Goal: Task Accomplishment & Management: Manage account settings

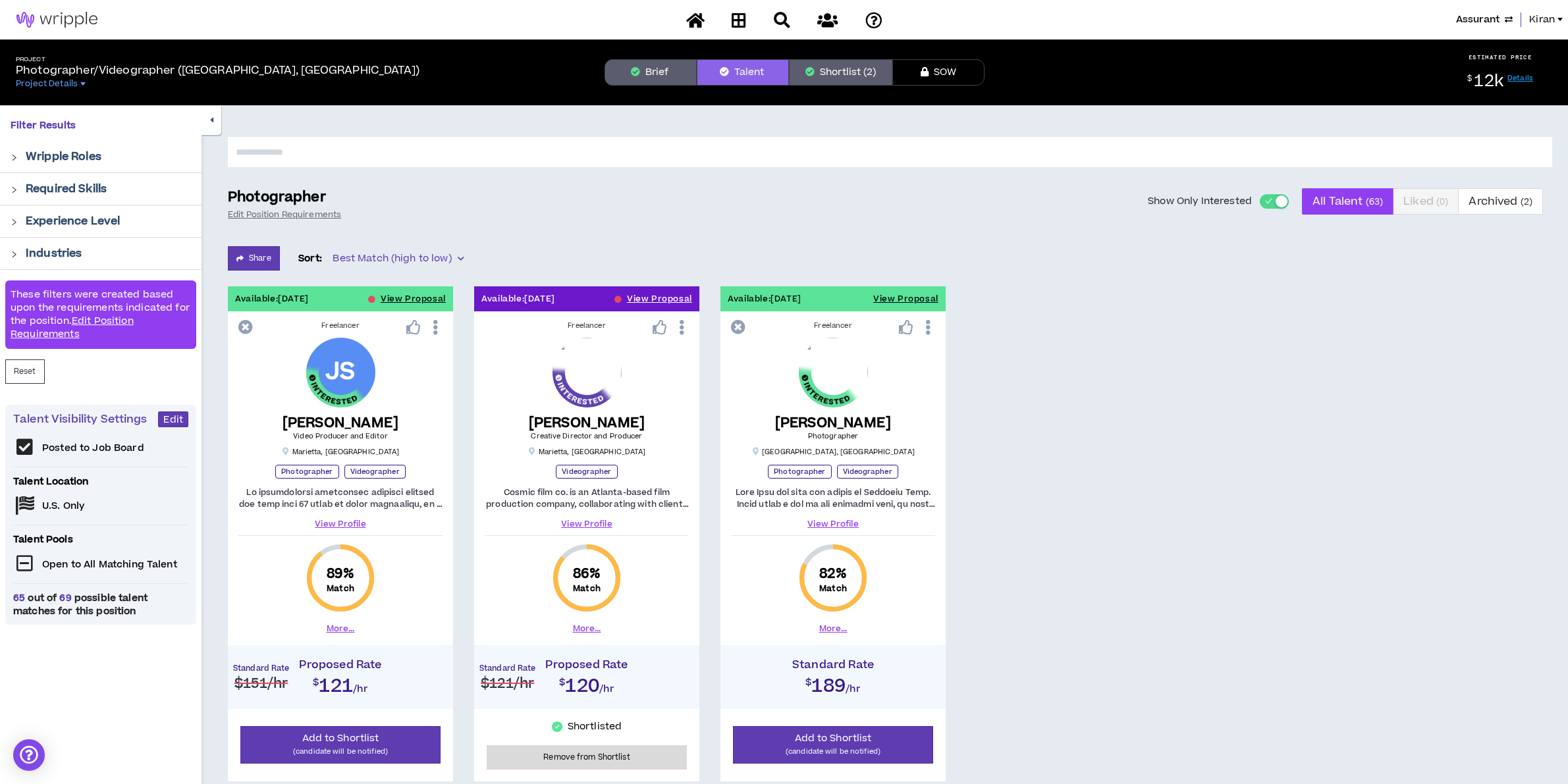
scroll to position [117, 0]
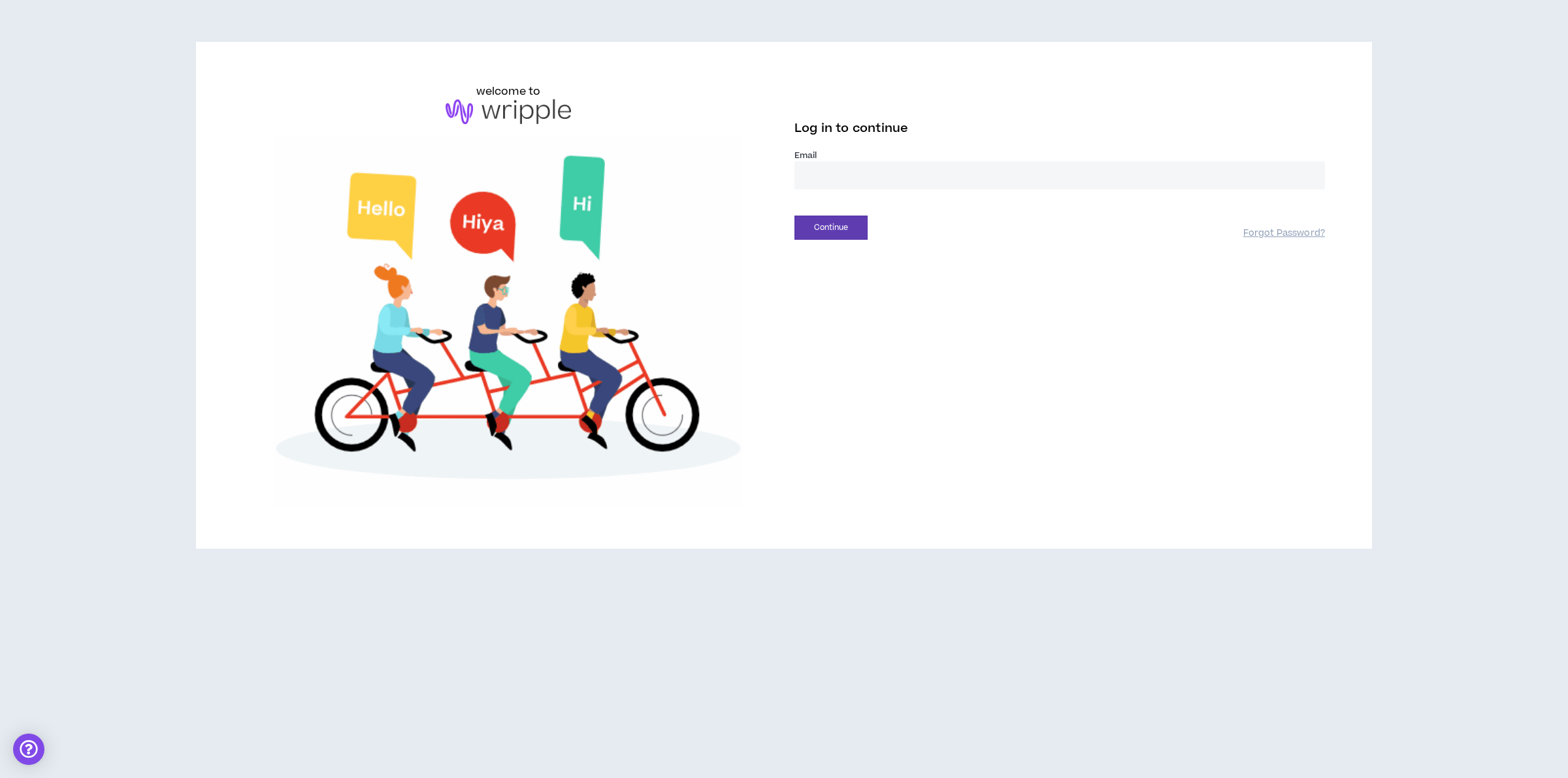
click at [856, 166] on input "email" at bounding box center [1060, 175] width 530 height 28
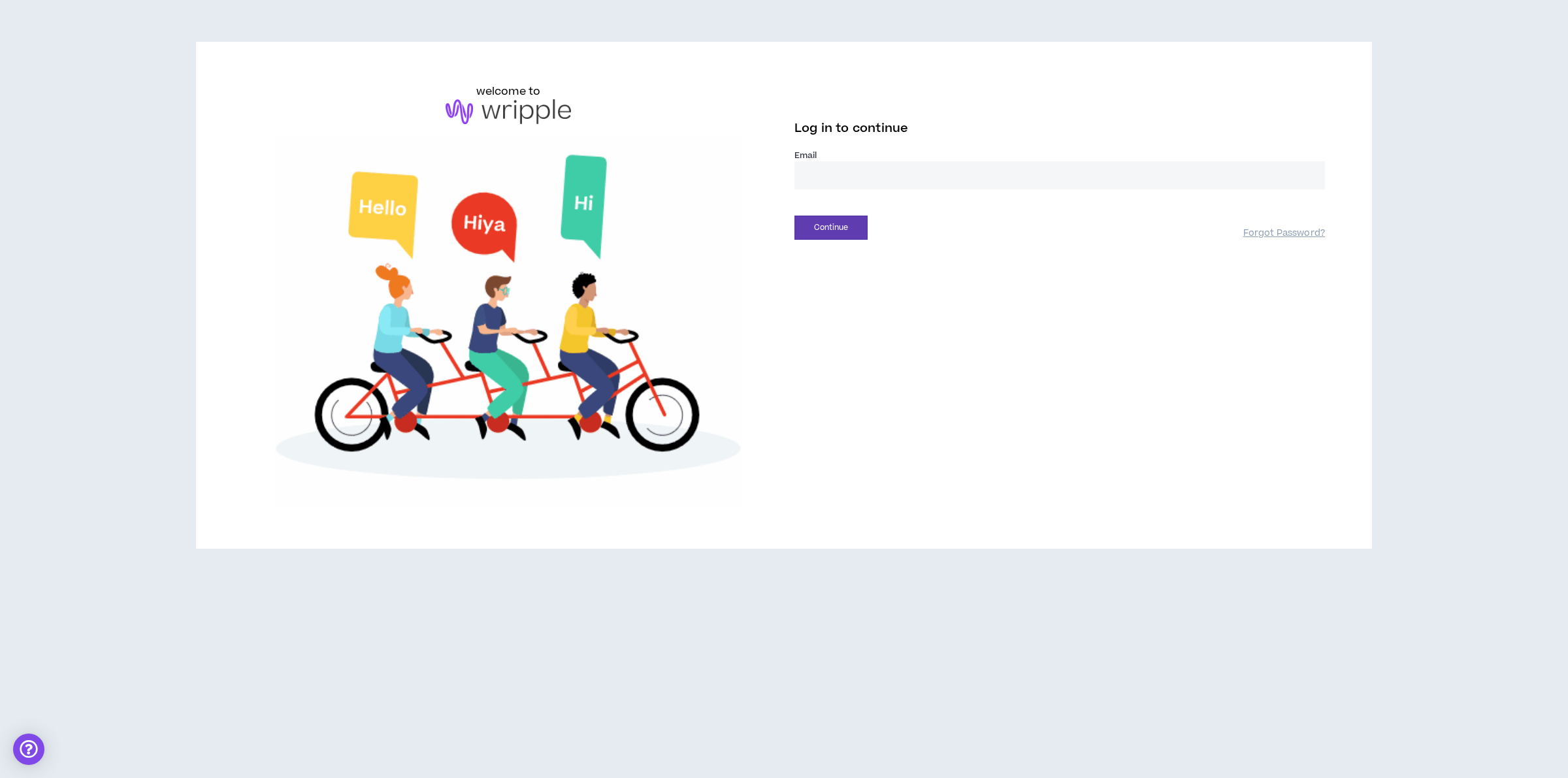
type input "**********"
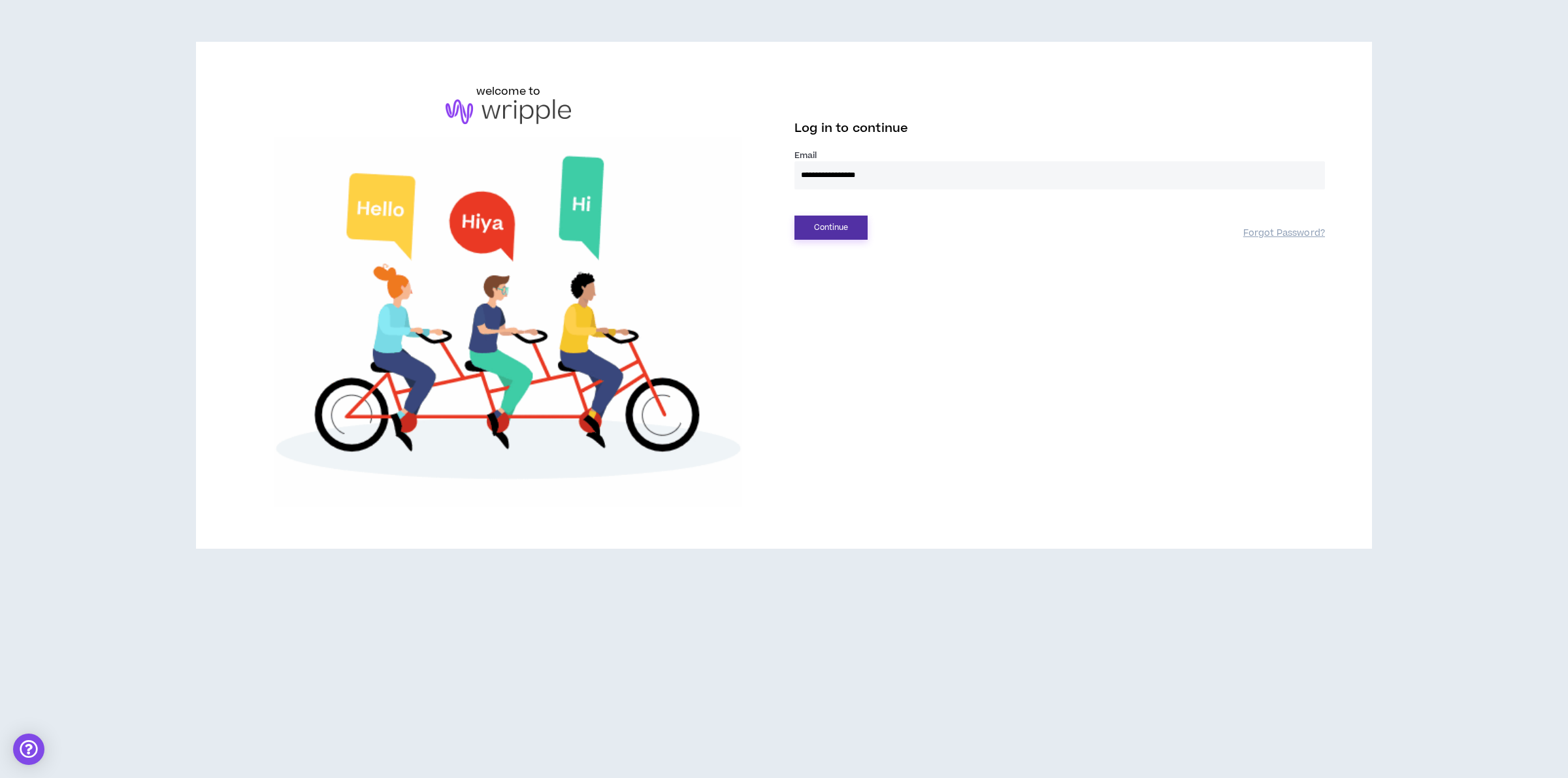
click at [846, 230] on button "Continue" at bounding box center [831, 227] width 73 height 24
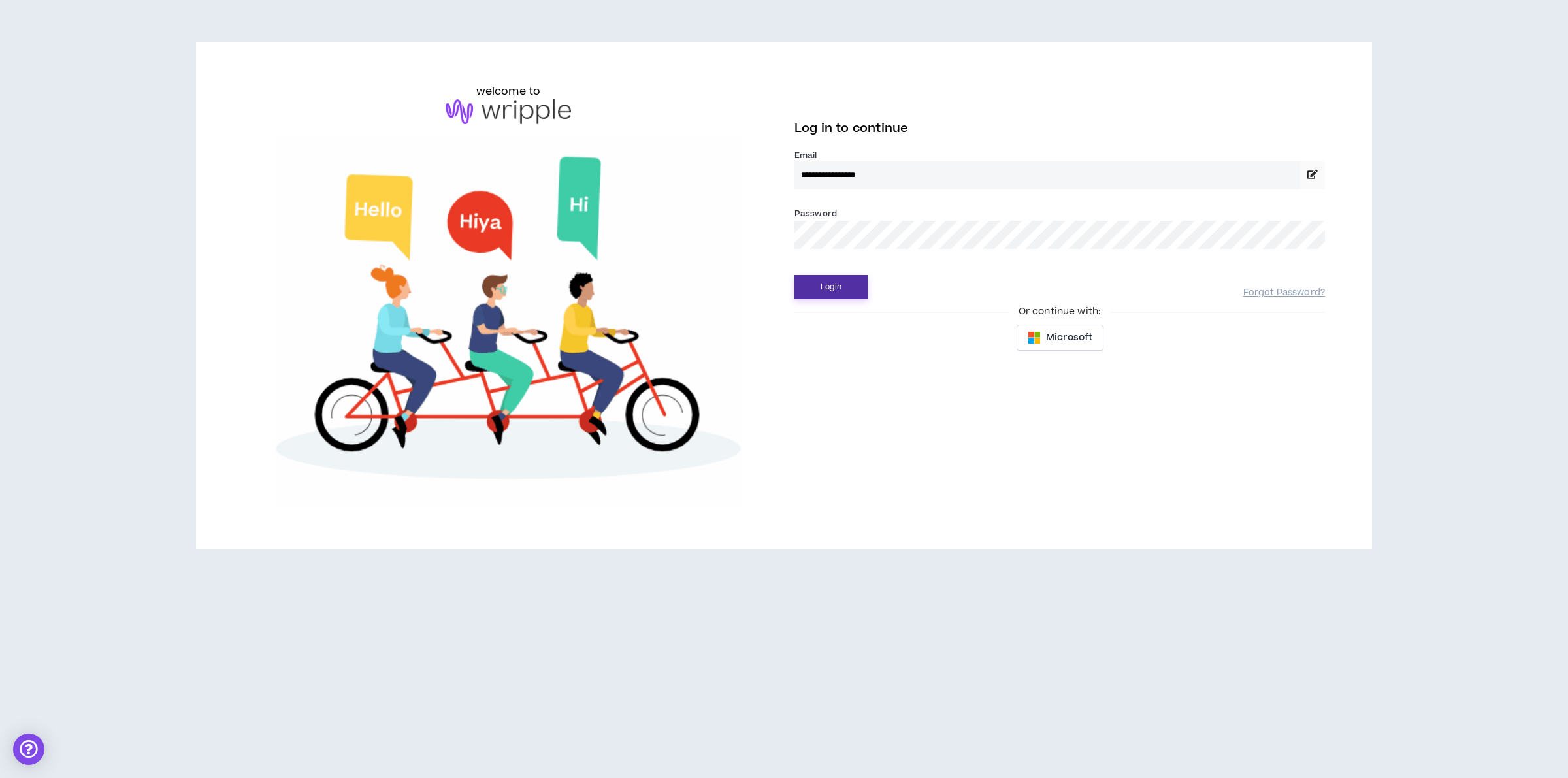
click at [843, 282] on button "Login" at bounding box center [831, 287] width 73 height 24
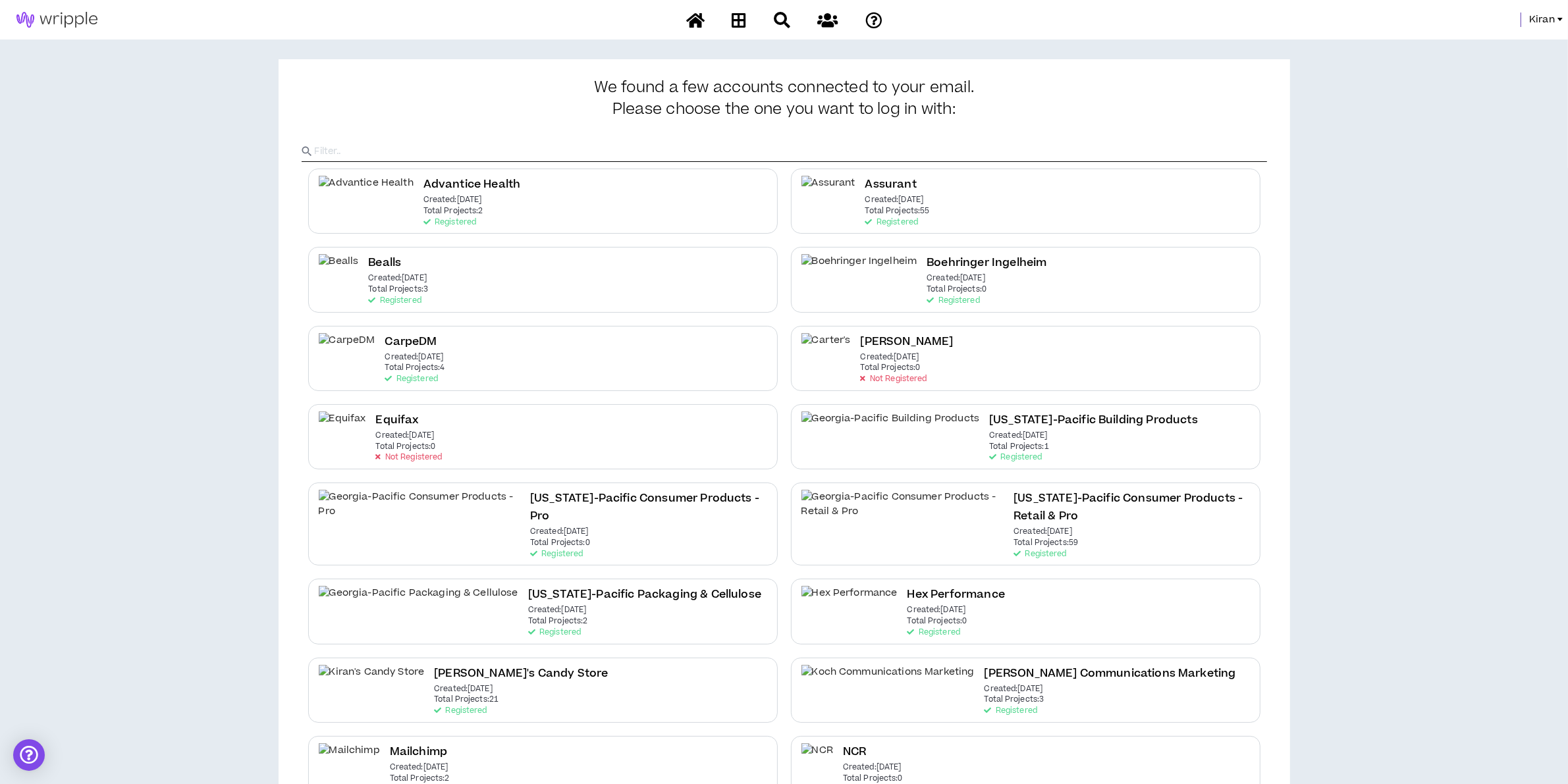
click at [1546, 27] on div "Kiran" at bounding box center [784, 19] width 1568 height 39
click at [1545, 20] on span "Kiran" at bounding box center [1541, 19] width 26 height 14
click at [1480, 45] on link "System Admin Portal" at bounding box center [1501, 45] width 119 height 20
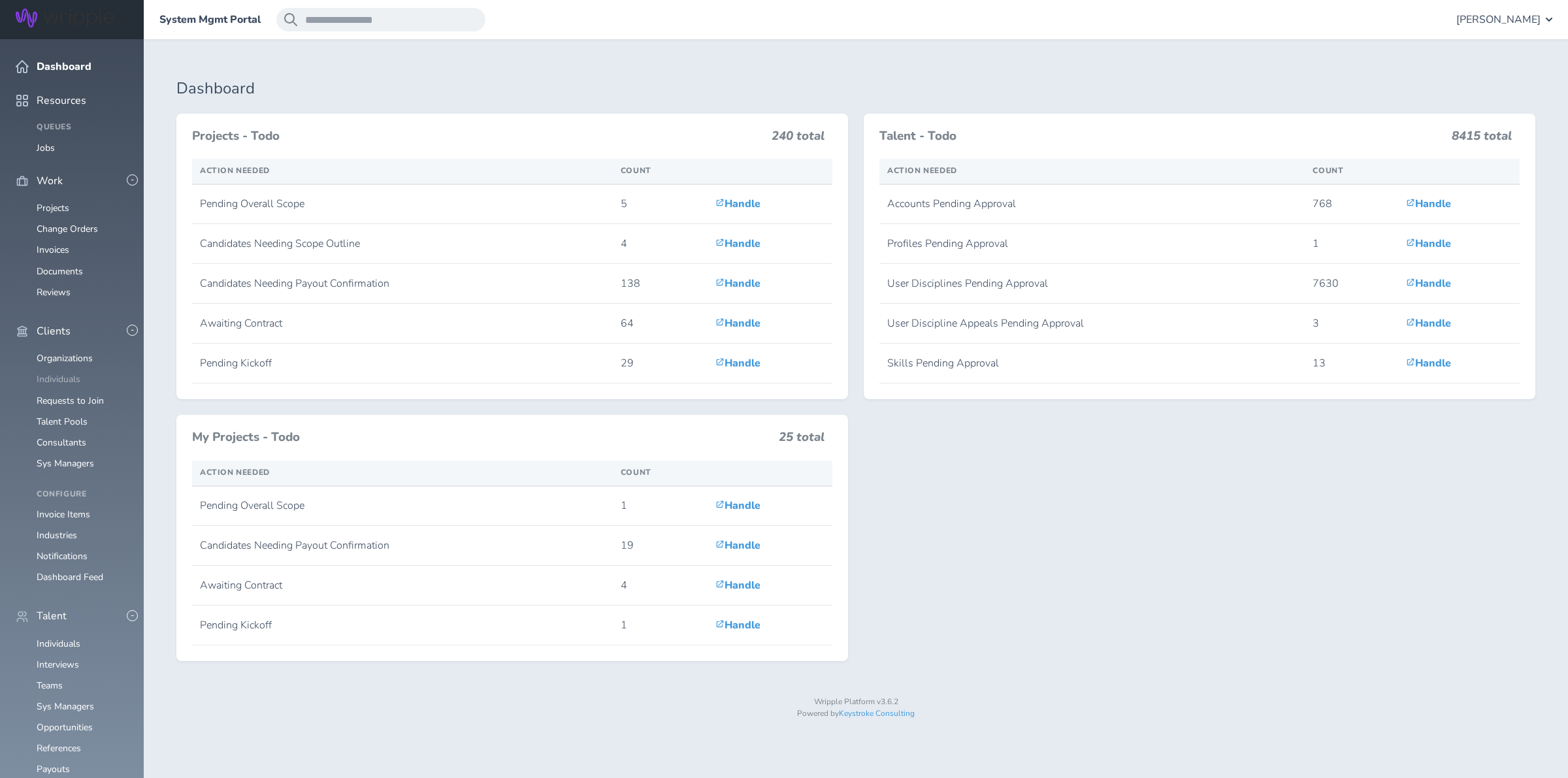
click at [70, 373] on link "Individuals" at bounding box center [58, 379] width 44 height 12
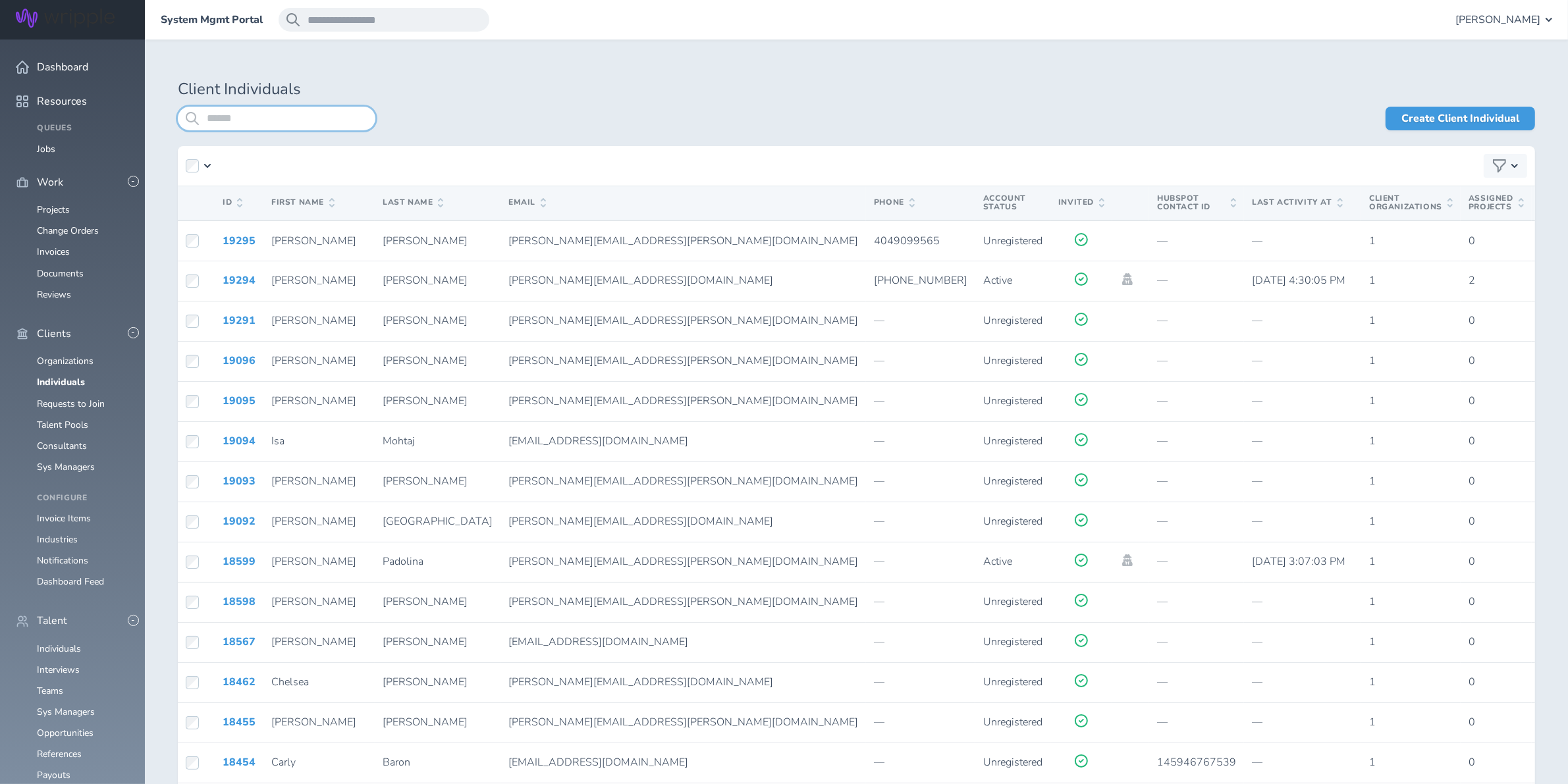
click at [304, 120] on input "search" at bounding box center [276, 118] width 198 height 24
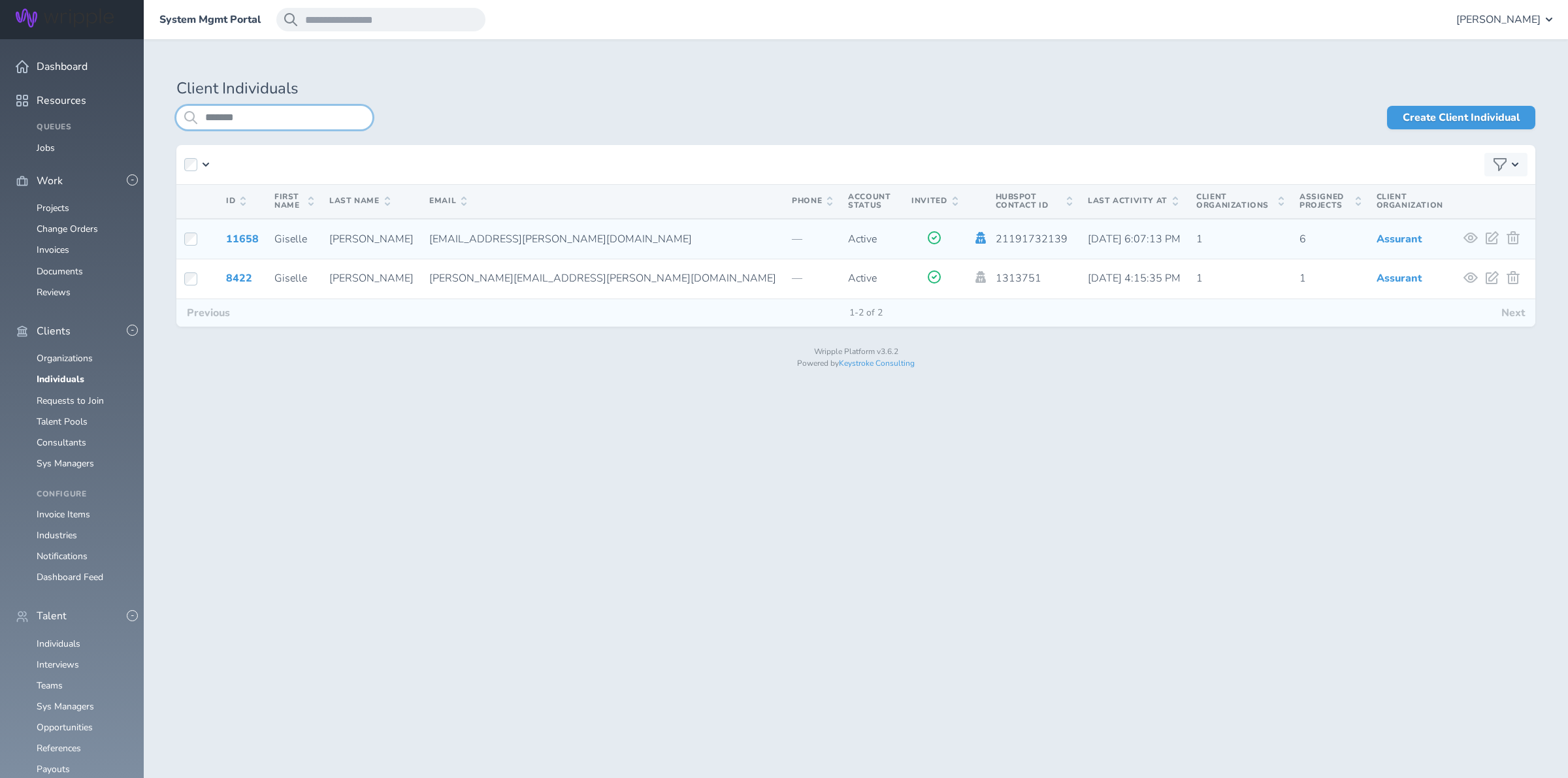
type input "*******"
click at [974, 236] on icon at bounding box center [981, 237] width 14 height 12
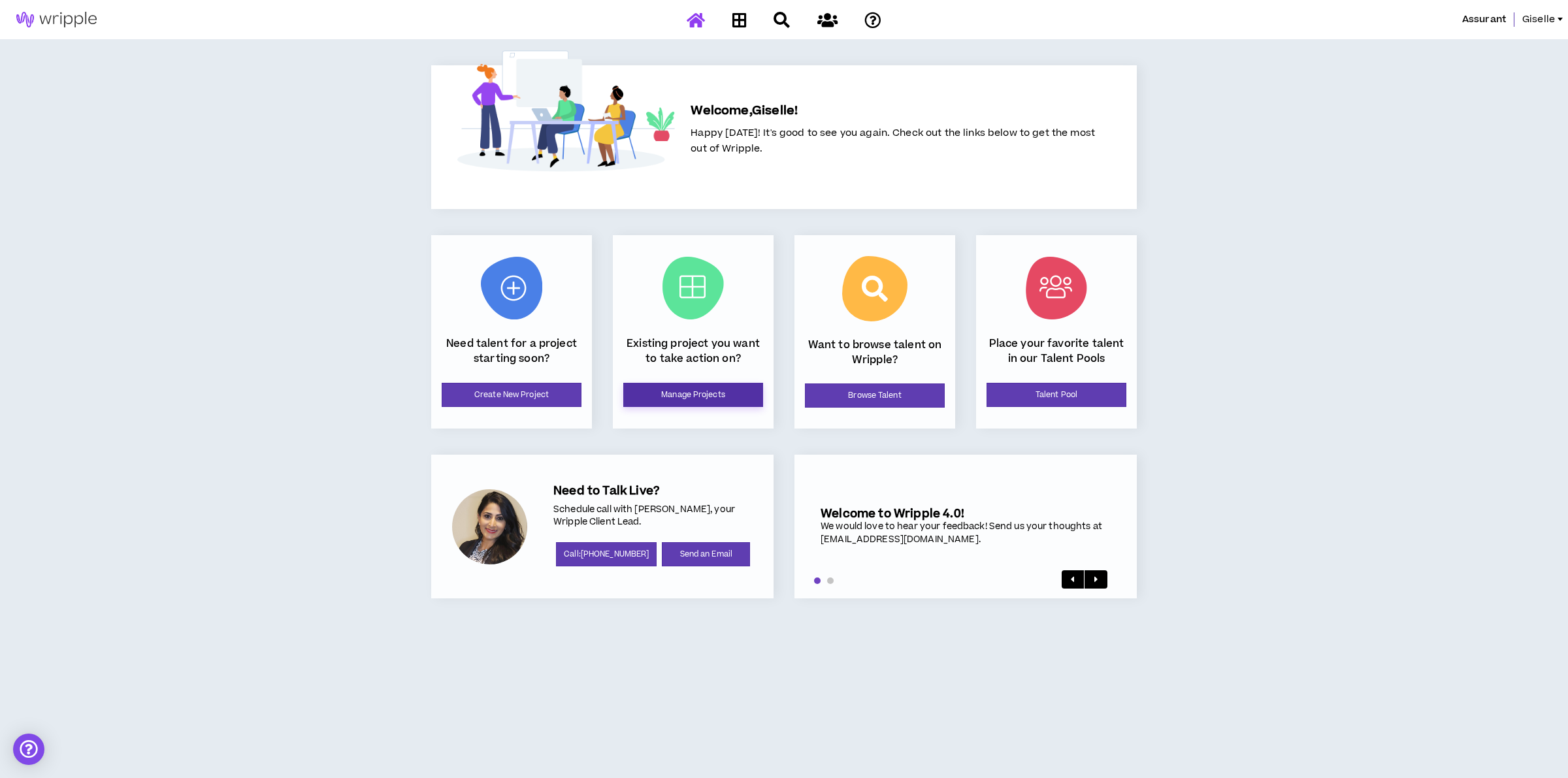
click at [688, 383] on link "Manage Projects" at bounding box center [693, 395] width 140 height 24
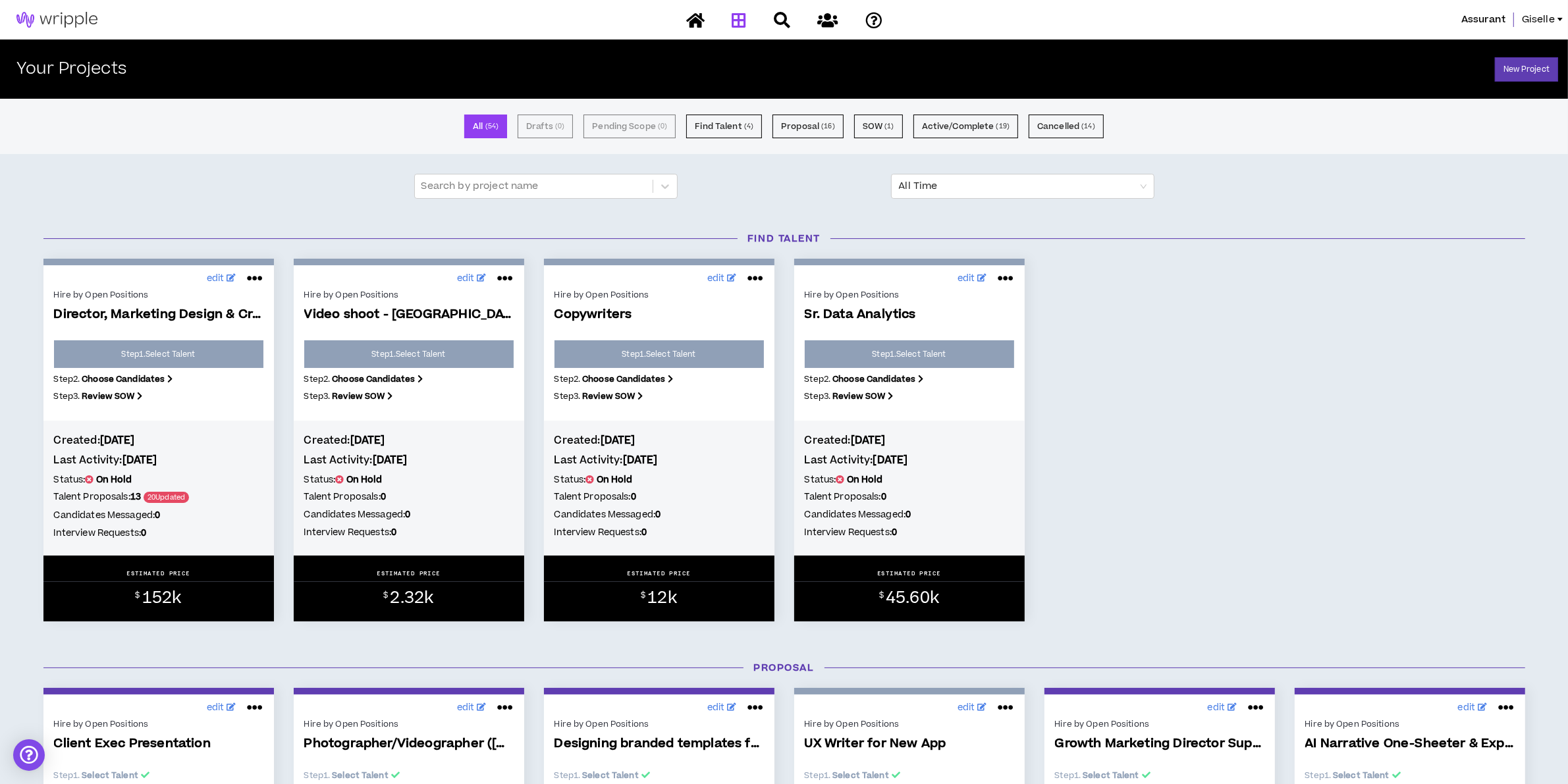
scroll to position [493, 0]
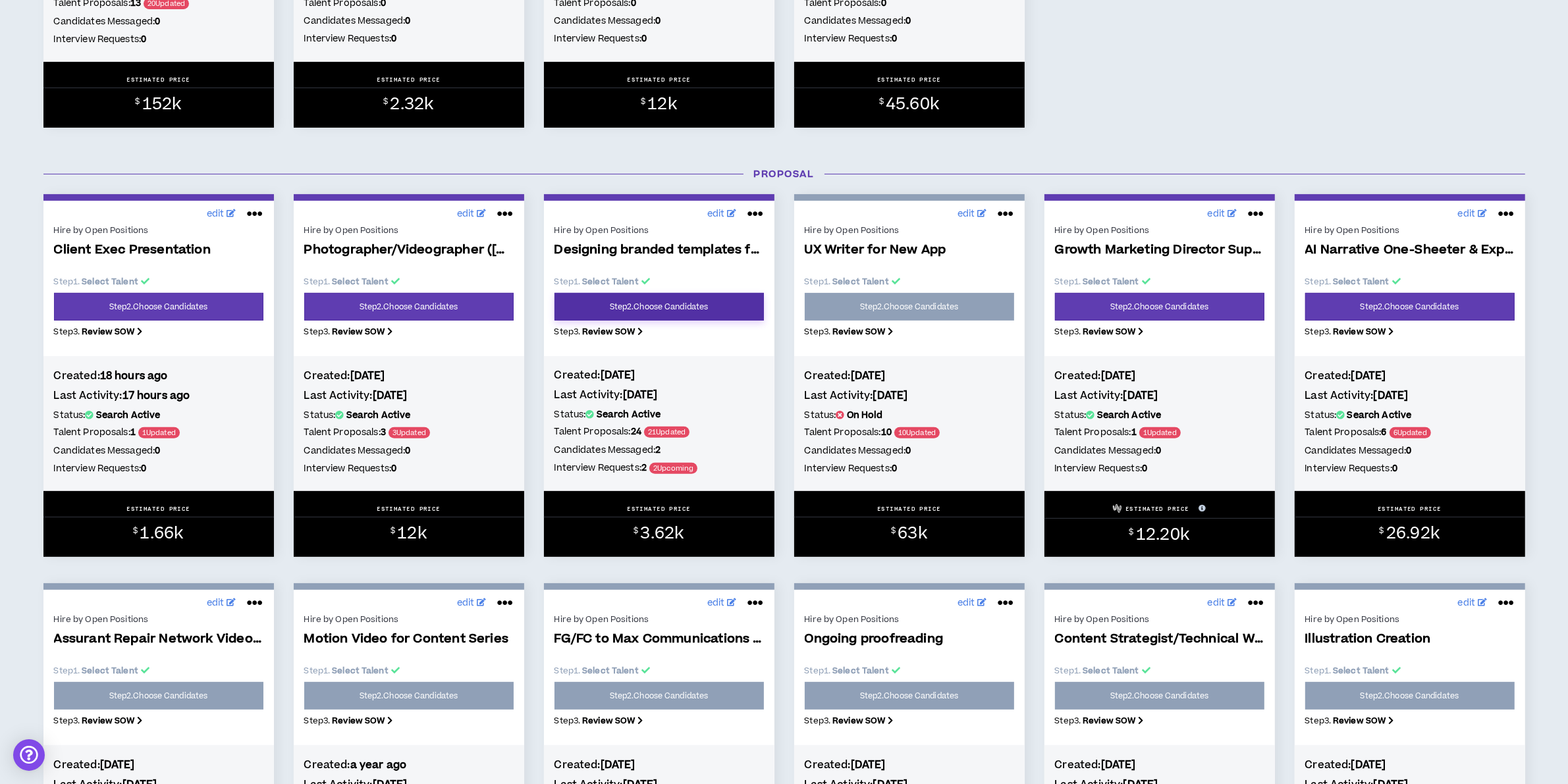
click at [669, 311] on link "Step 2 . Choose Candidates" at bounding box center [659, 306] width 209 height 28
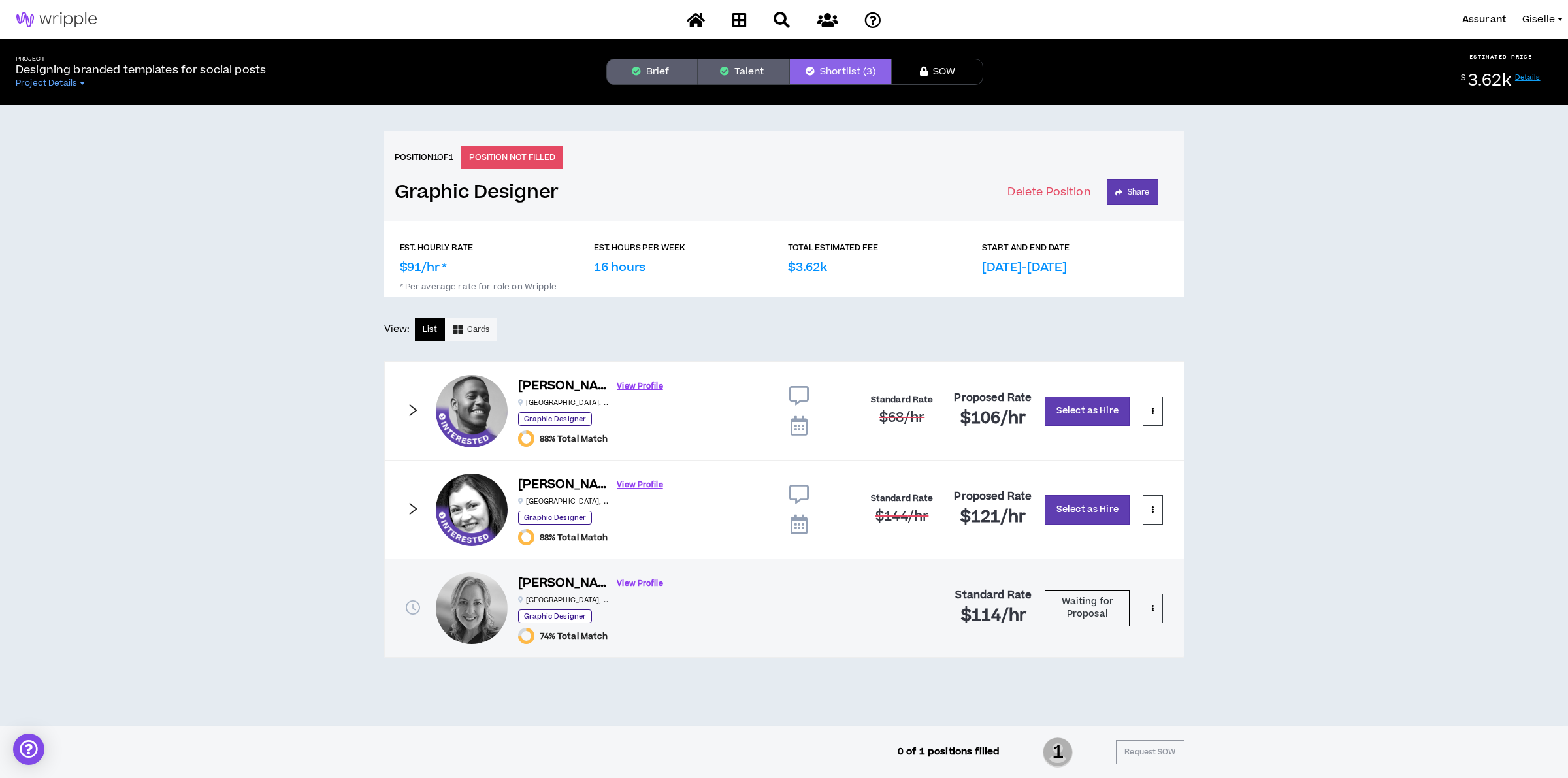
click at [799, 526] on icon at bounding box center [799, 524] width 17 height 20
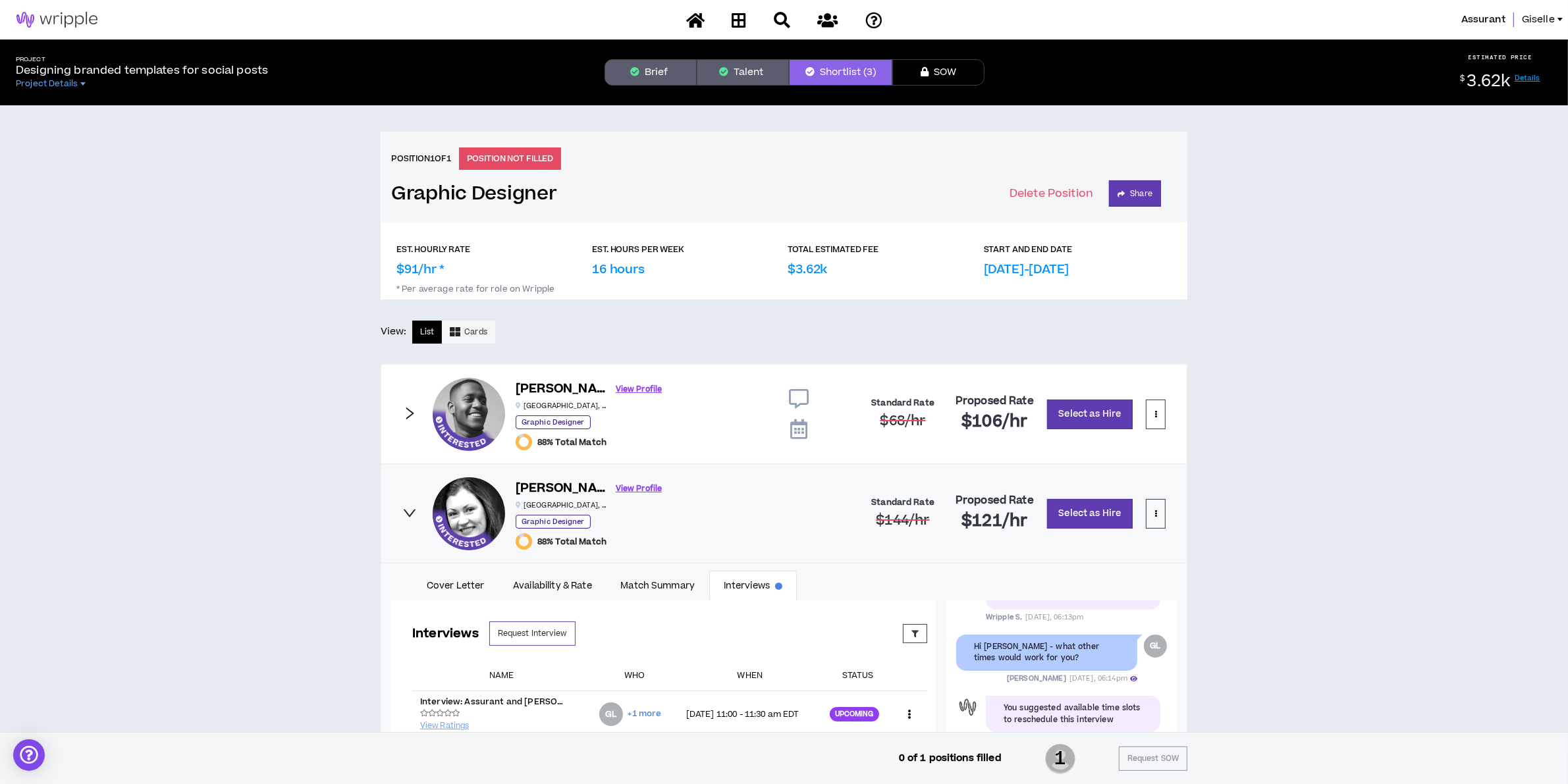
scroll to position [300, 0]
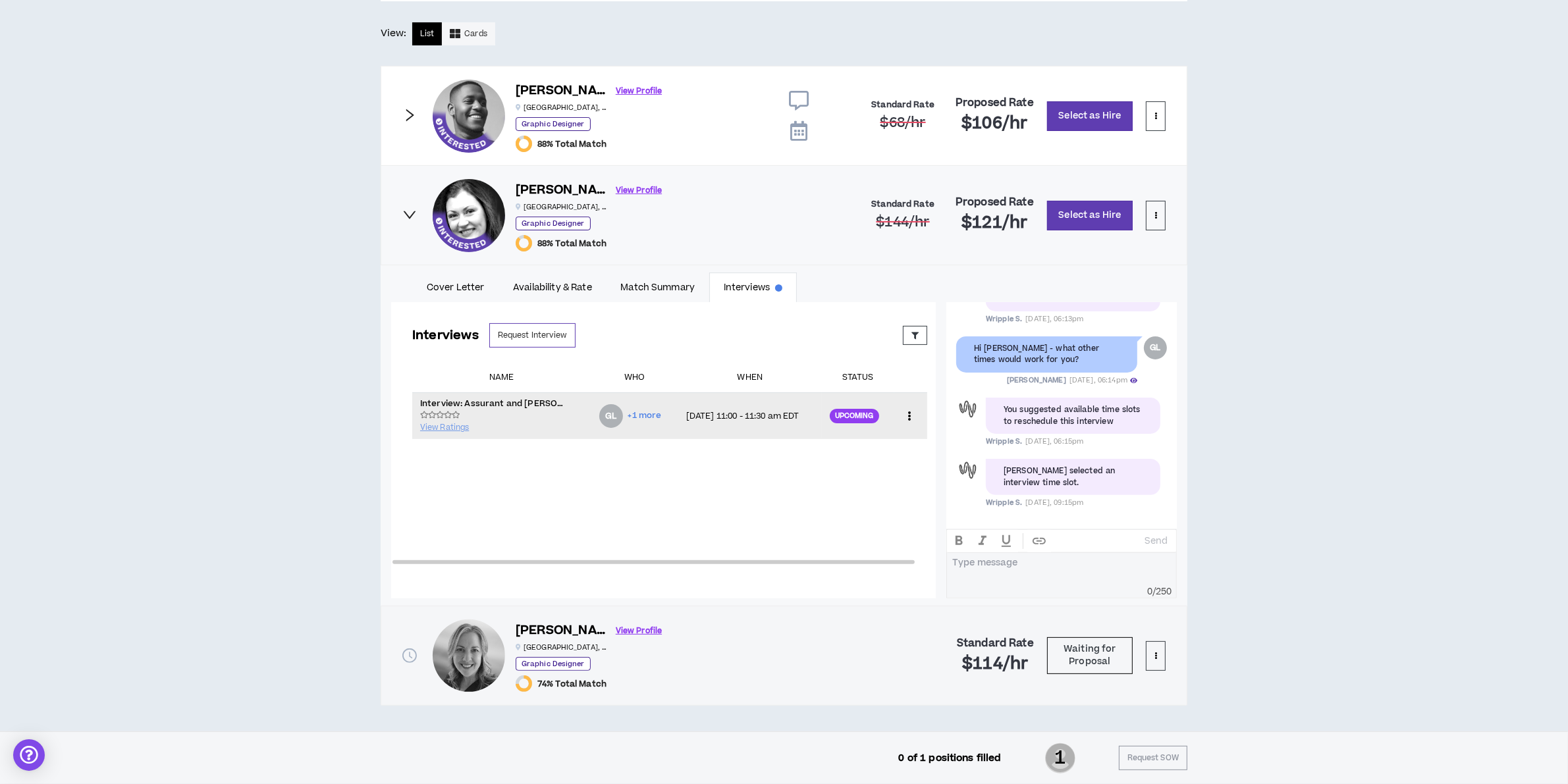
click at [903, 410] on icon at bounding box center [908, 416] width 14 height 20
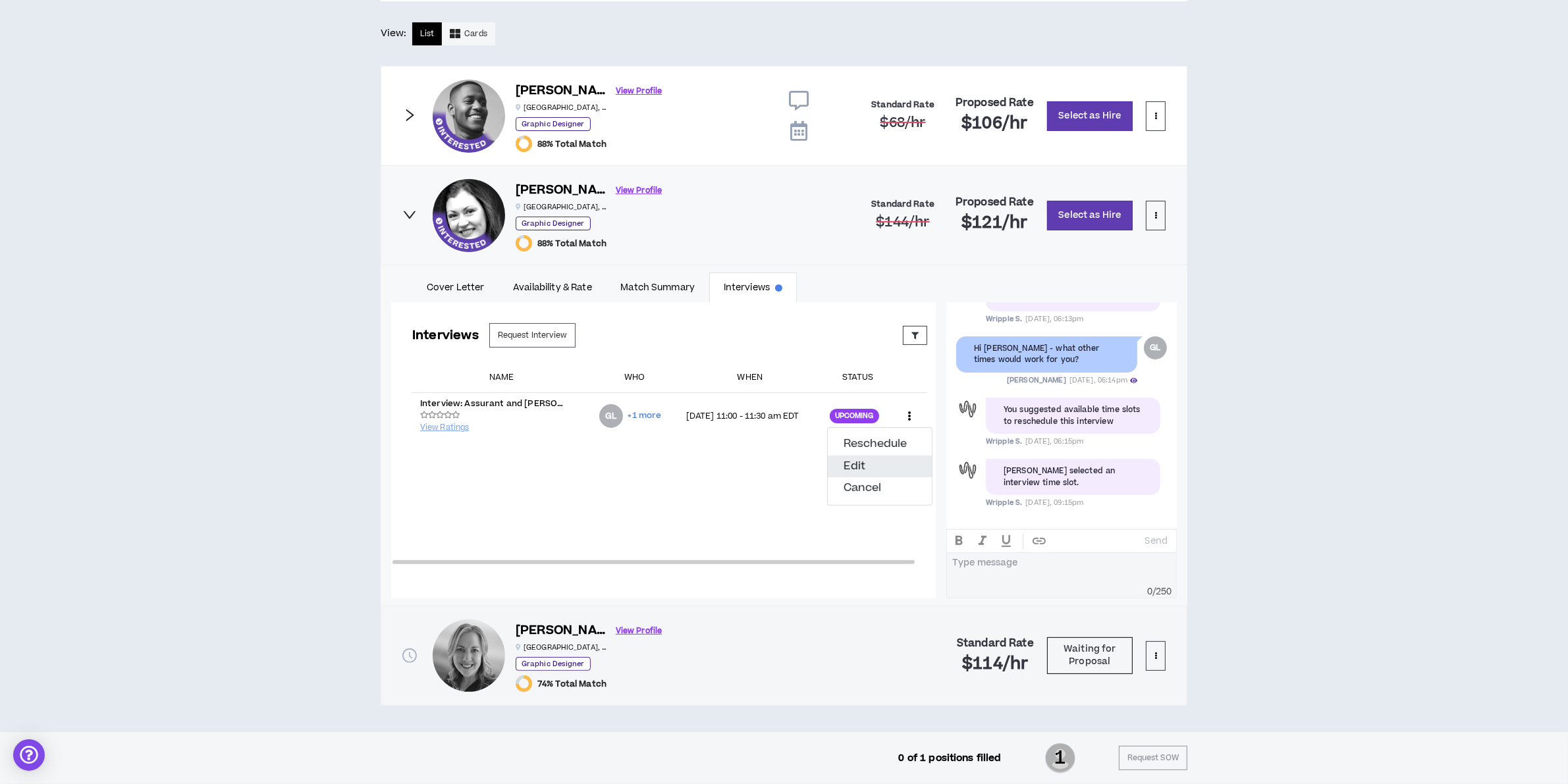
click at [860, 458] on button "Edit" at bounding box center [879, 466] width 104 height 22
select select "*******"
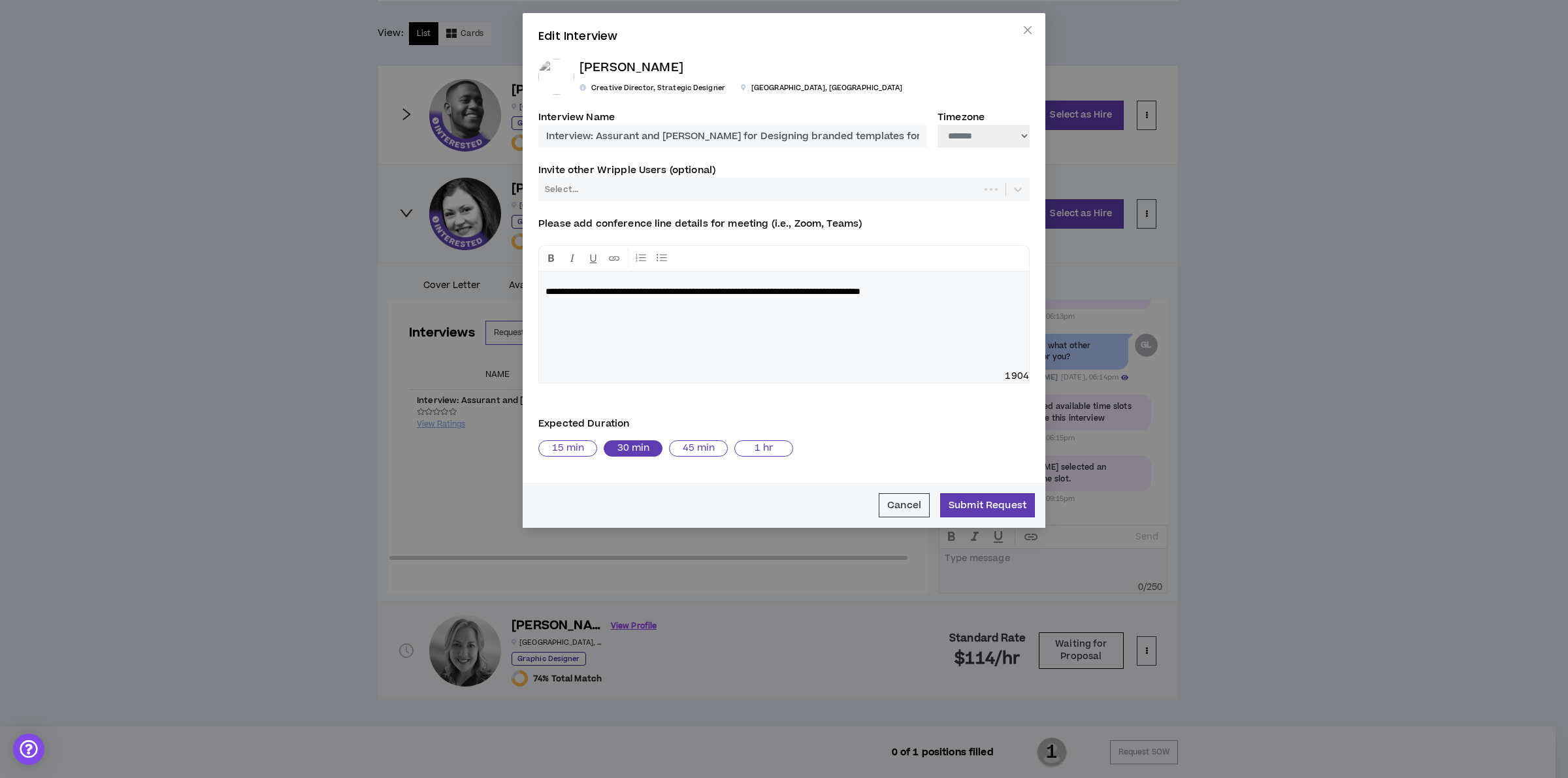
click at [798, 340] on div "**********" at bounding box center [783, 320] width 490 height 98
drag, startPoint x: 884, startPoint y: 286, endPoint x: 149, endPoint y: 191, distance: 741.1
click at [149, 191] on div "**********" at bounding box center [784, 389] width 1568 height 778
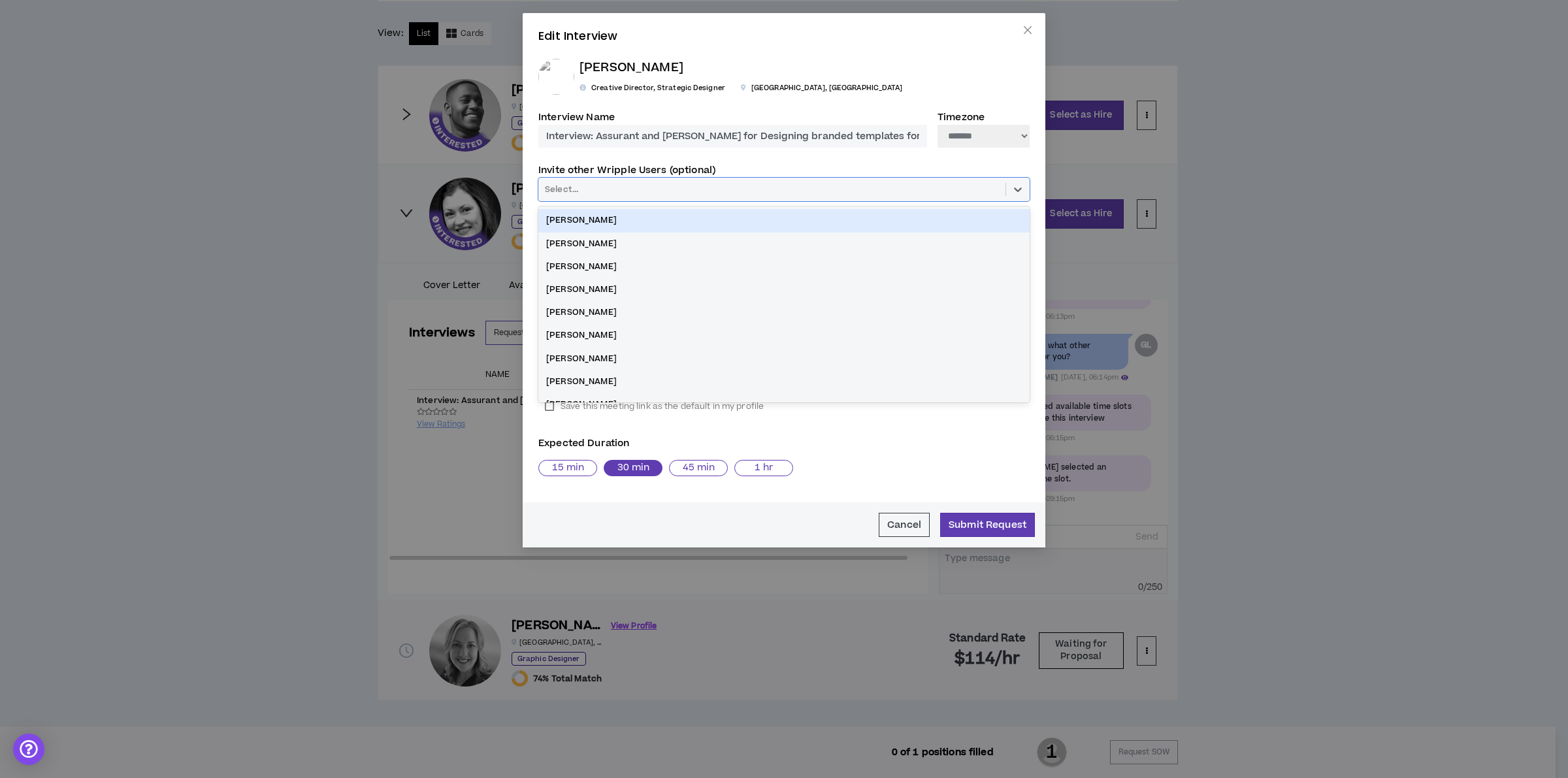
click at [687, 194] on div at bounding box center [772, 189] width 457 height 14
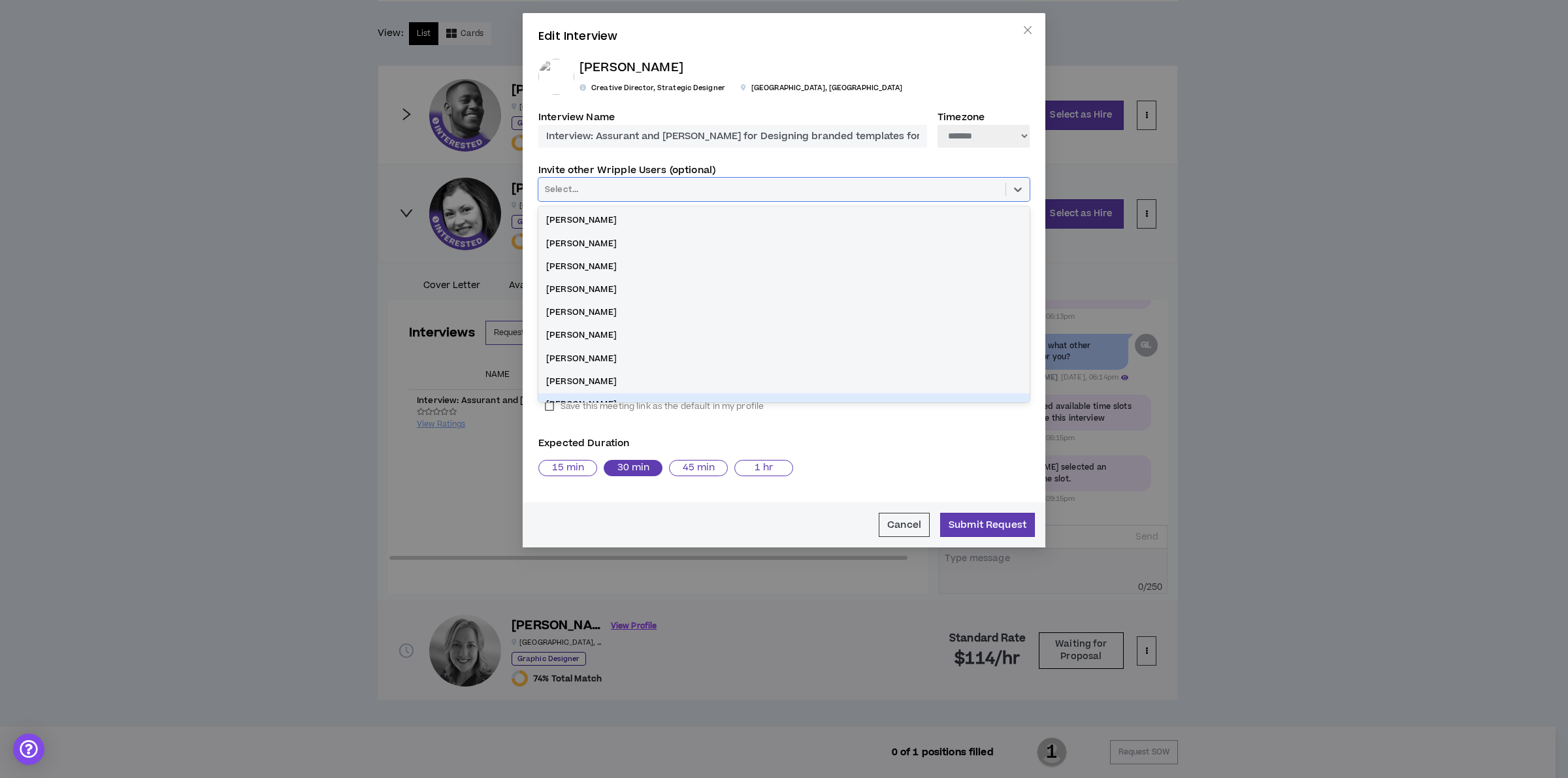
click at [874, 438] on label "Expected Duration" at bounding box center [783, 443] width 491 height 23
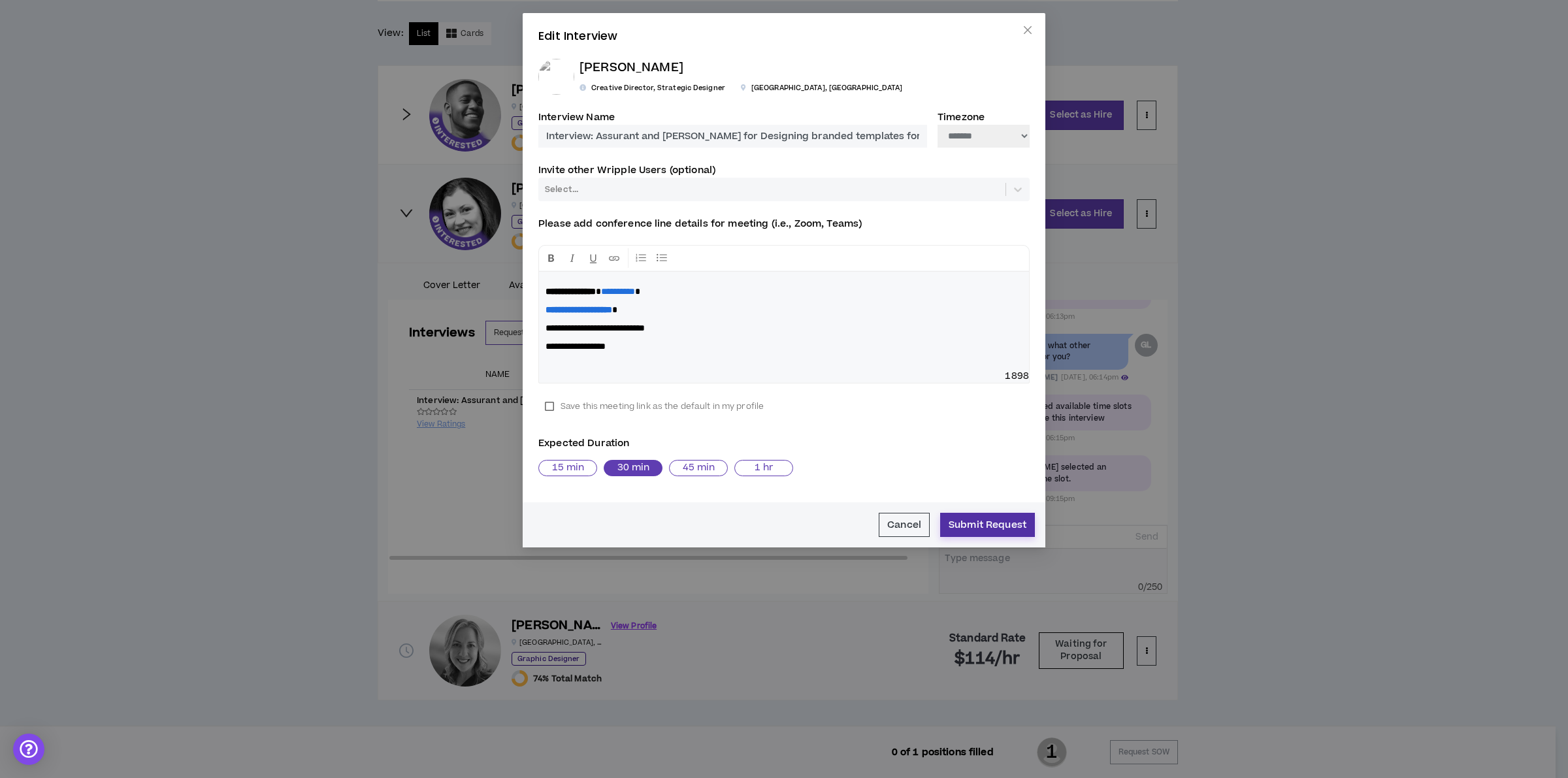
click at [982, 513] on button "Submit Request" at bounding box center [987, 525] width 95 height 24
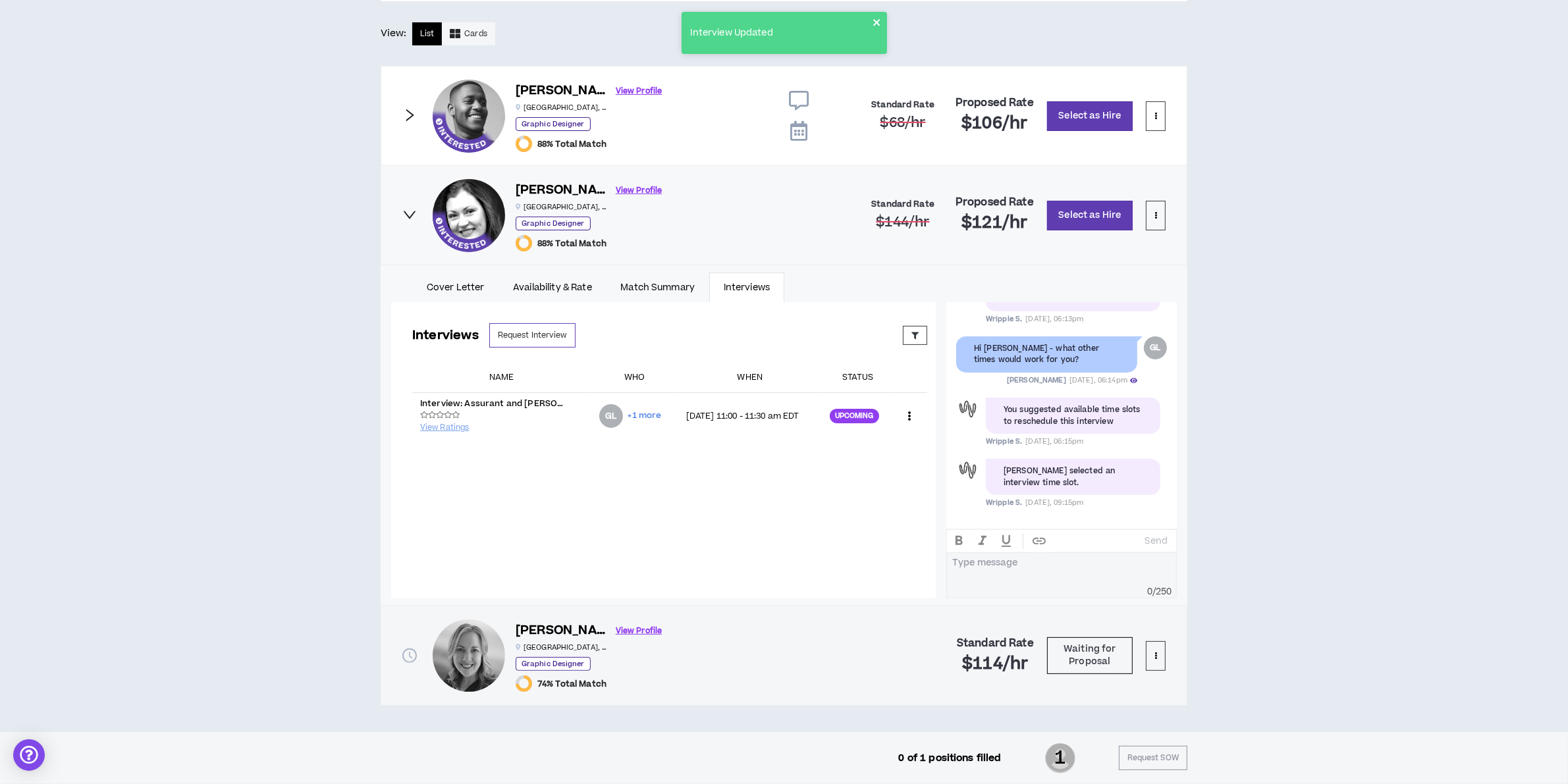
click at [872, 21] on icon "close" at bounding box center [877, 22] width 9 height 11
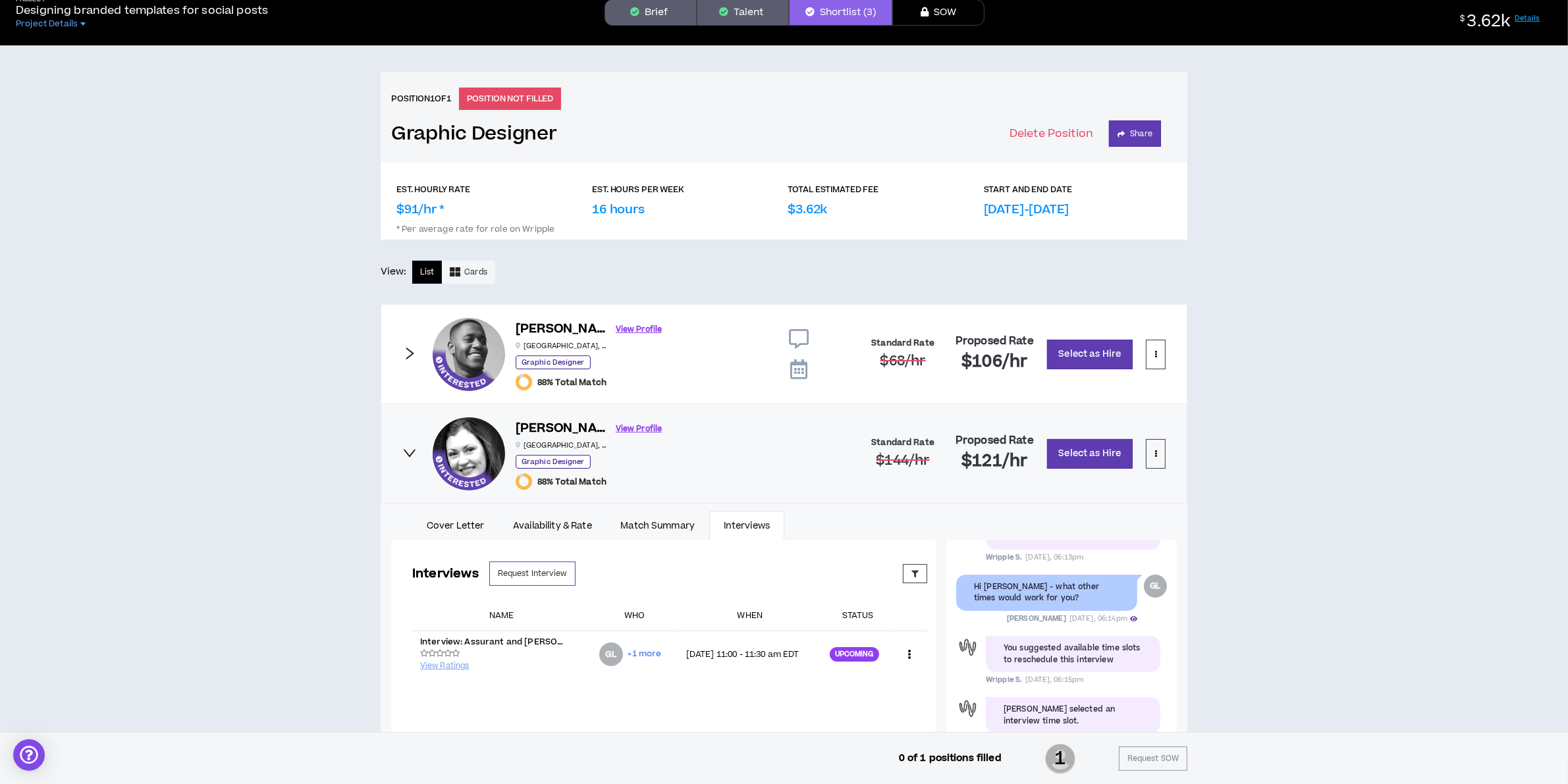
scroll to position [0, 0]
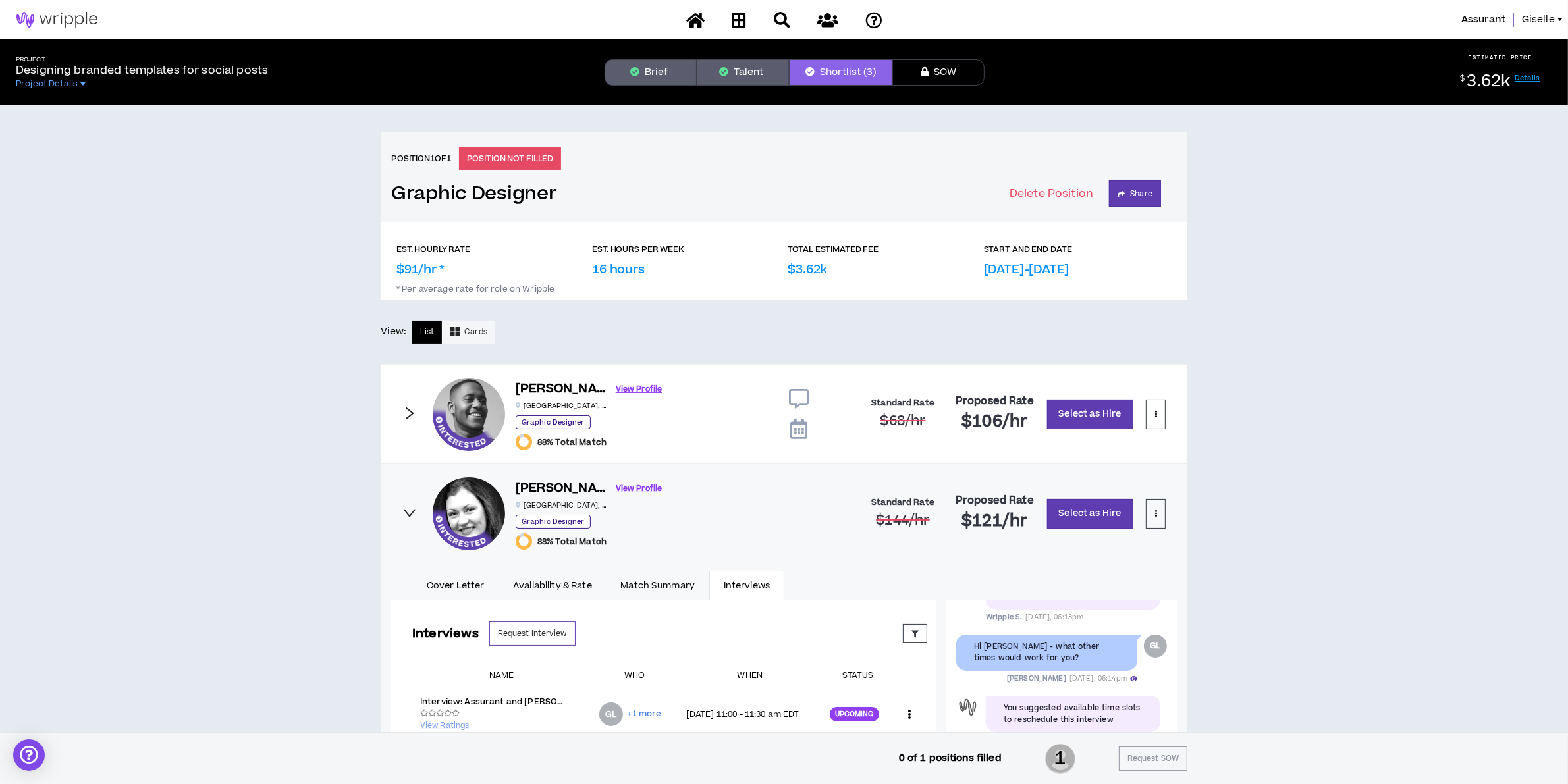
click at [660, 69] on button "Brief" at bounding box center [650, 72] width 92 height 26
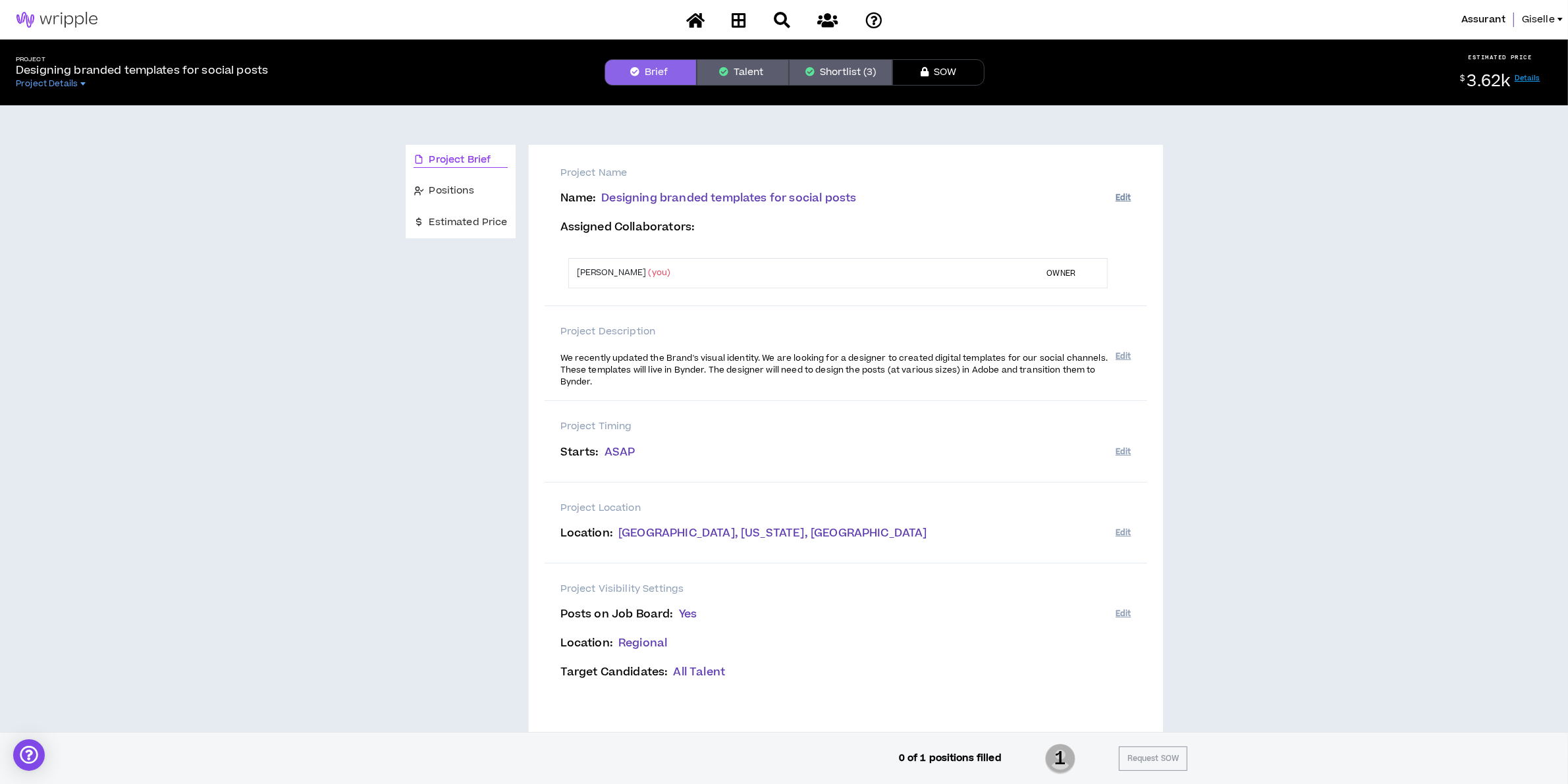
click at [1120, 196] on button "Edit" at bounding box center [1122, 198] width 15 height 21
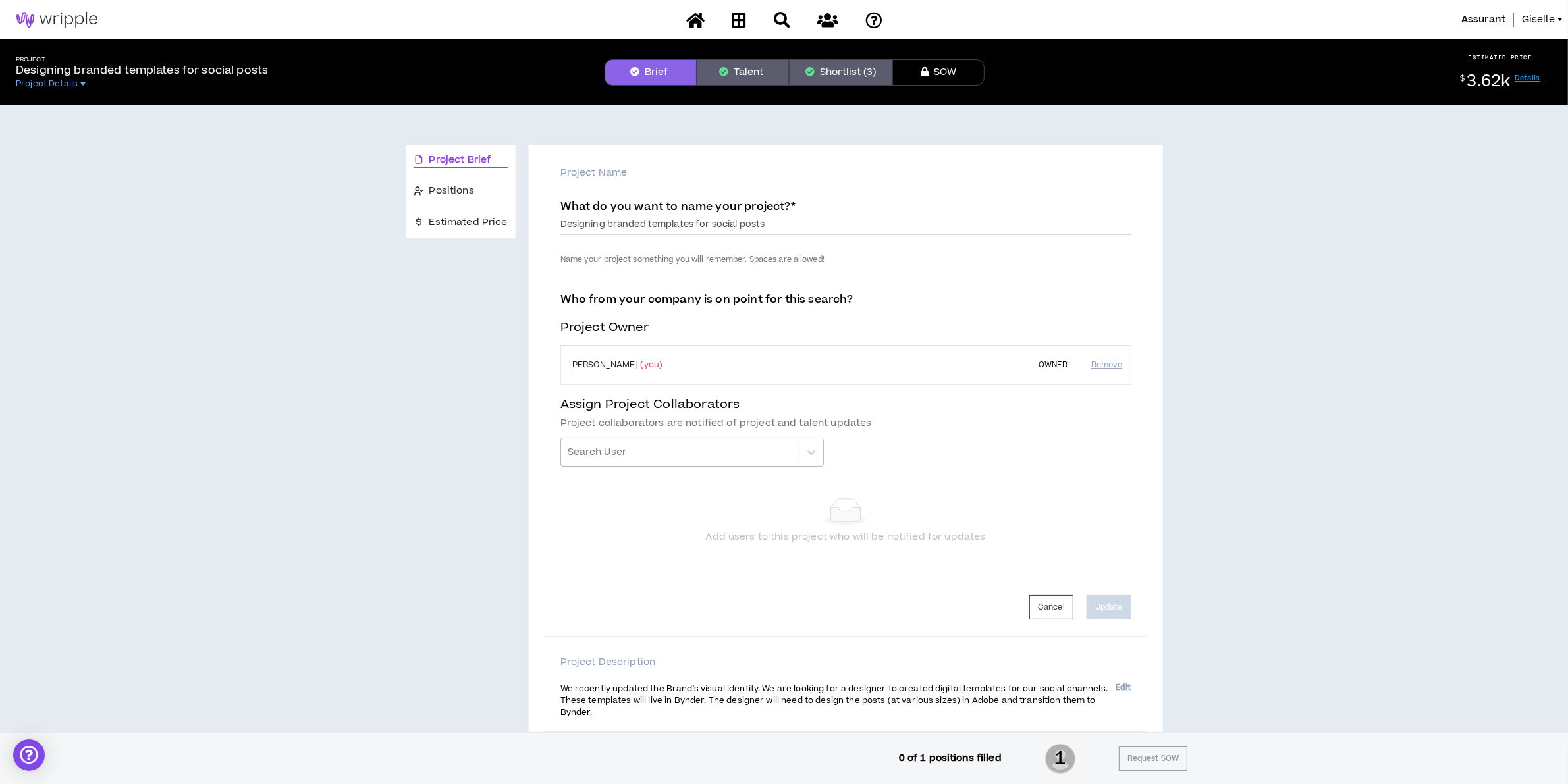
click at [640, 443] on div at bounding box center [679, 452] width 224 height 22
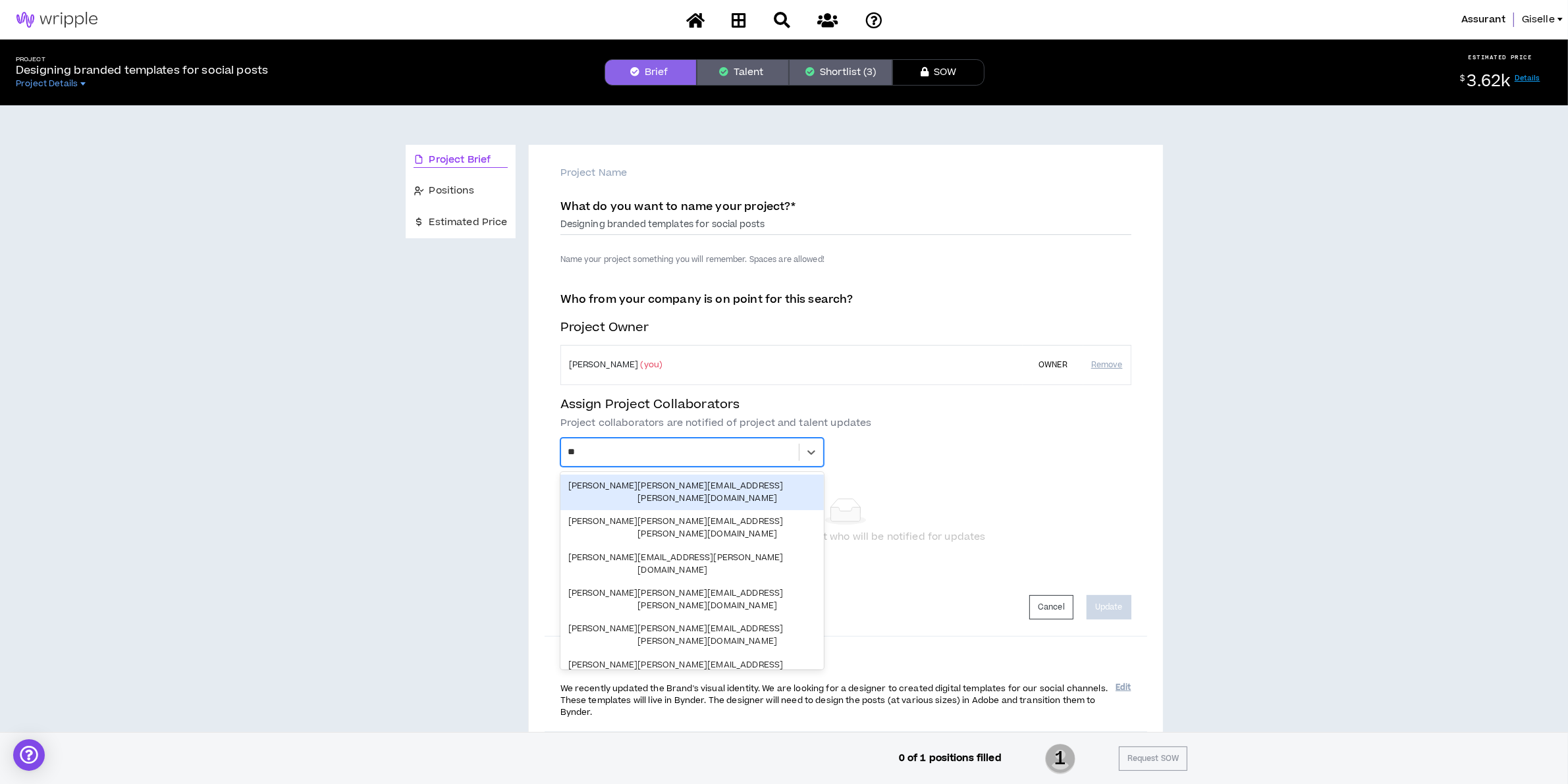
type input "**"
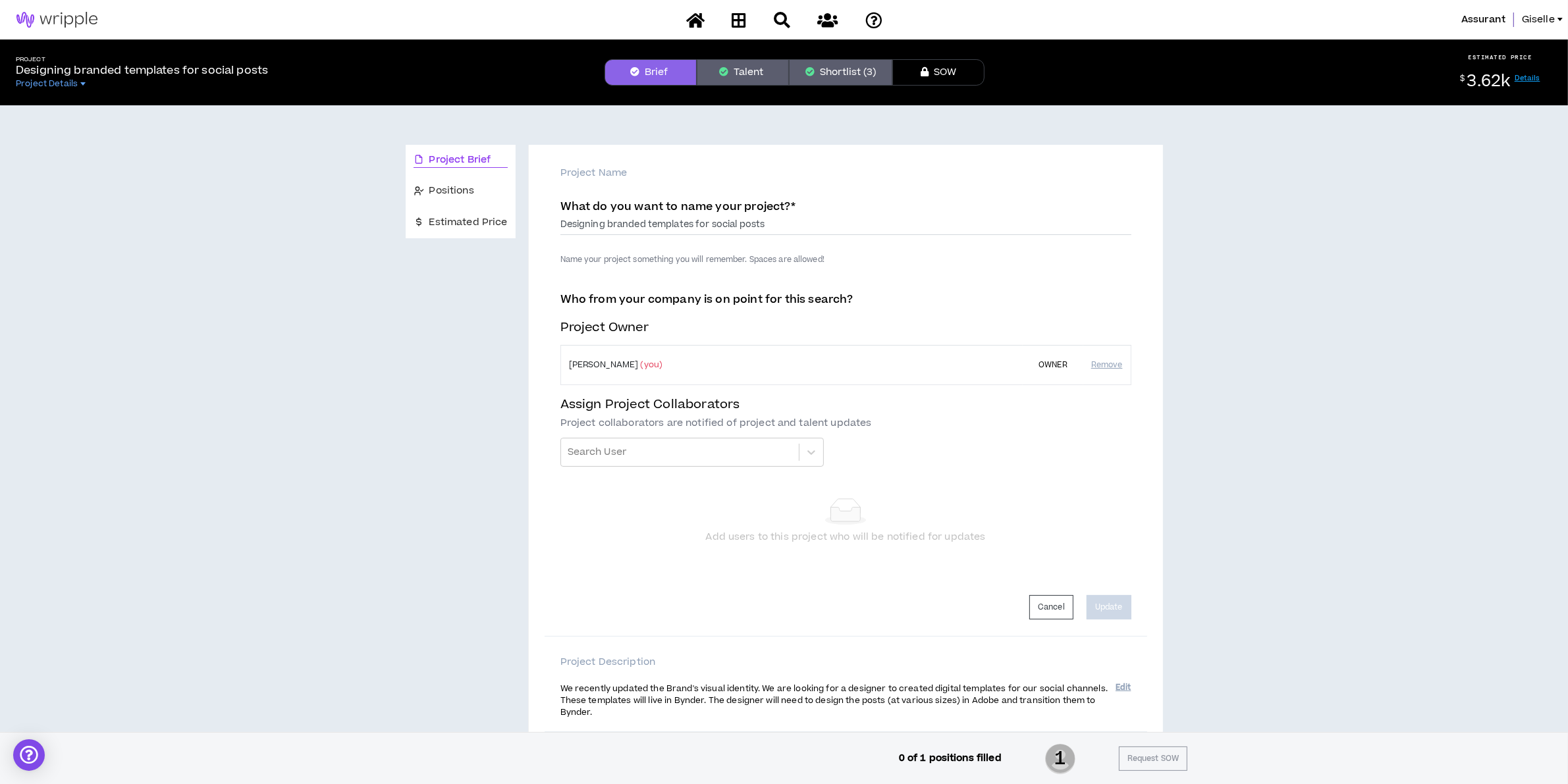
click at [1255, 528] on div "Project Brief Positions Estimated Price Project Name What do you want to name y…" at bounding box center [784, 606] width 1557 height 1003
click at [1538, 20] on span "Giselle" at bounding box center [1538, 19] width 33 height 14
click at [1458, 155] on button "Logout" at bounding box center [1497, 156] width 129 height 20
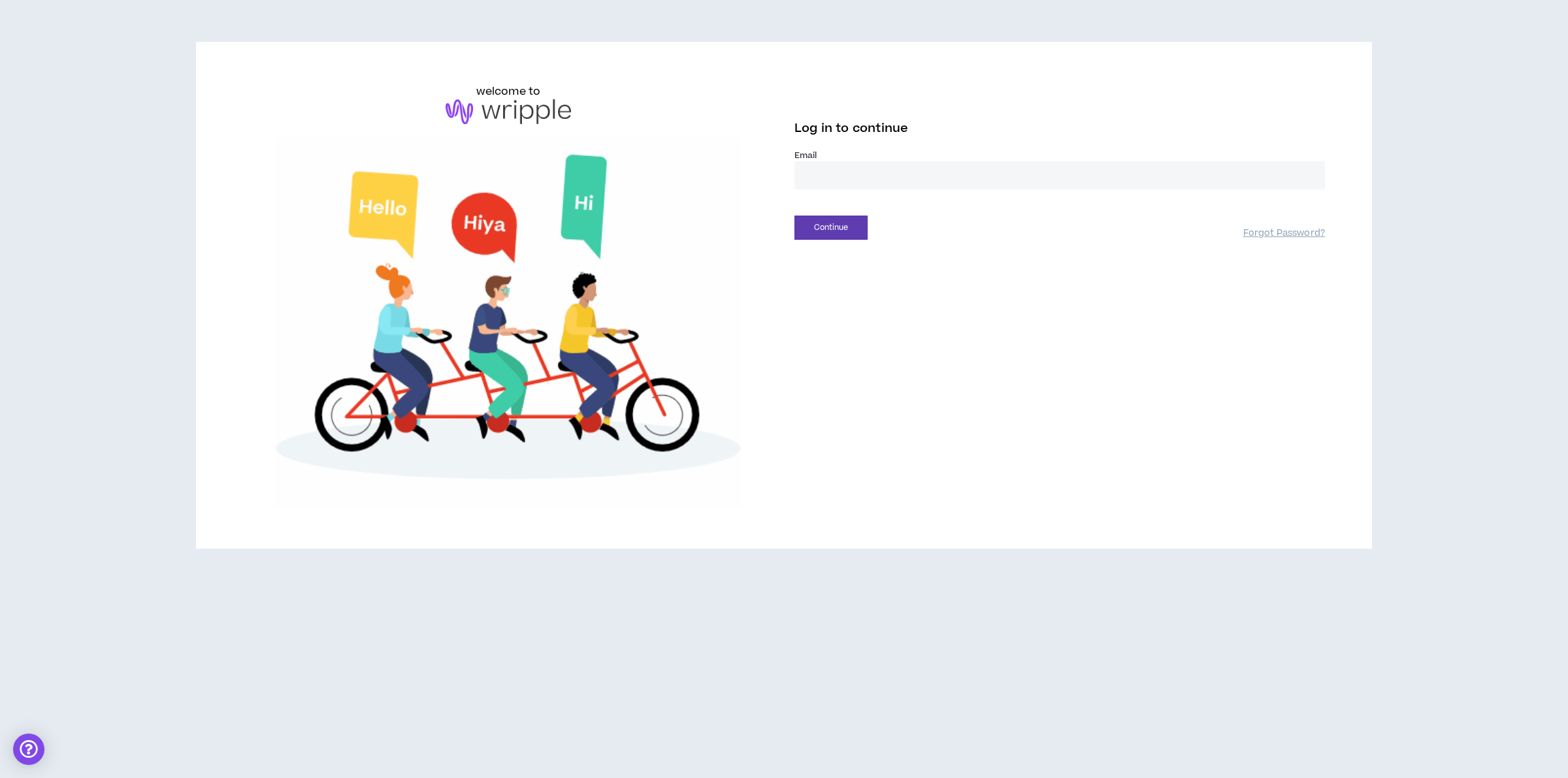
click at [831, 168] on input "email" at bounding box center [1060, 175] width 530 height 28
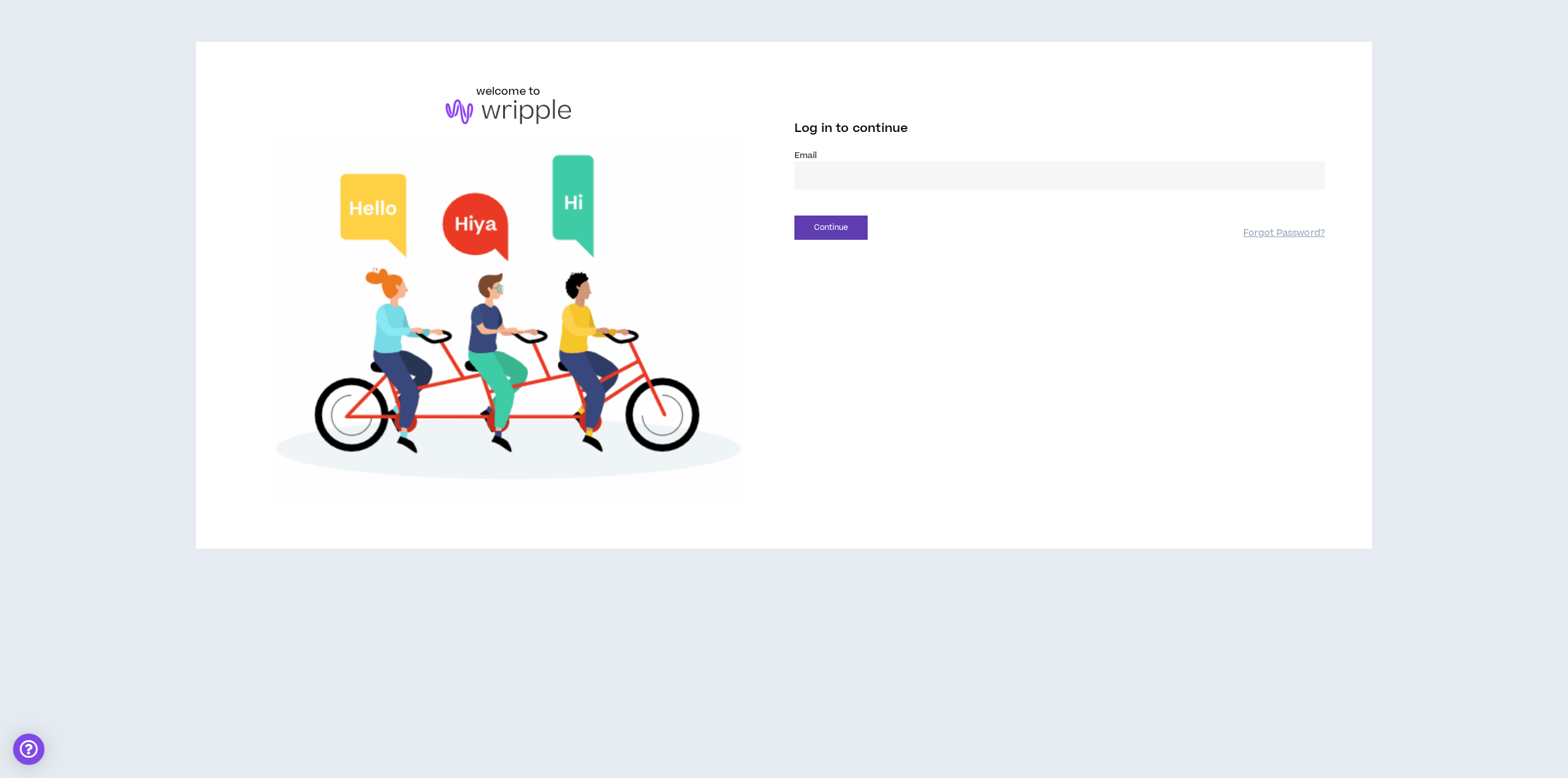
type input "**********"
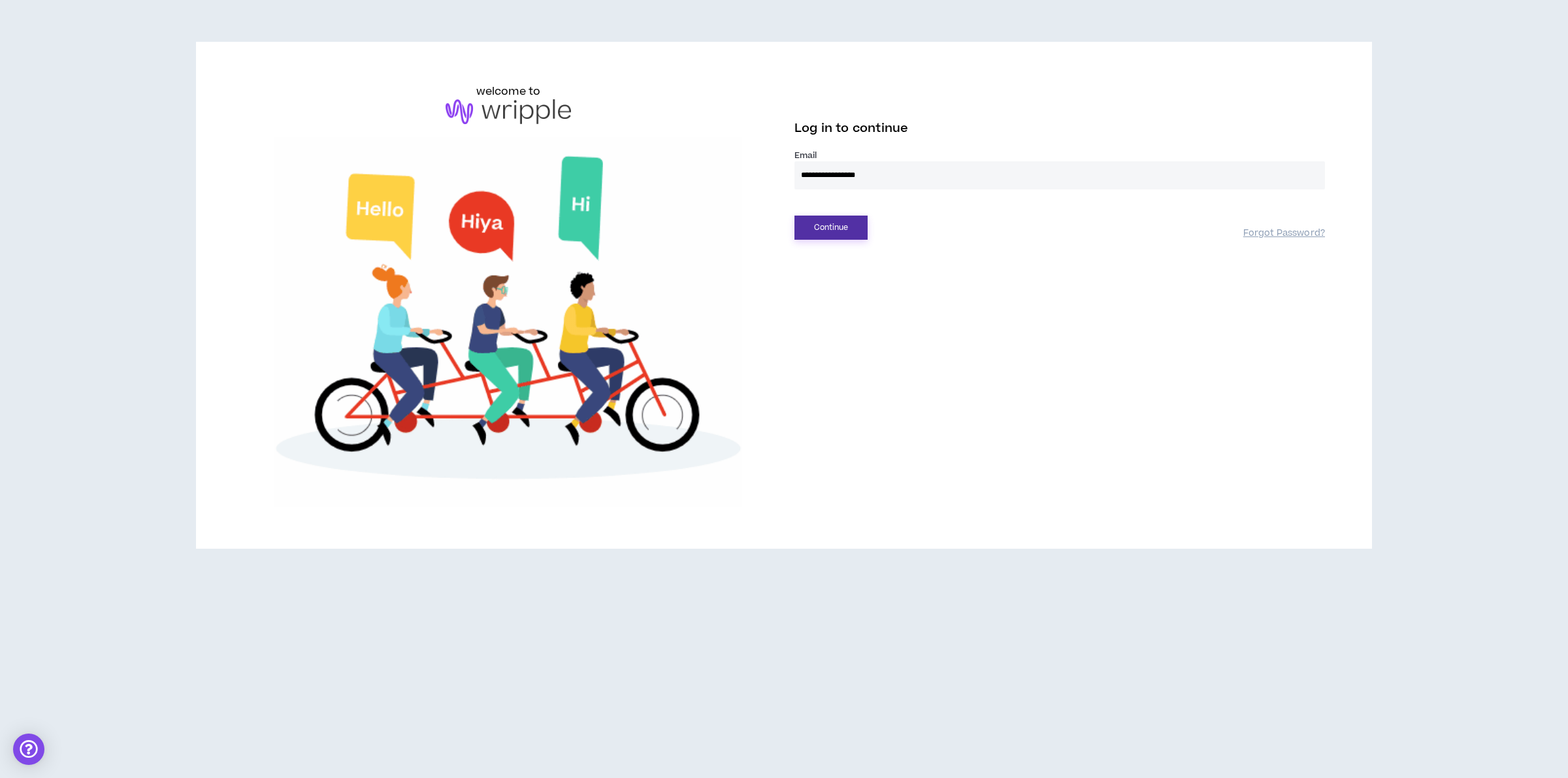
click at [821, 232] on button "Continue" at bounding box center [831, 227] width 73 height 24
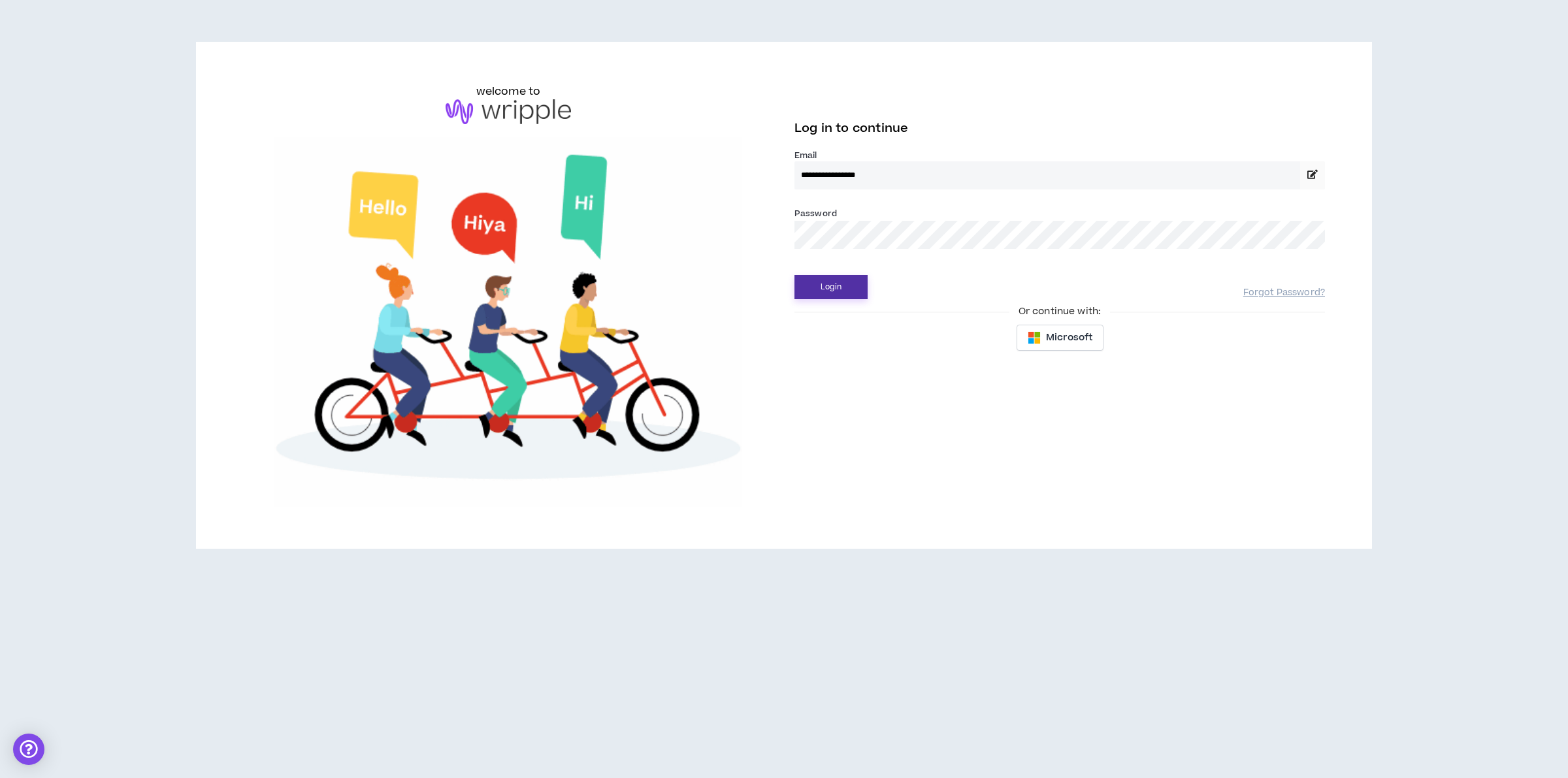
click at [843, 283] on button "Login" at bounding box center [831, 287] width 73 height 24
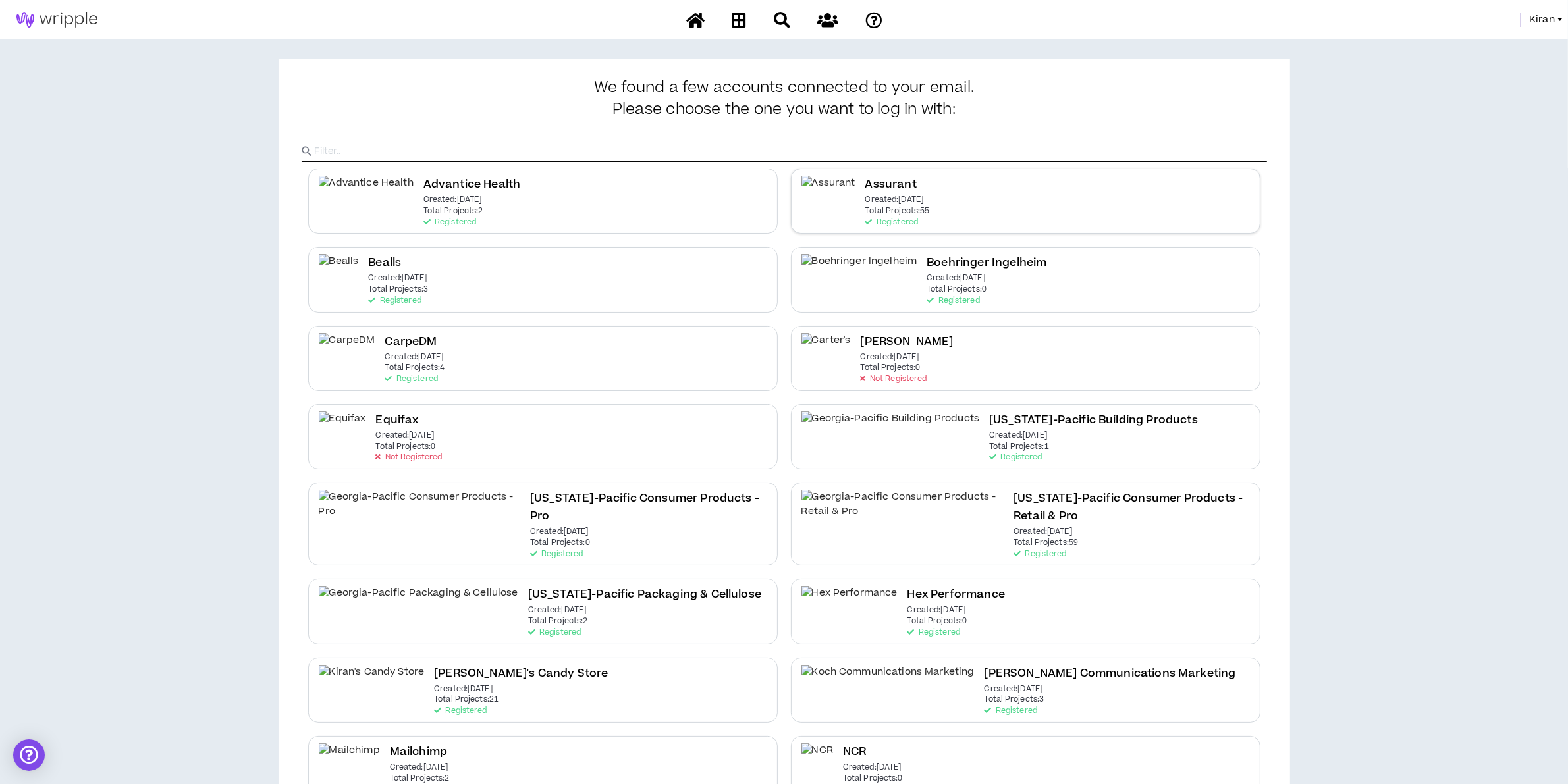
click at [909, 188] on div "Assurant Created: May 6 2021 Total Projects: 55 Registered" at bounding box center [898, 200] width 64 height 51
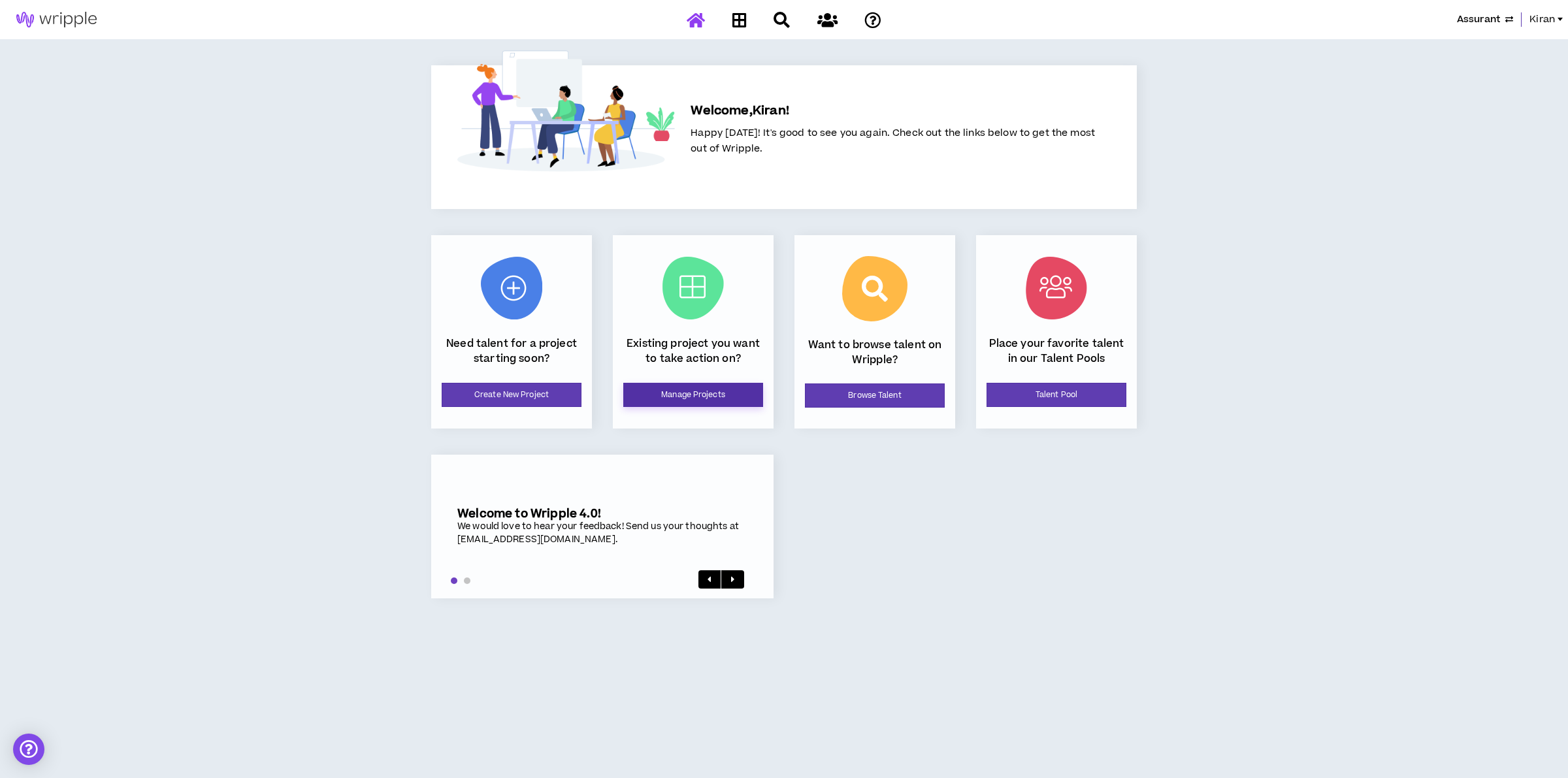
click at [693, 400] on link "Manage Projects" at bounding box center [693, 395] width 140 height 24
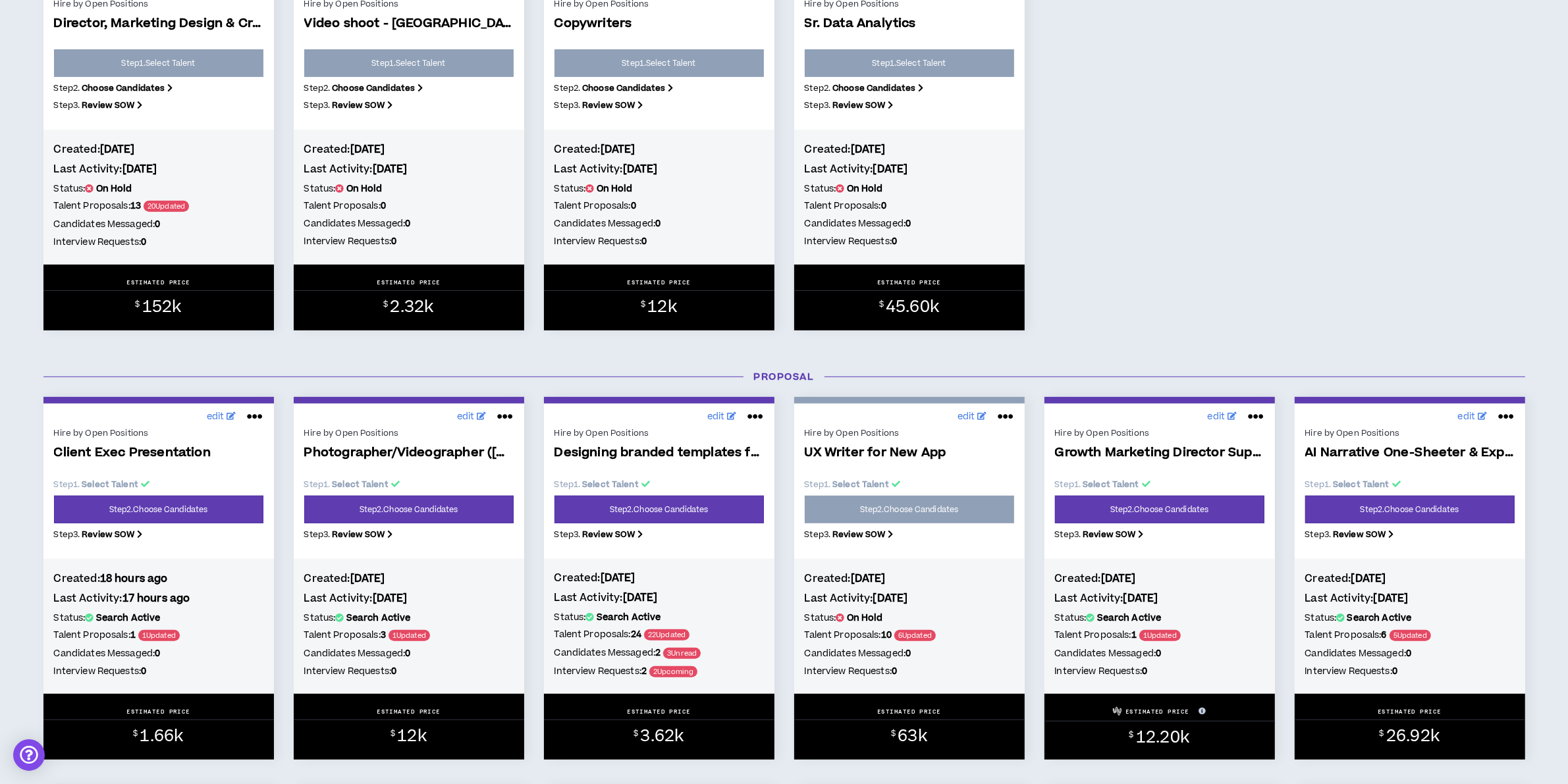
scroll to position [823, 0]
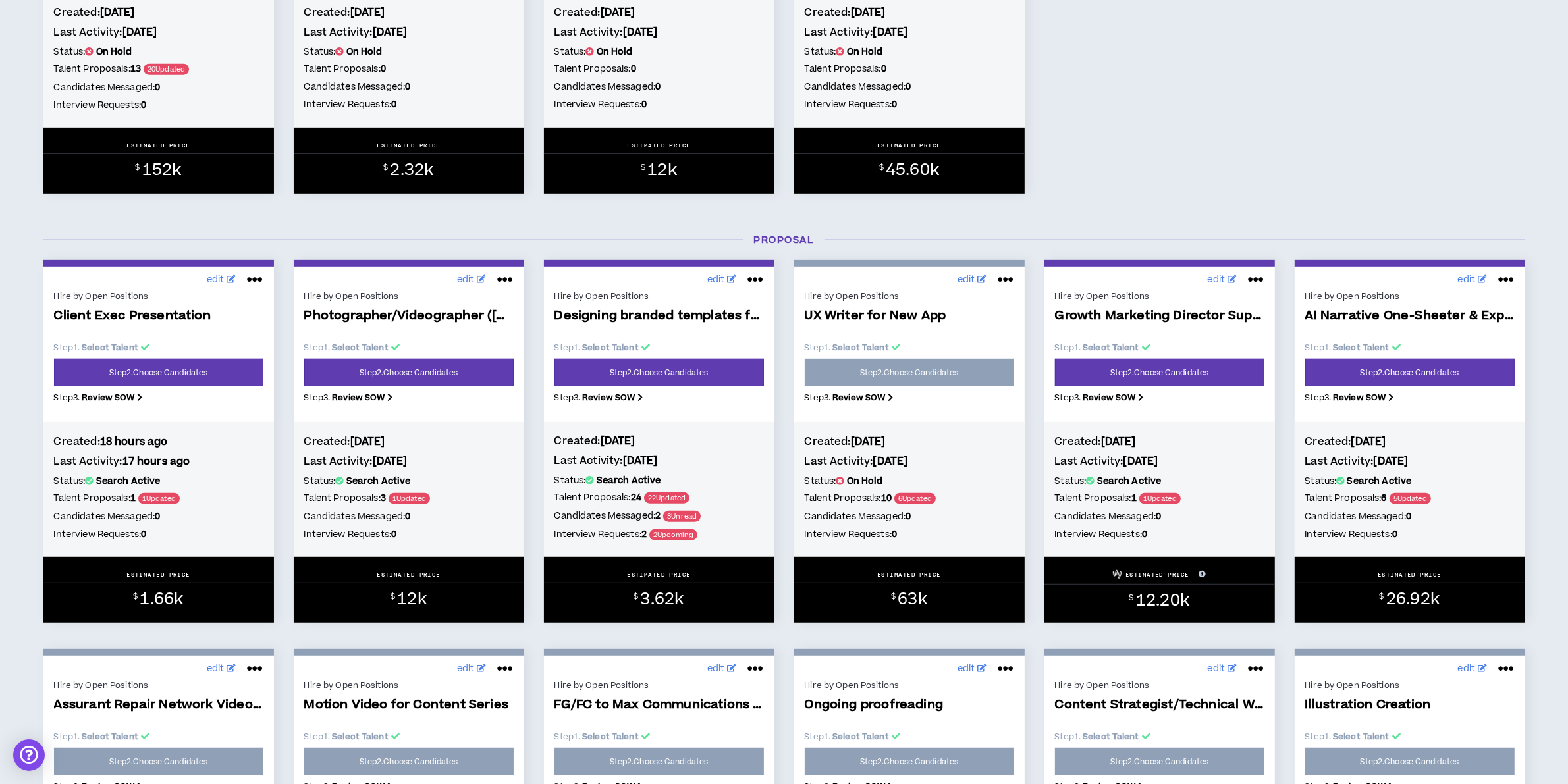
click at [665, 354] on p "Step 1 . Select Talent" at bounding box center [659, 347] width 209 height 12
click at [654, 373] on link "Step 2 . Choose Candidates" at bounding box center [659, 372] width 209 height 28
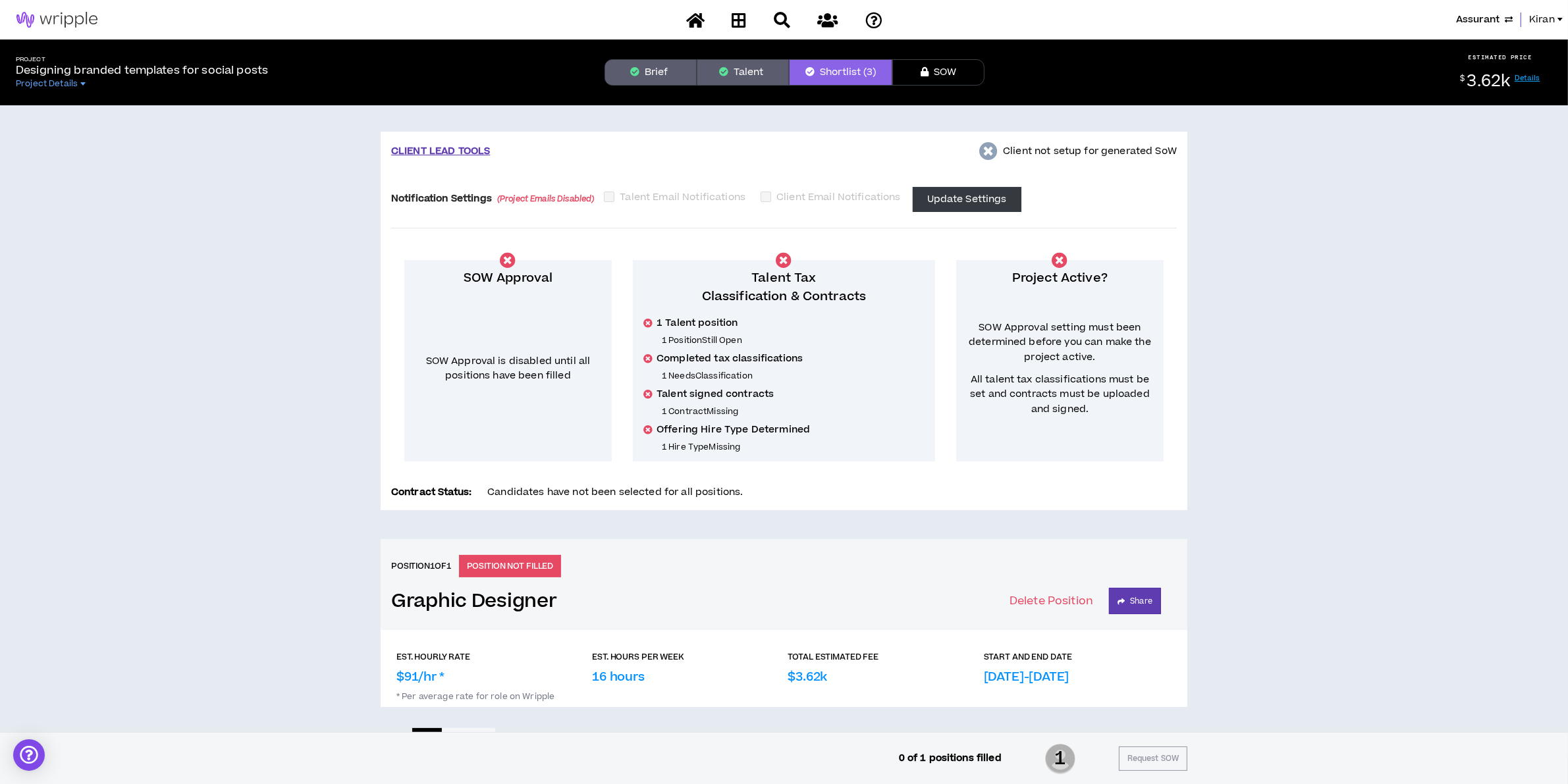
click at [665, 77] on button "Brief" at bounding box center [650, 72] width 92 height 26
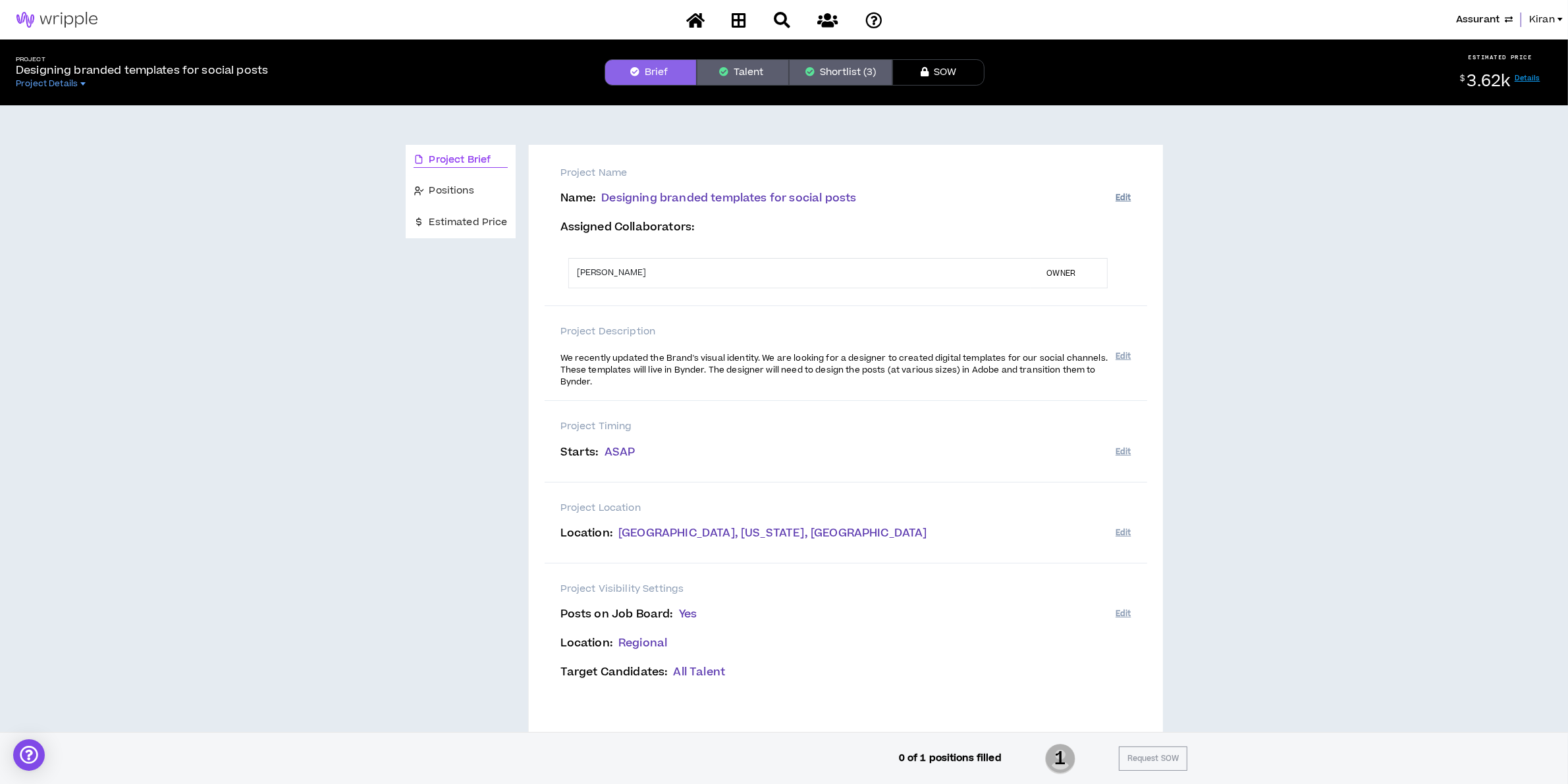
click at [1122, 193] on button "Edit" at bounding box center [1122, 198] width 15 height 21
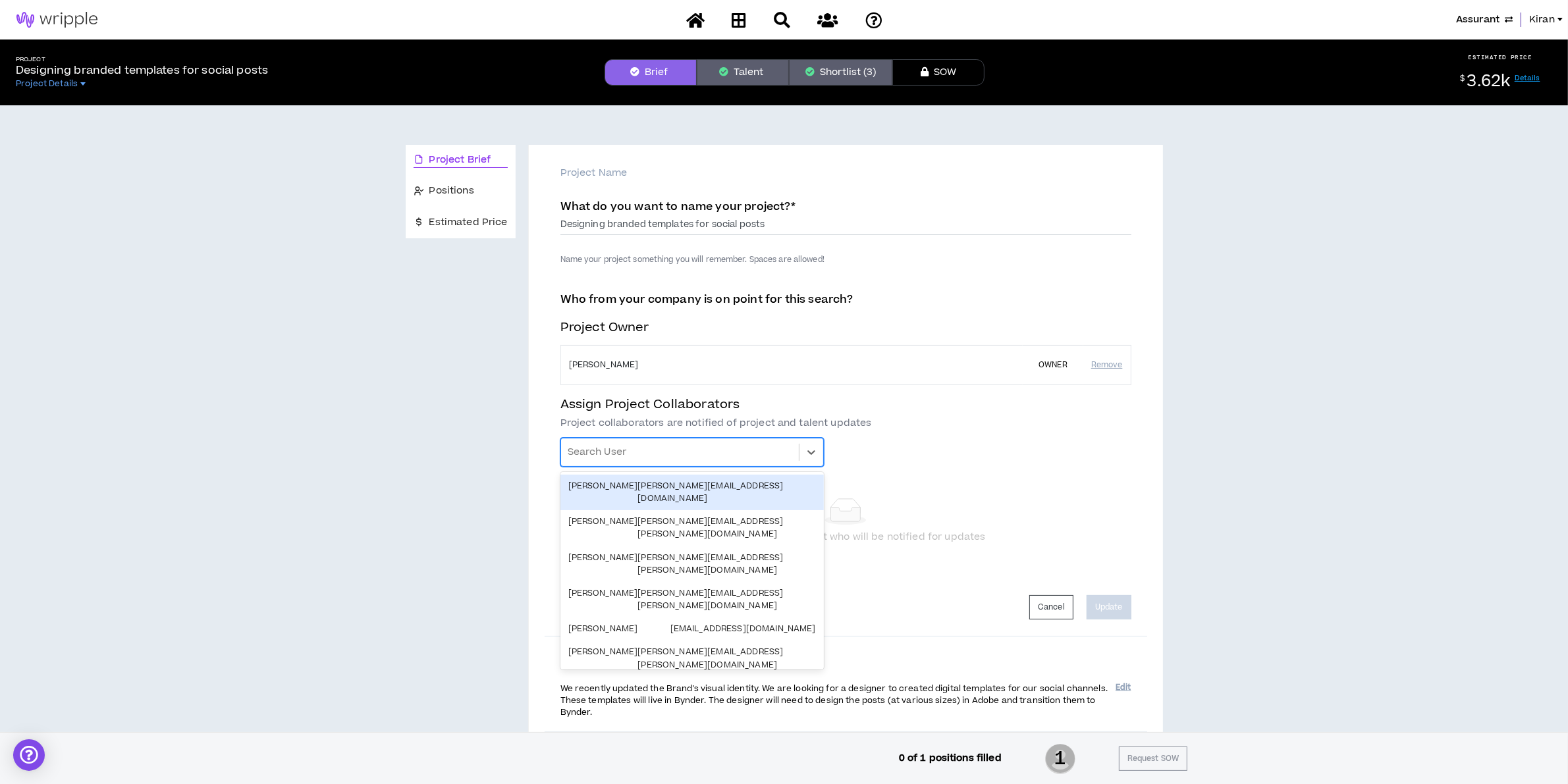
click at [695, 455] on div at bounding box center [679, 452] width 224 height 22
type input "***"
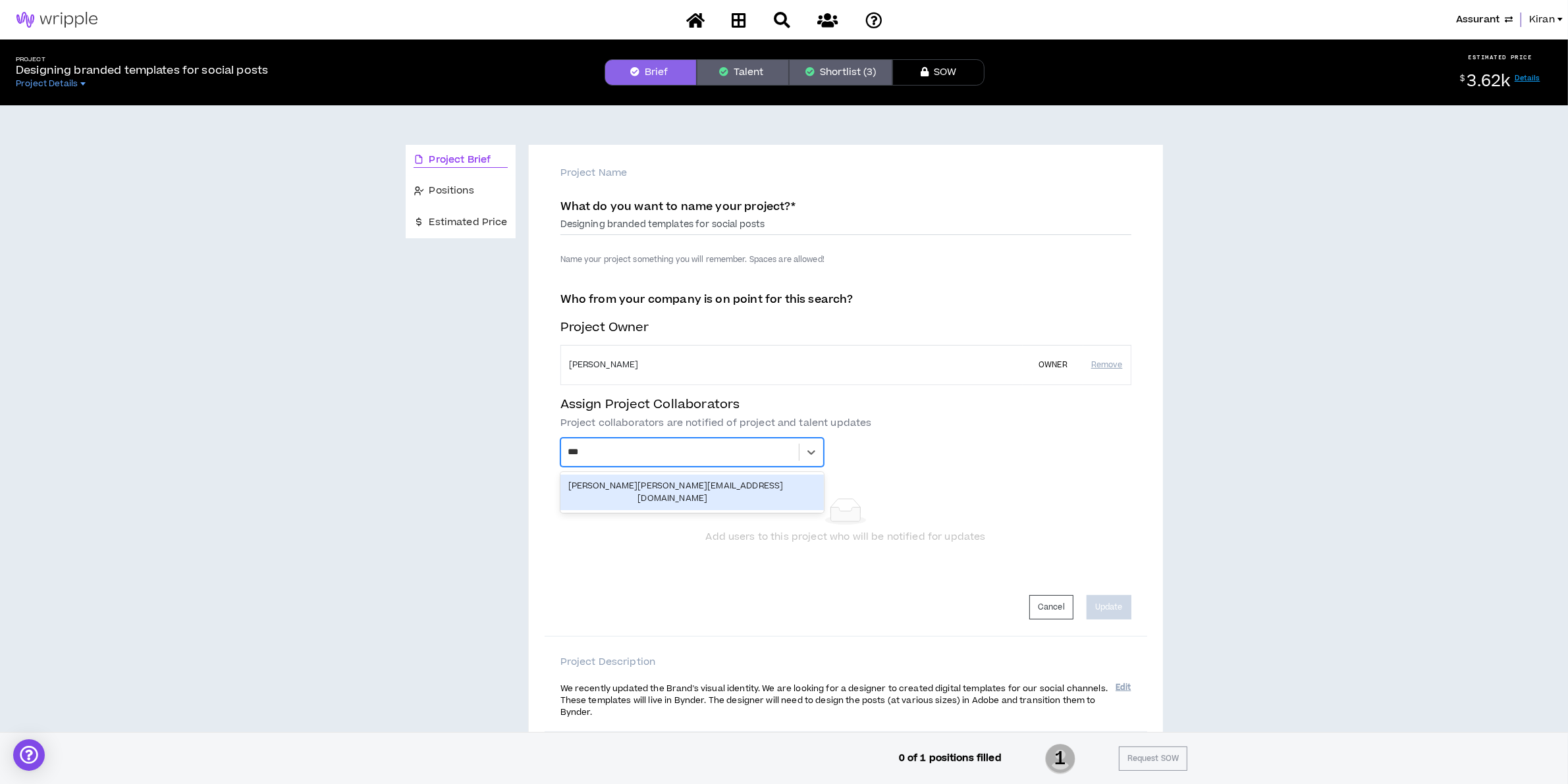
click at [597, 480] on div "Mason Amatriain" at bounding box center [602, 492] width 69 height 25
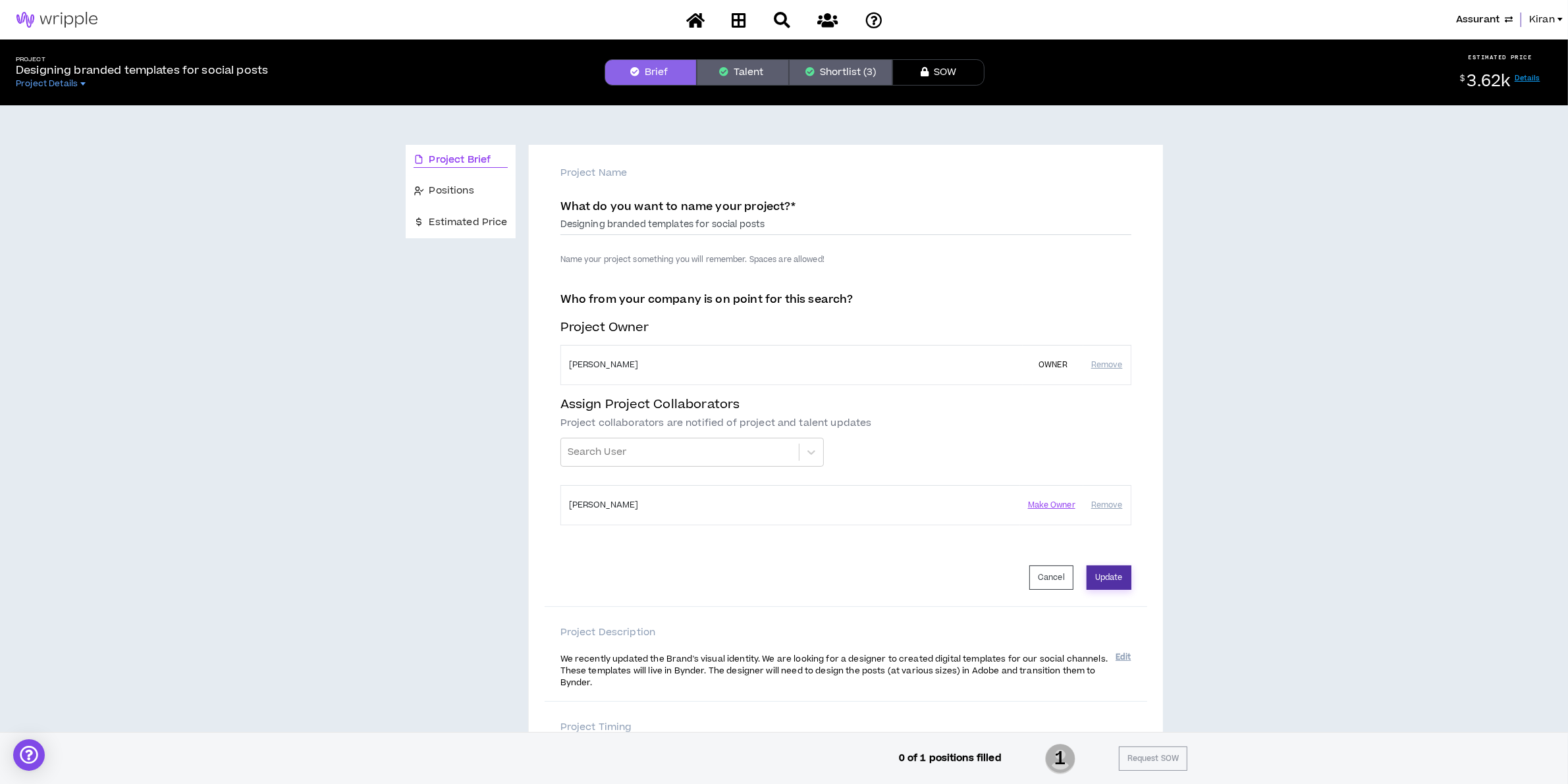
click at [1120, 574] on button "Update" at bounding box center [1109, 578] width 45 height 24
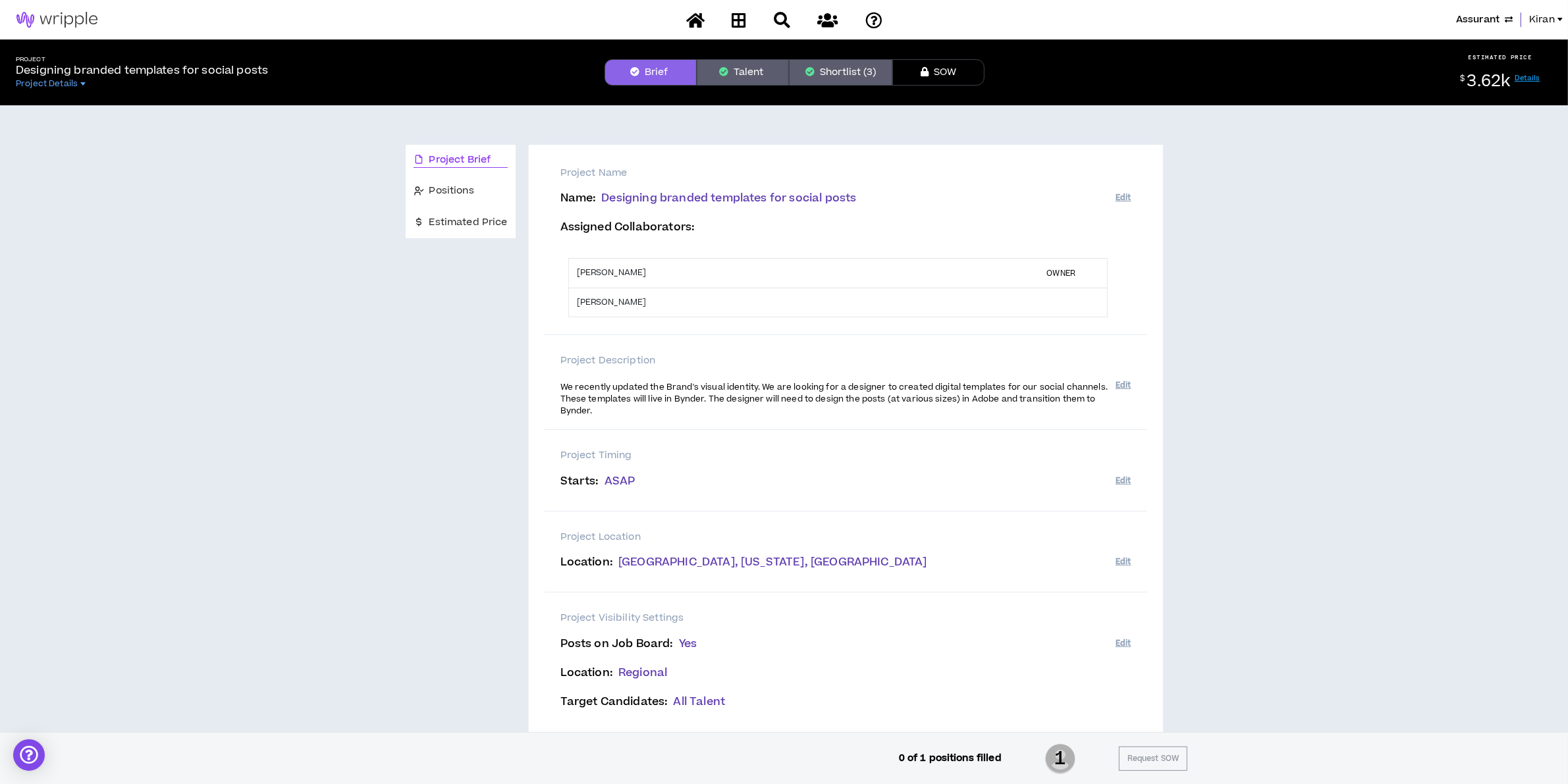
click at [1485, 20] on span "Assurant" at bounding box center [1477, 19] width 44 height 14
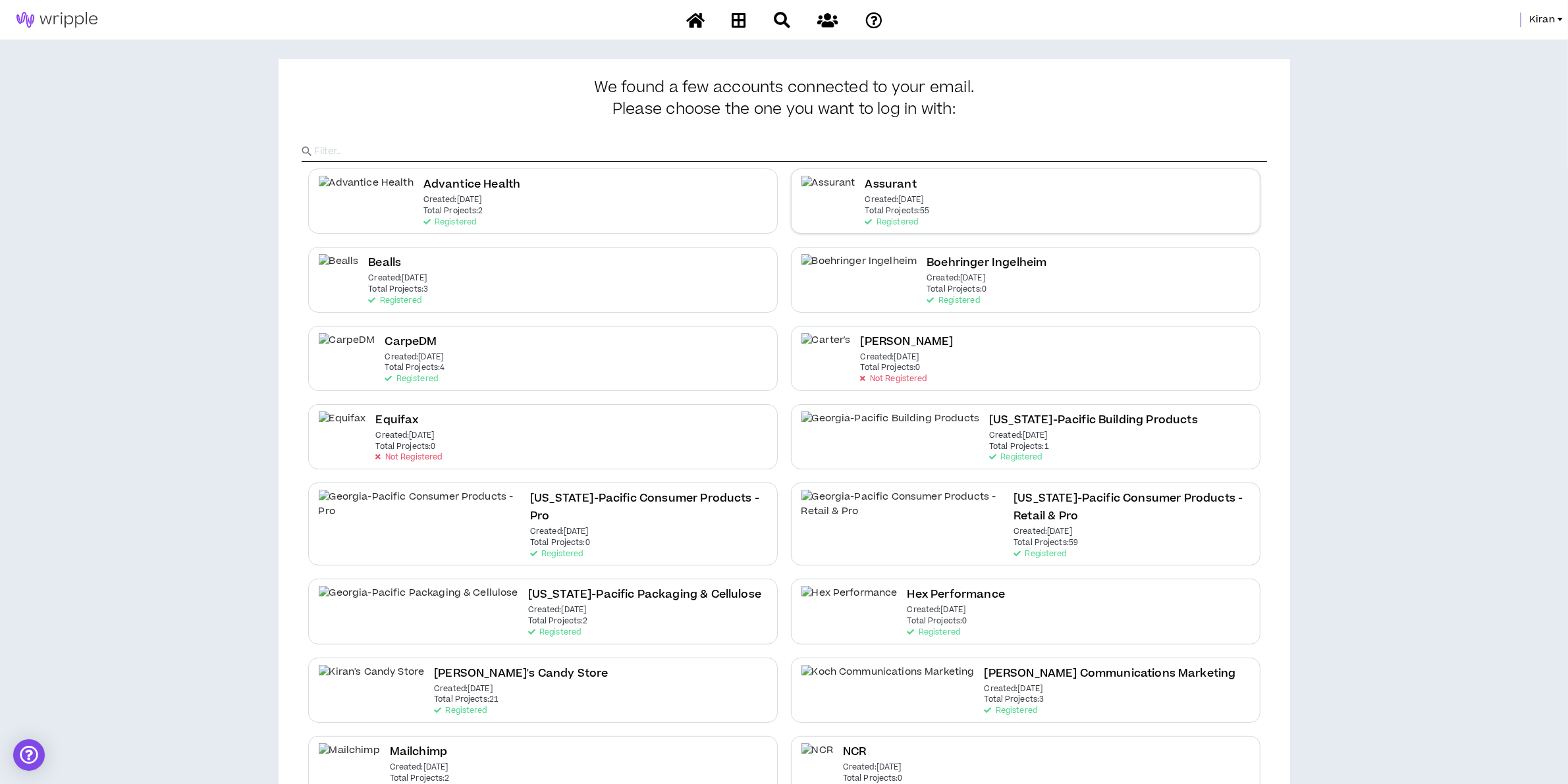
click at [985, 199] on div "Assurant Created: May 6 2021 Total Projects: 55 Registered" at bounding box center [1025, 200] width 469 height 65
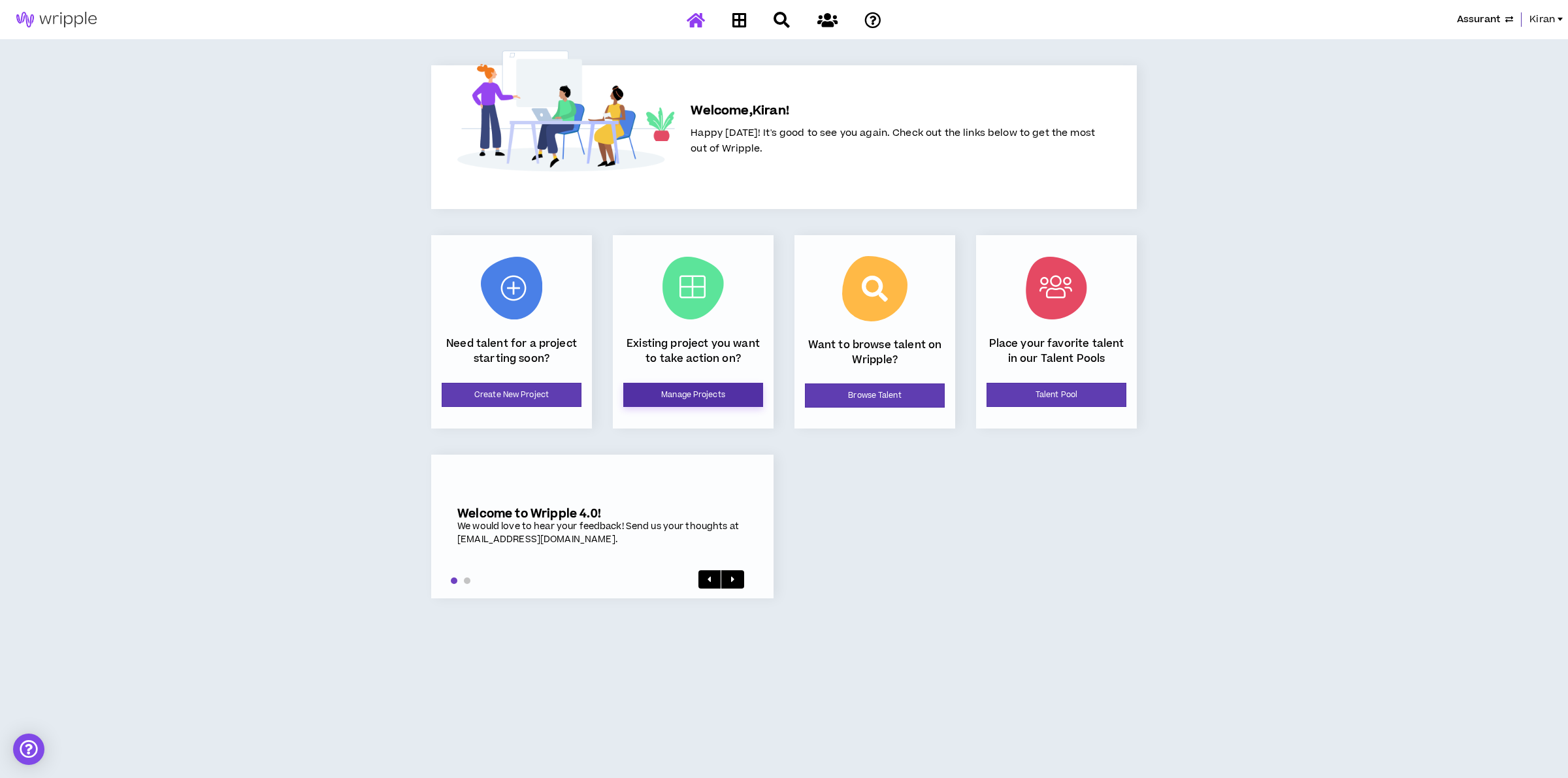
click at [684, 404] on link "Manage Projects" at bounding box center [693, 395] width 140 height 24
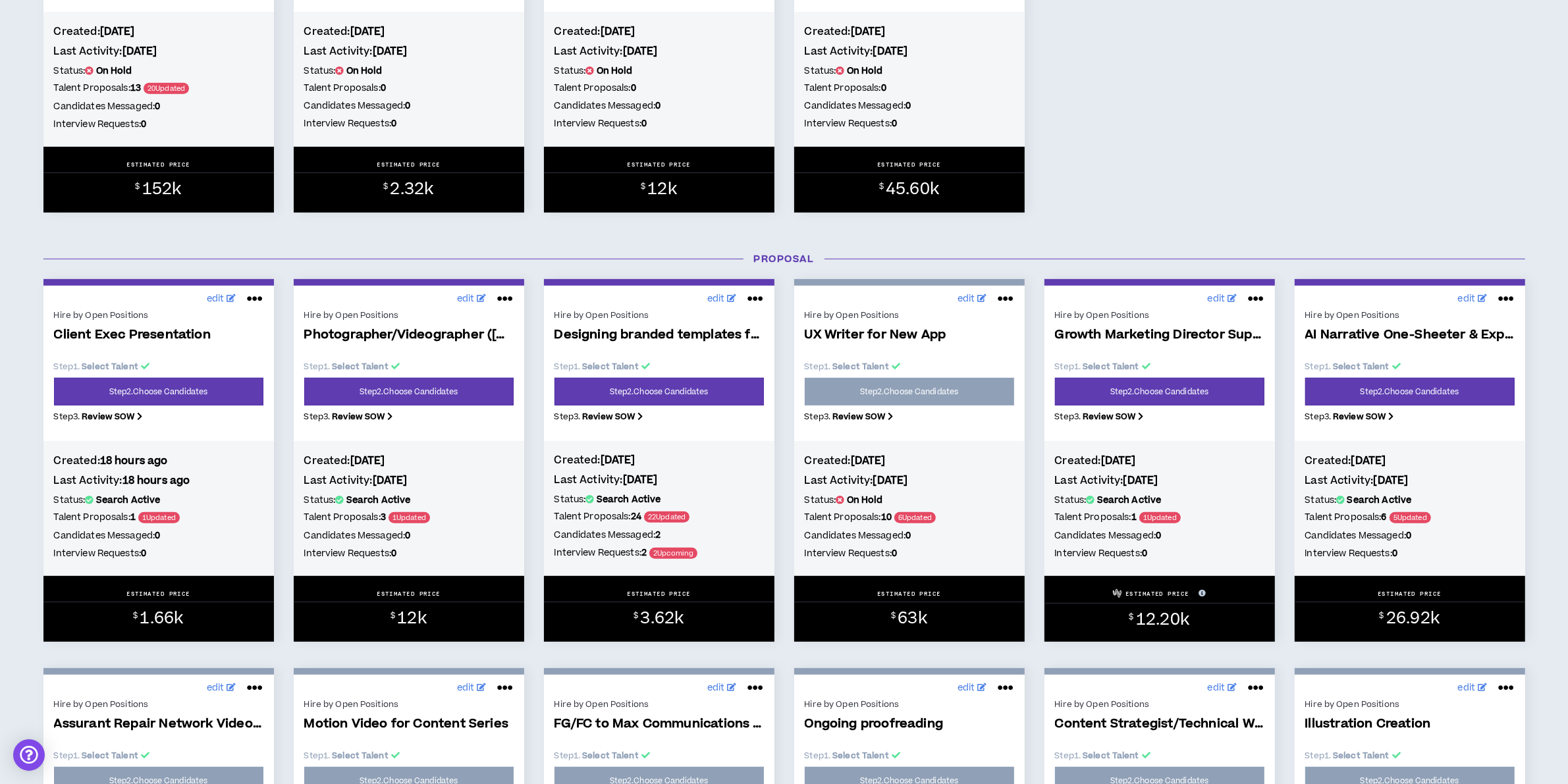
scroll to position [823, 0]
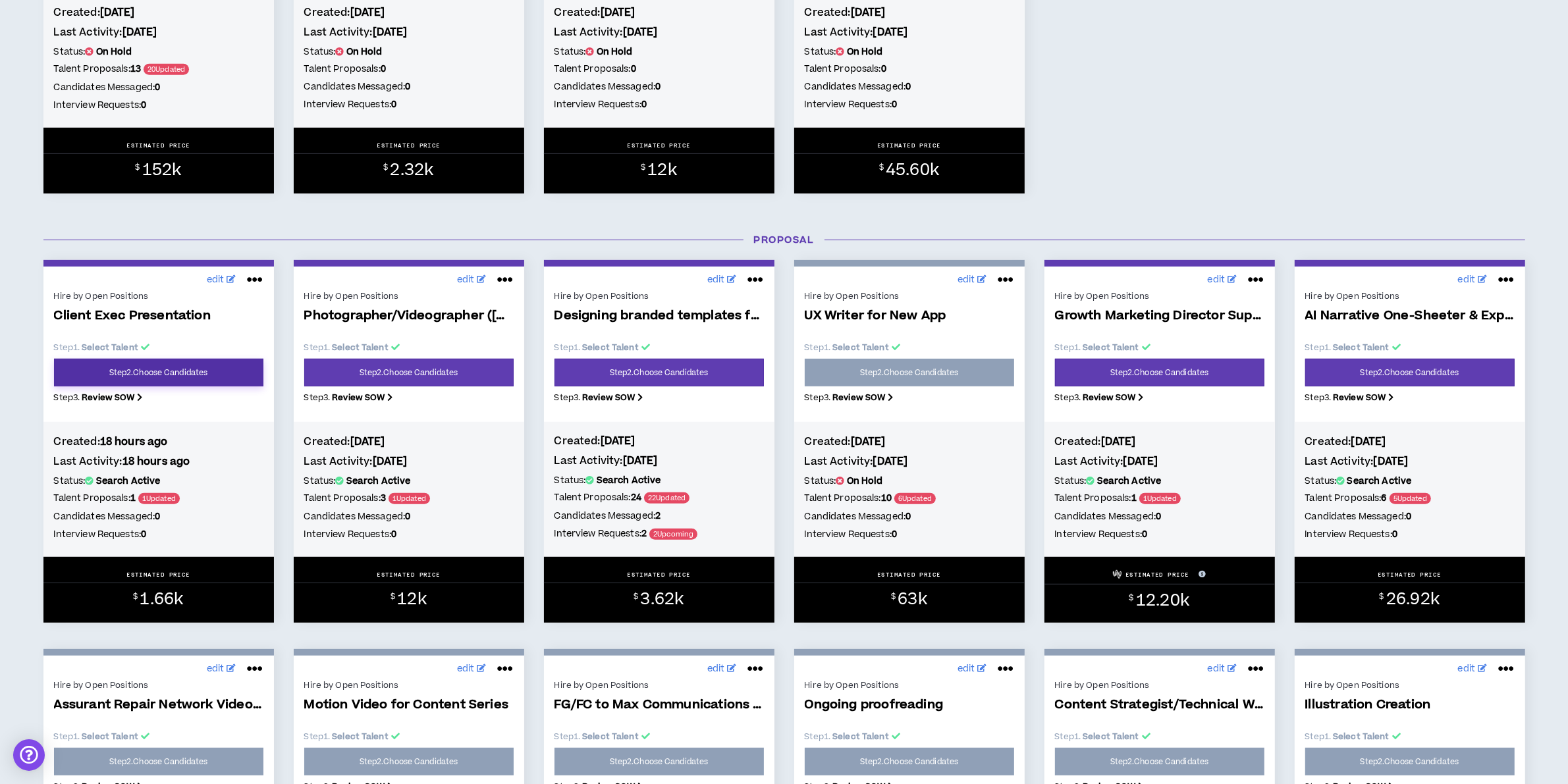
click at [159, 373] on link "Step 2 . Choose Candidates" at bounding box center [158, 372] width 209 height 28
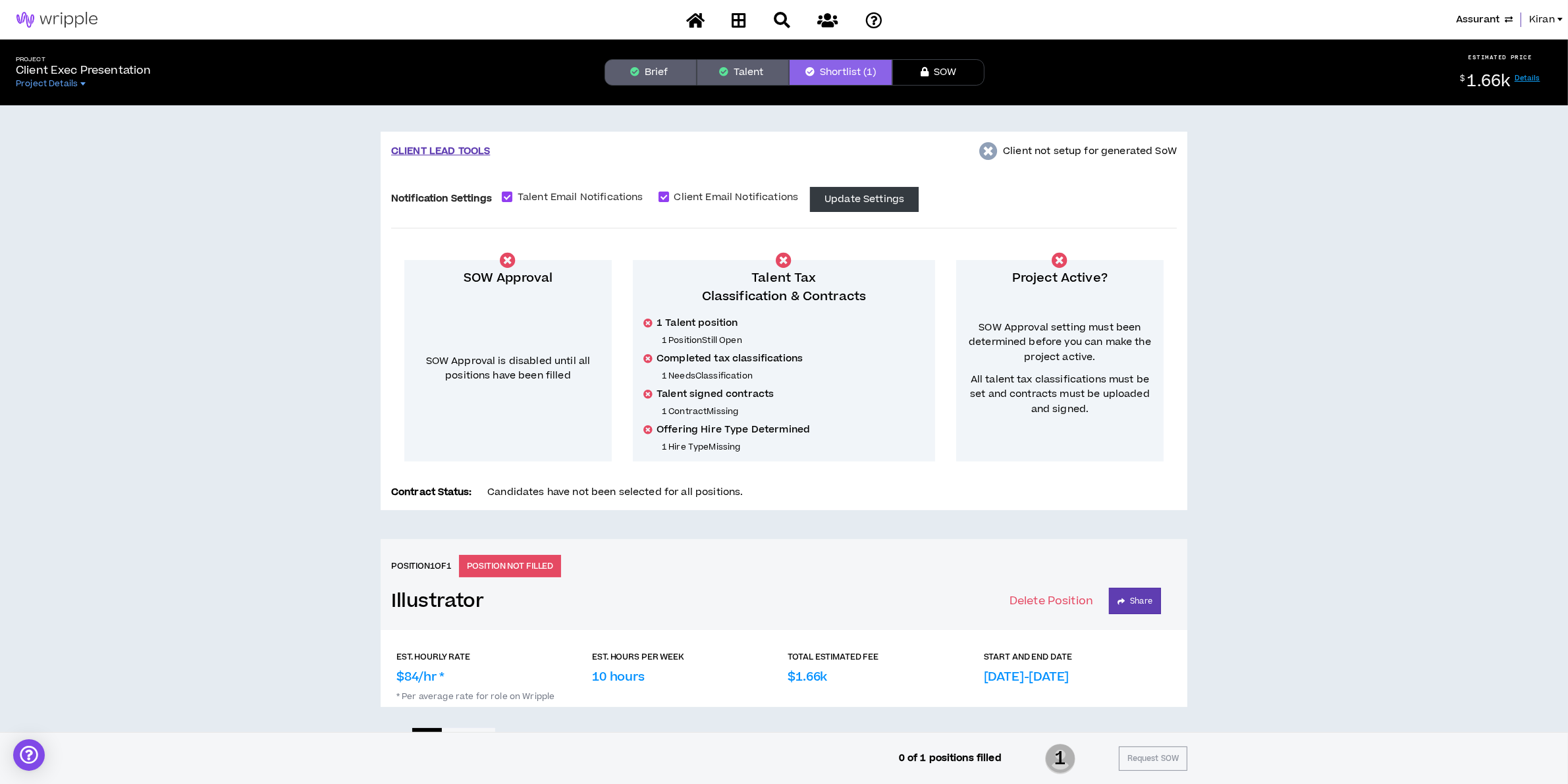
click at [673, 61] on button "Brief" at bounding box center [650, 72] width 92 height 26
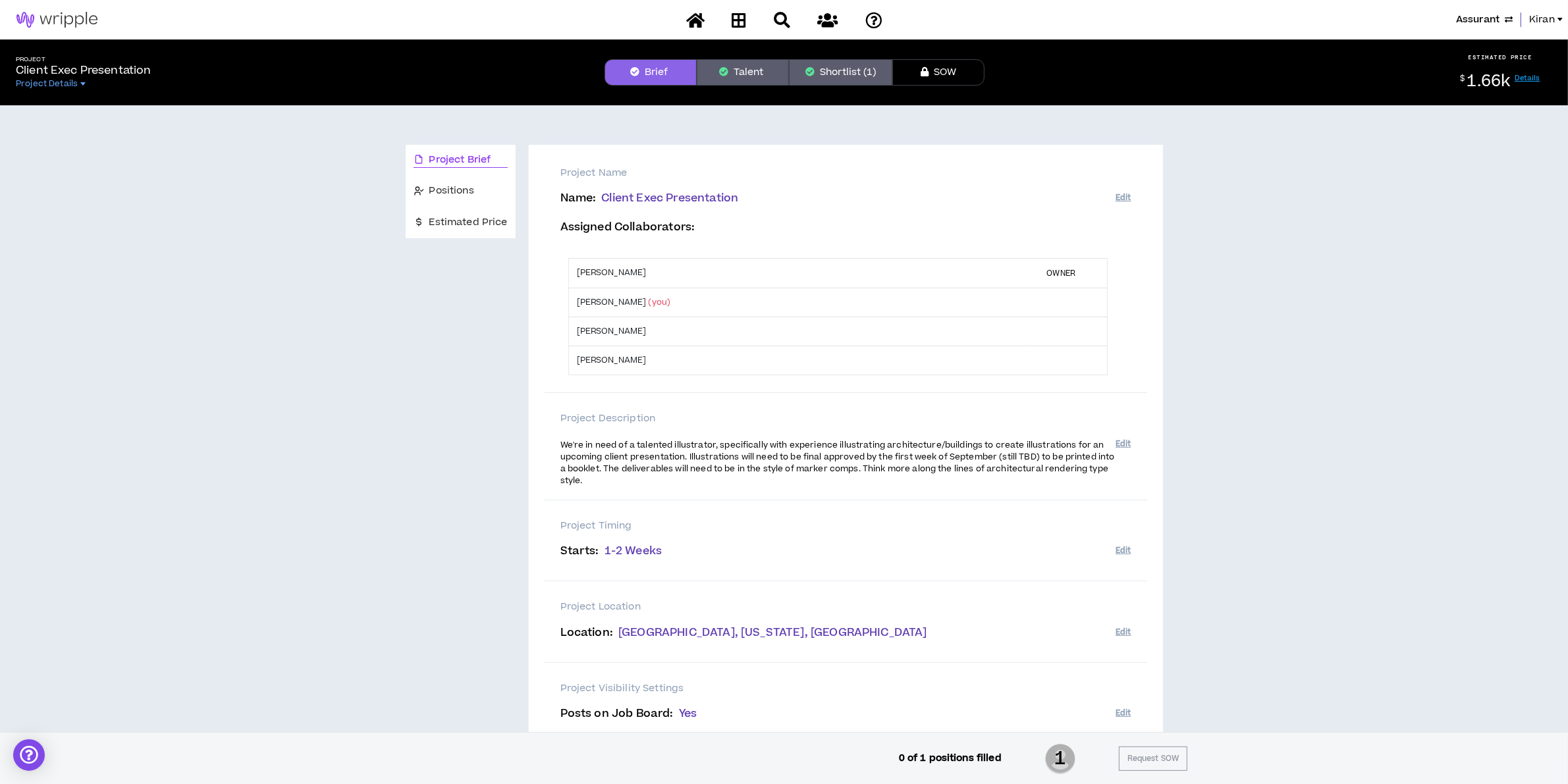
click at [822, 74] on button "Shortlist (1)" at bounding box center [840, 72] width 103 height 26
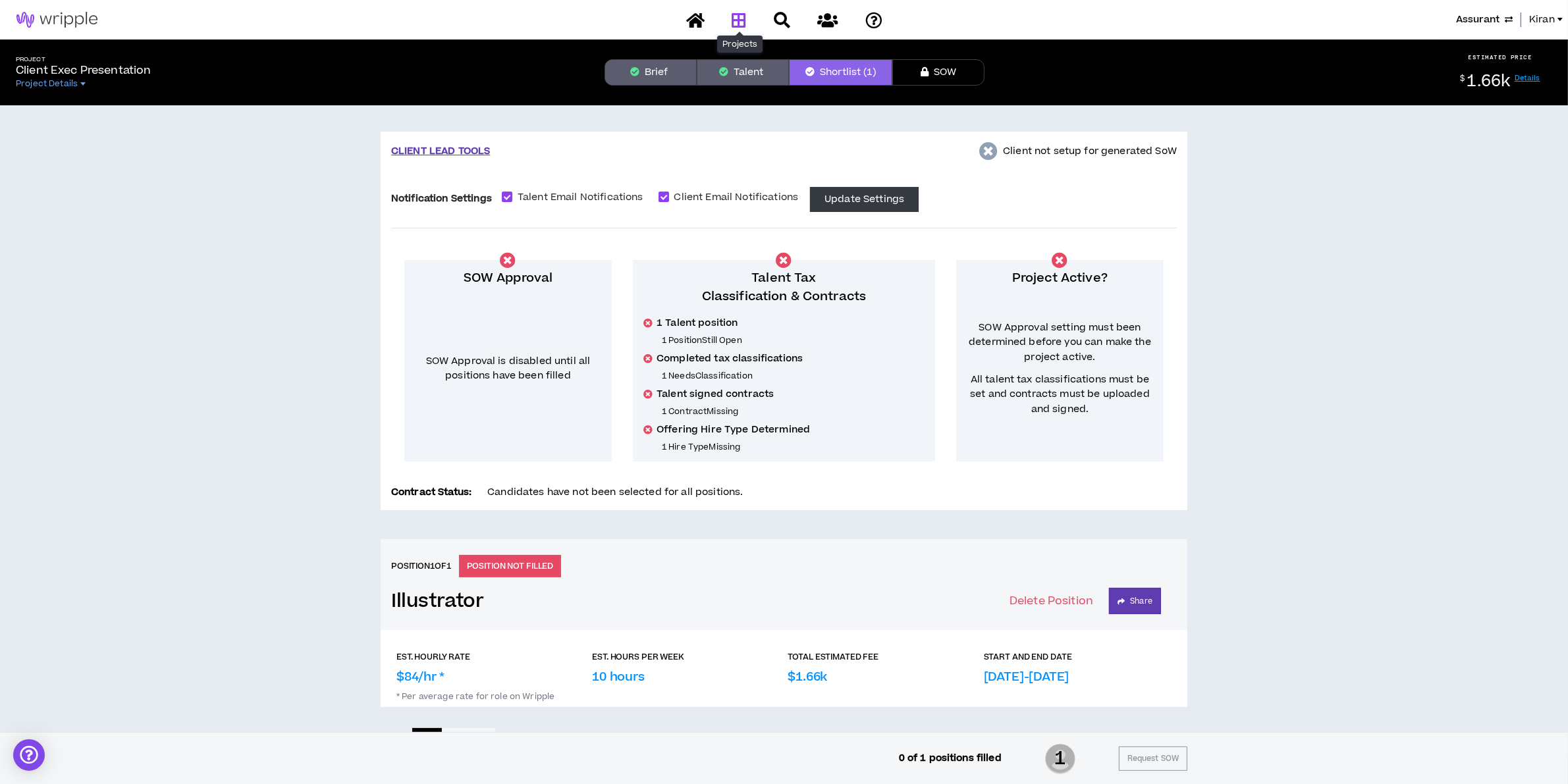
click at [739, 14] on icon at bounding box center [739, 20] width 14 height 16
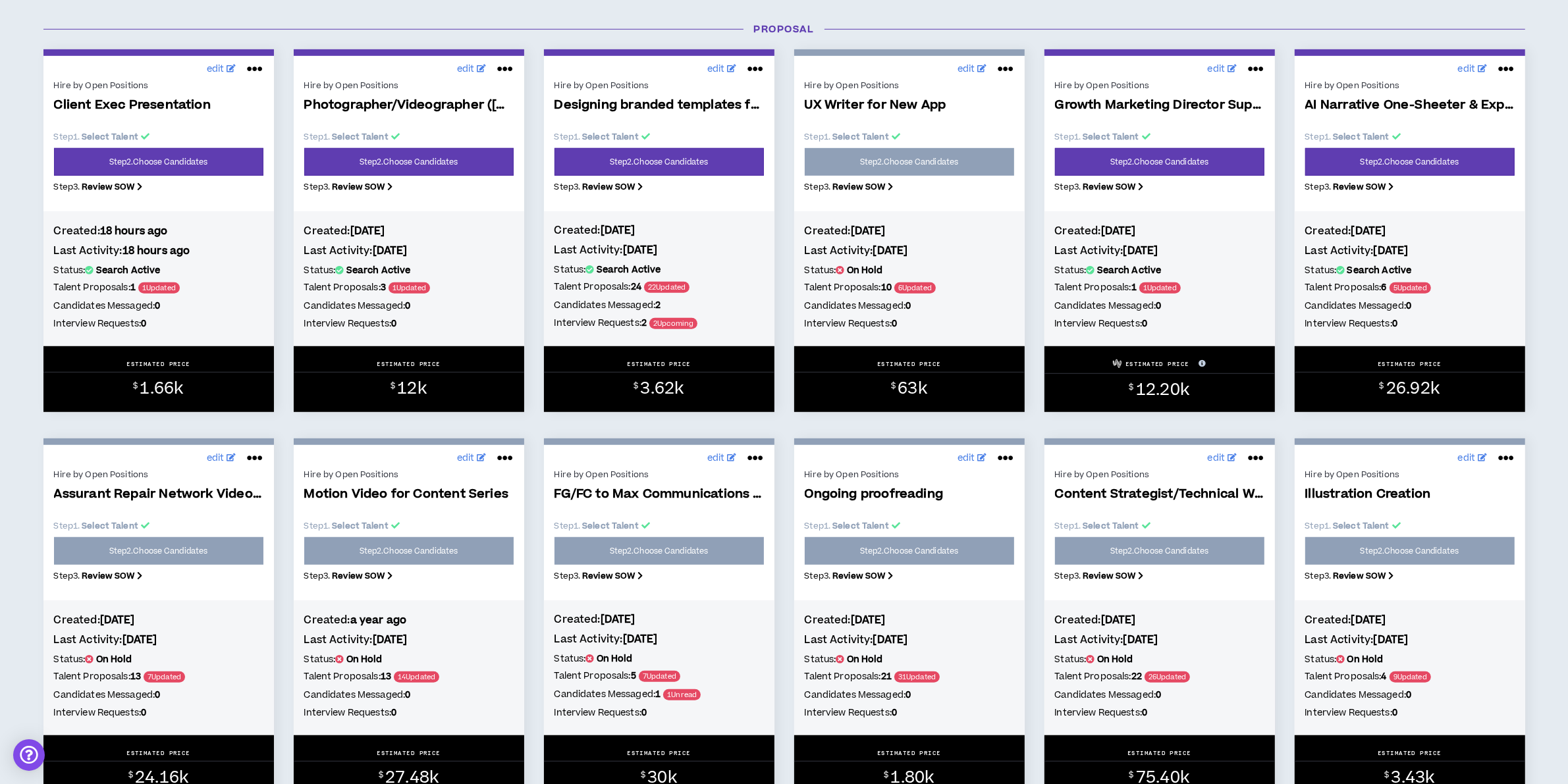
scroll to position [905, 0]
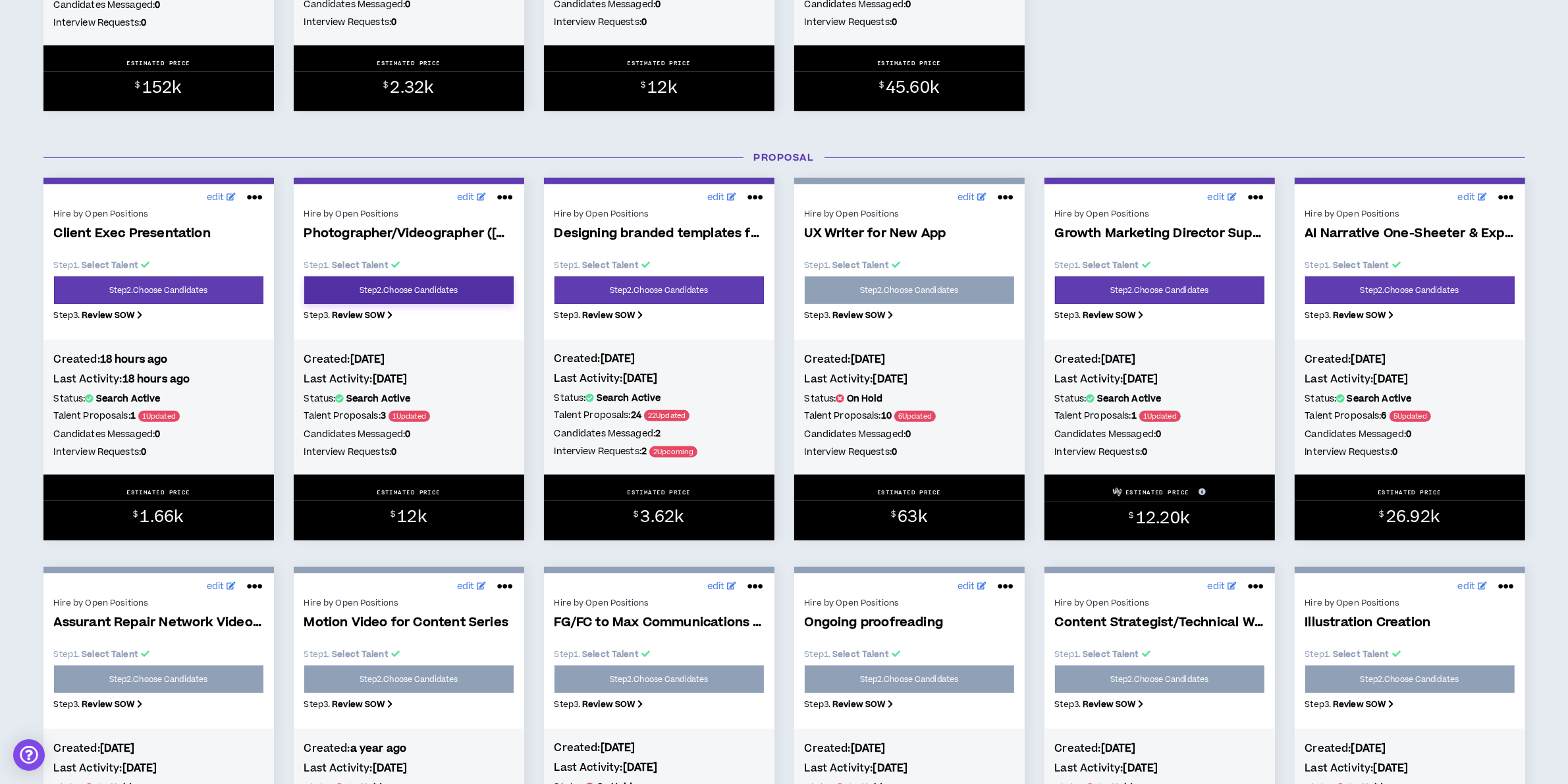
click at [370, 290] on link "Step 2 . Choose Candidates" at bounding box center [409, 290] width 209 height 28
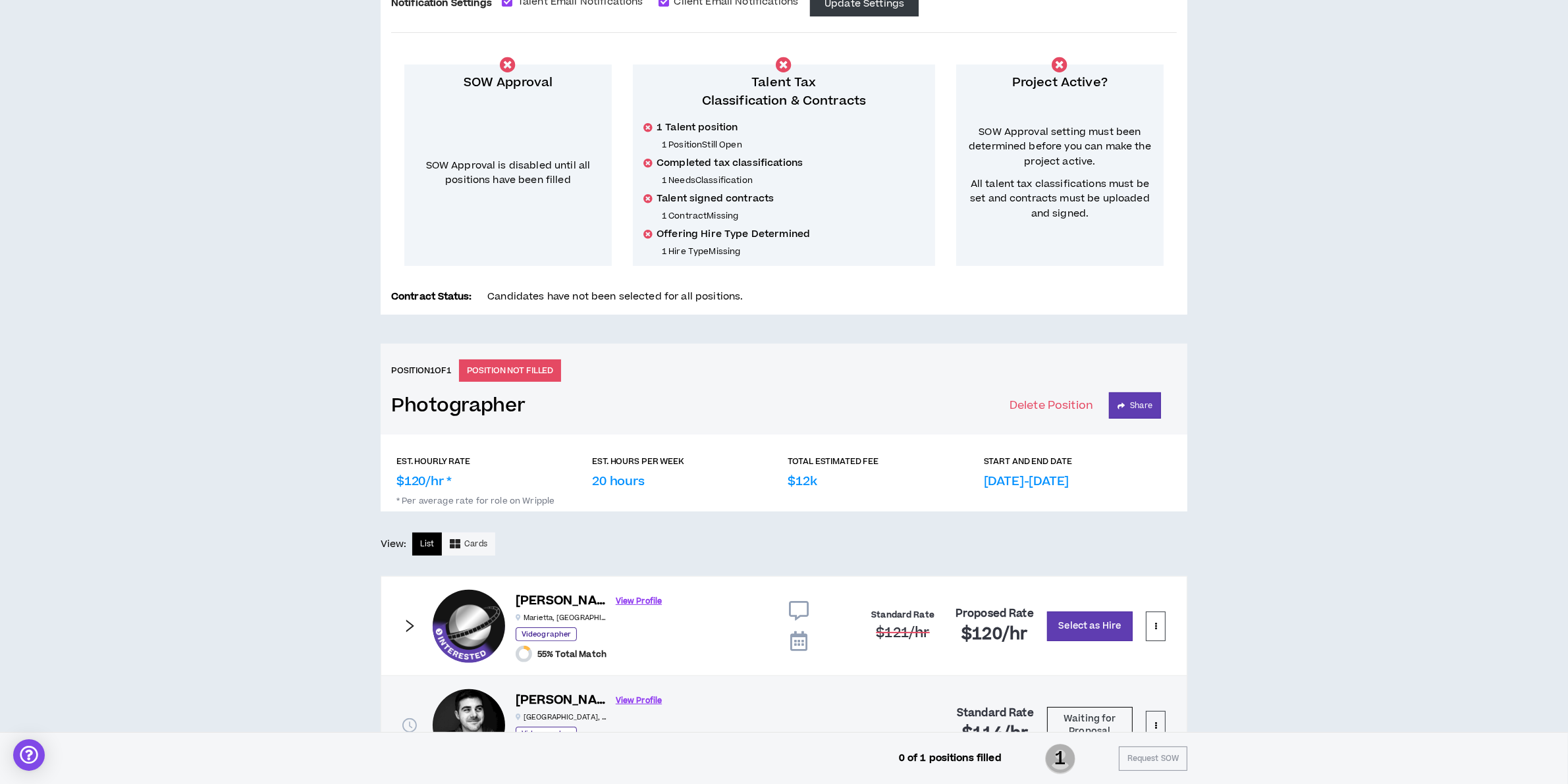
scroll to position [266, 0]
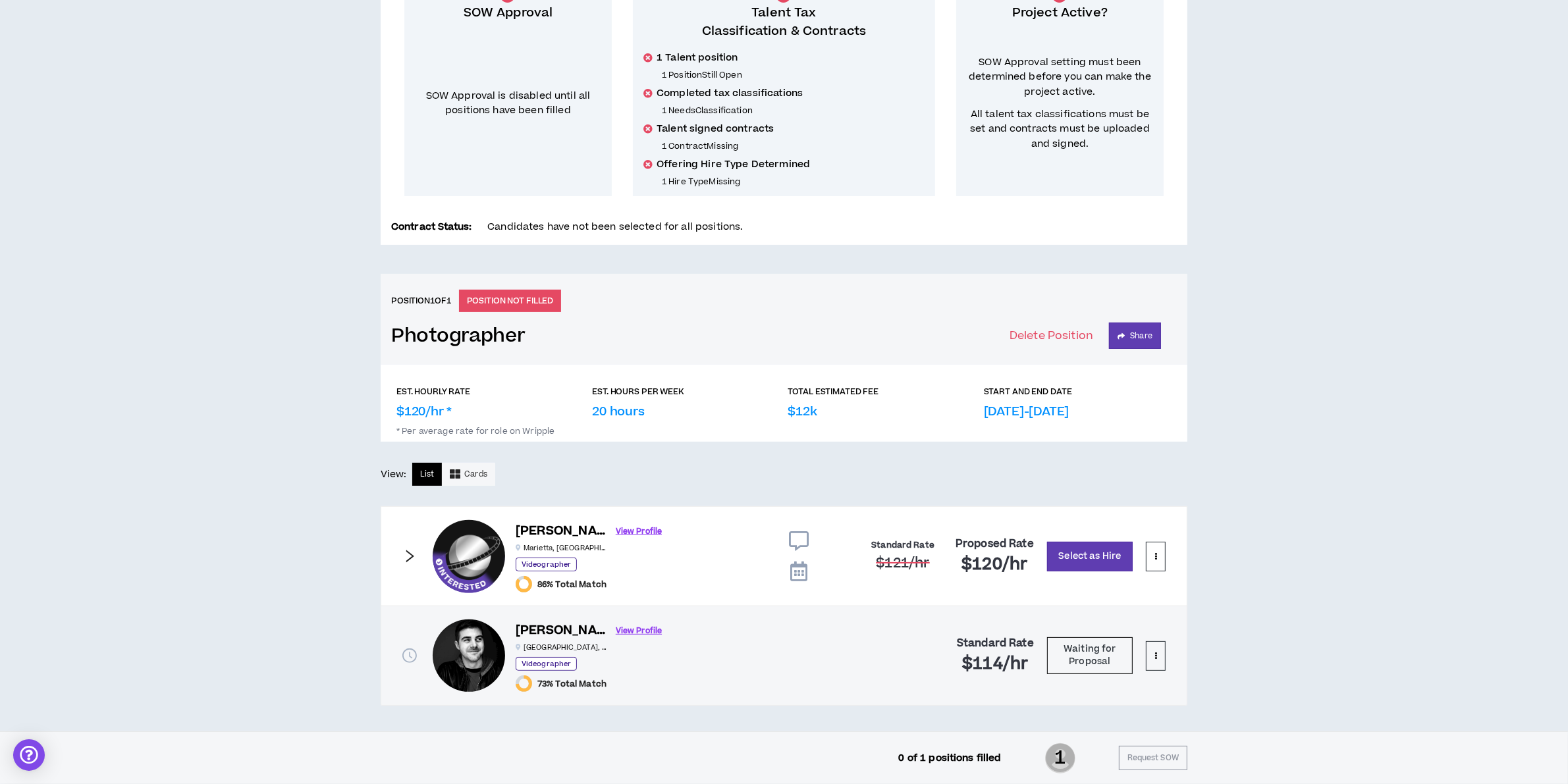
click at [415, 556] on icon "right" at bounding box center [410, 556] width 14 height 14
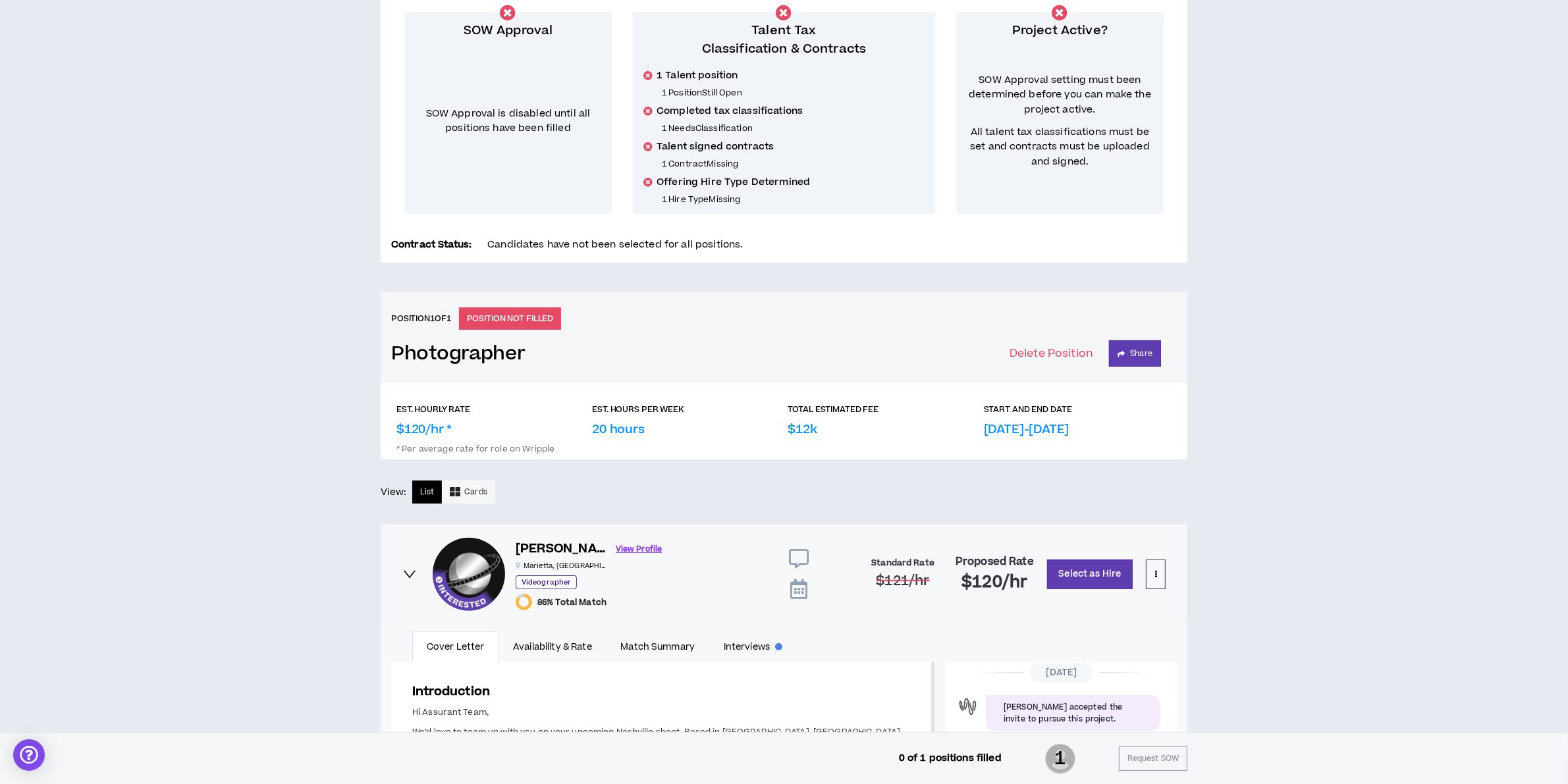
scroll to position [32, 0]
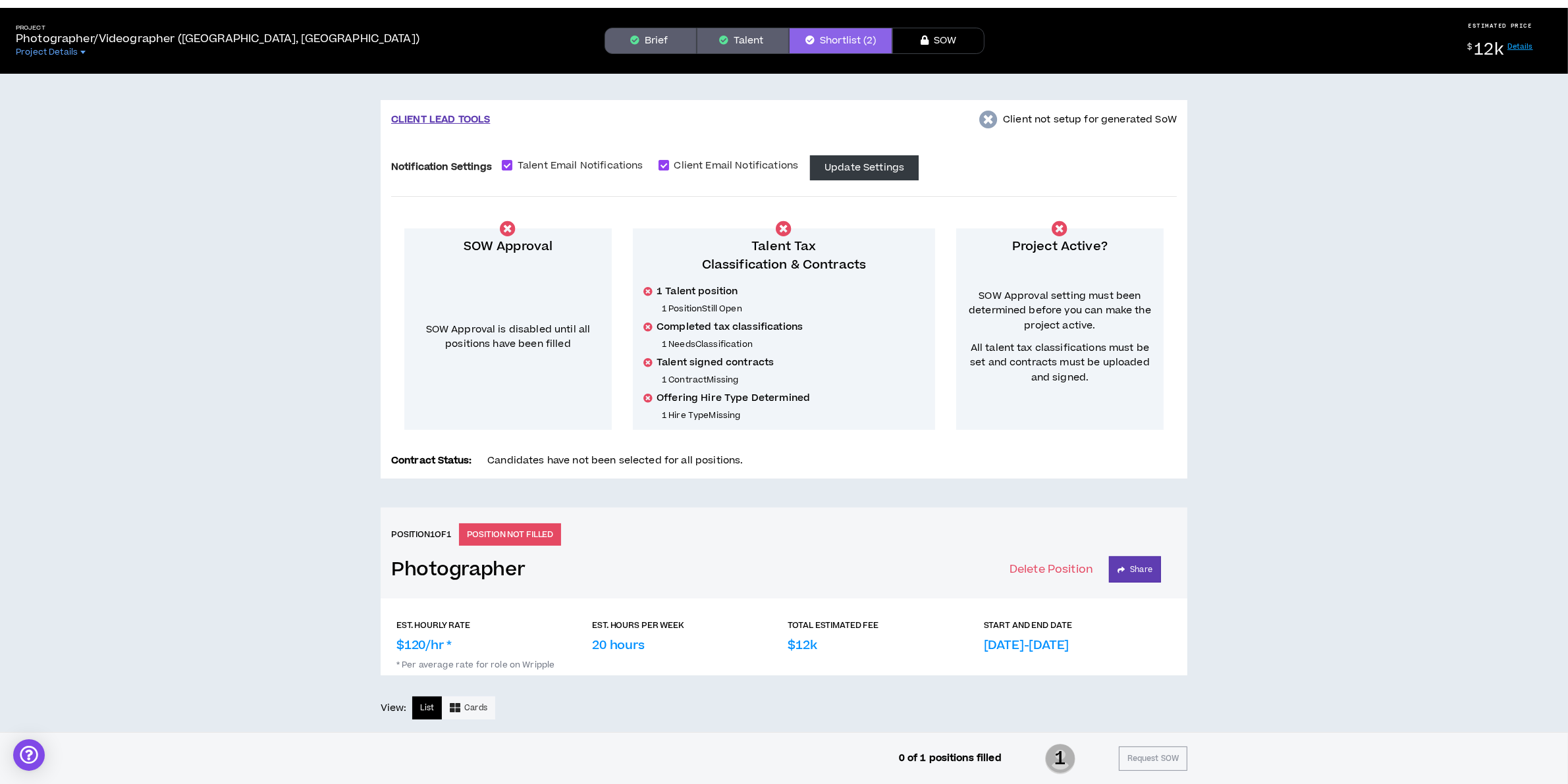
click at [744, 37] on button "Talent" at bounding box center [743, 41] width 92 height 26
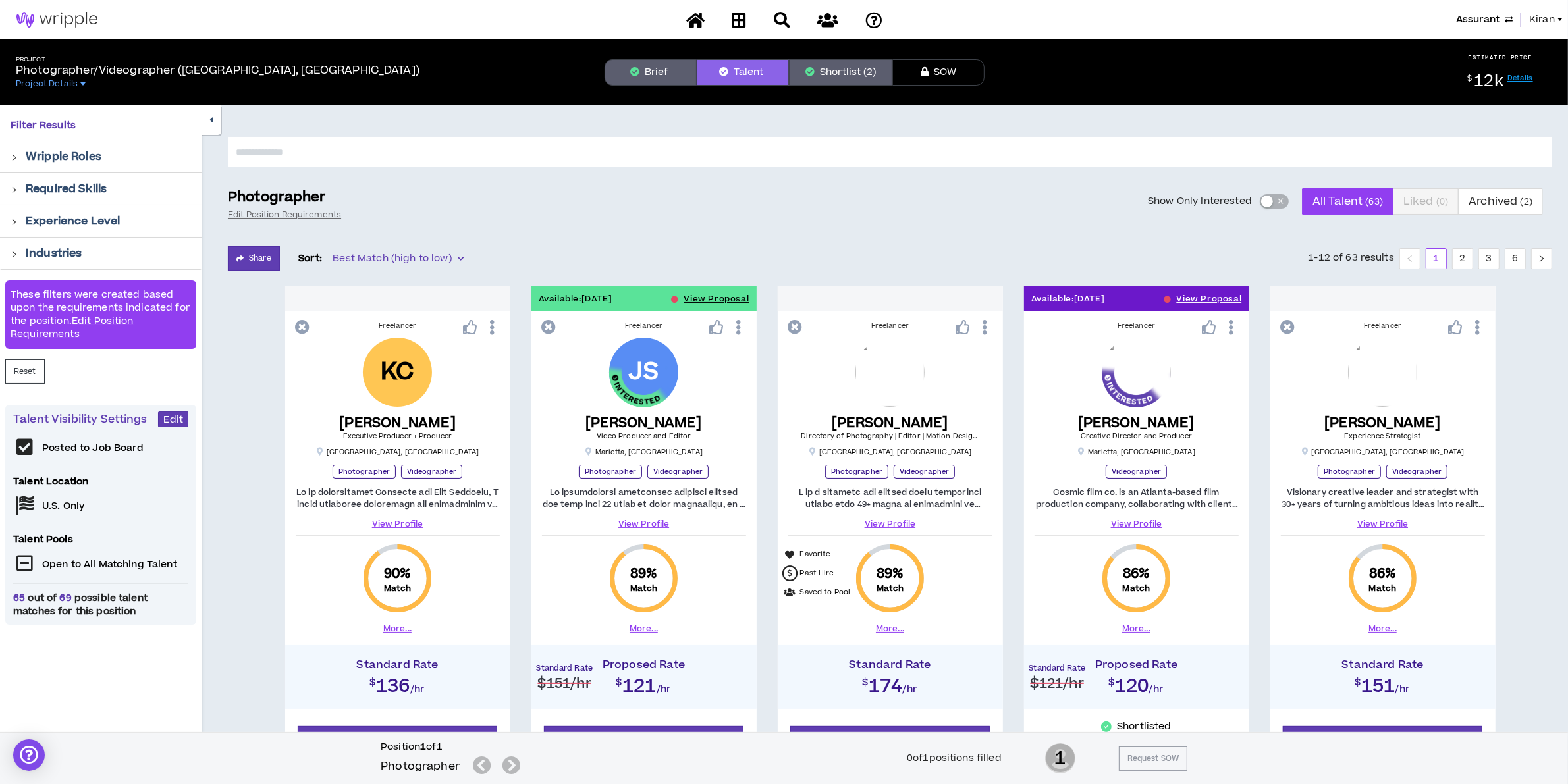
click at [1546, 21] on span "Kiran" at bounding box center [1541, 19] width 26 height 14
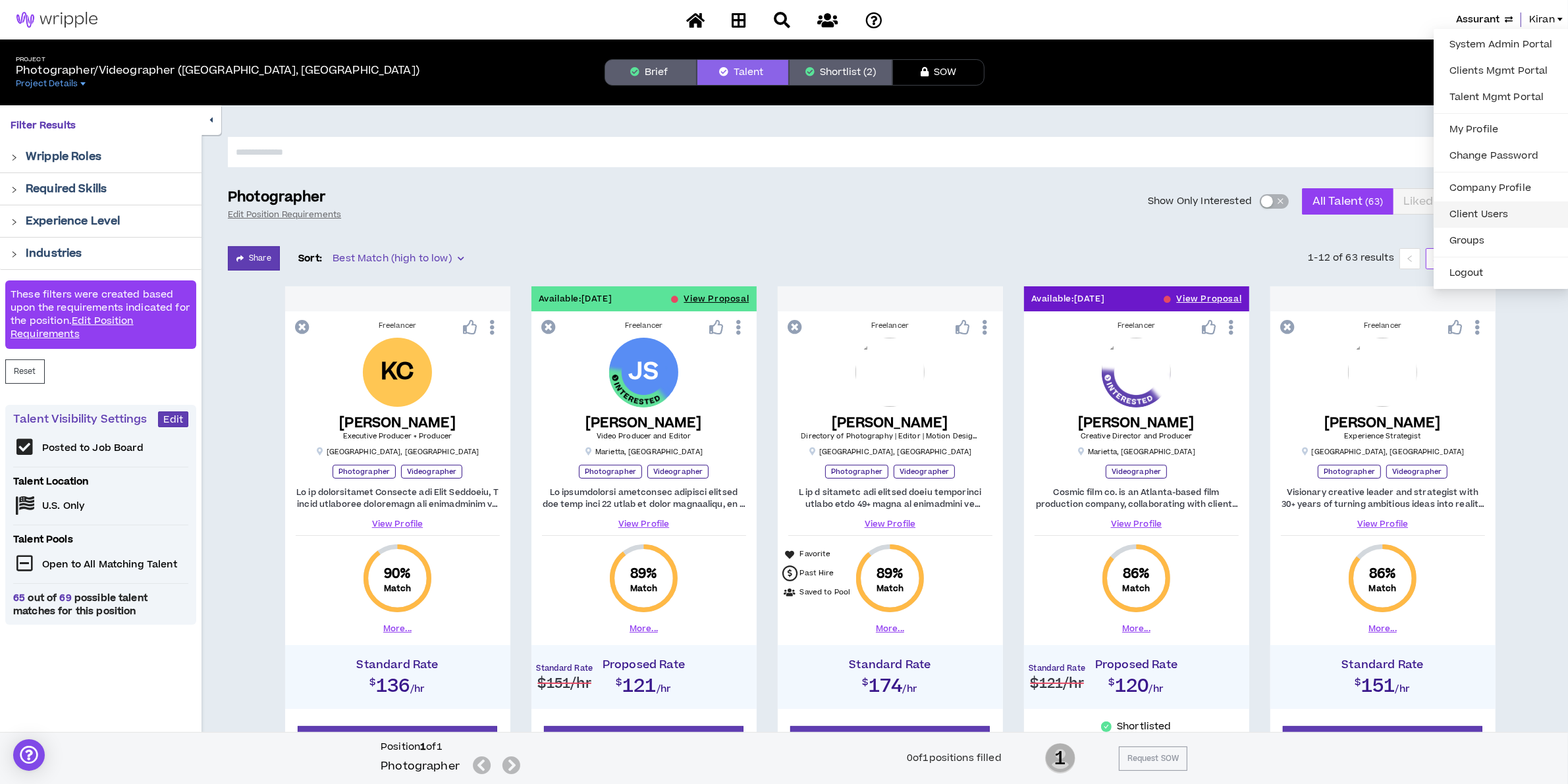
click at [1492, 215] on link "Client Users" at bounding box center [1501, 215] width 119 height 20
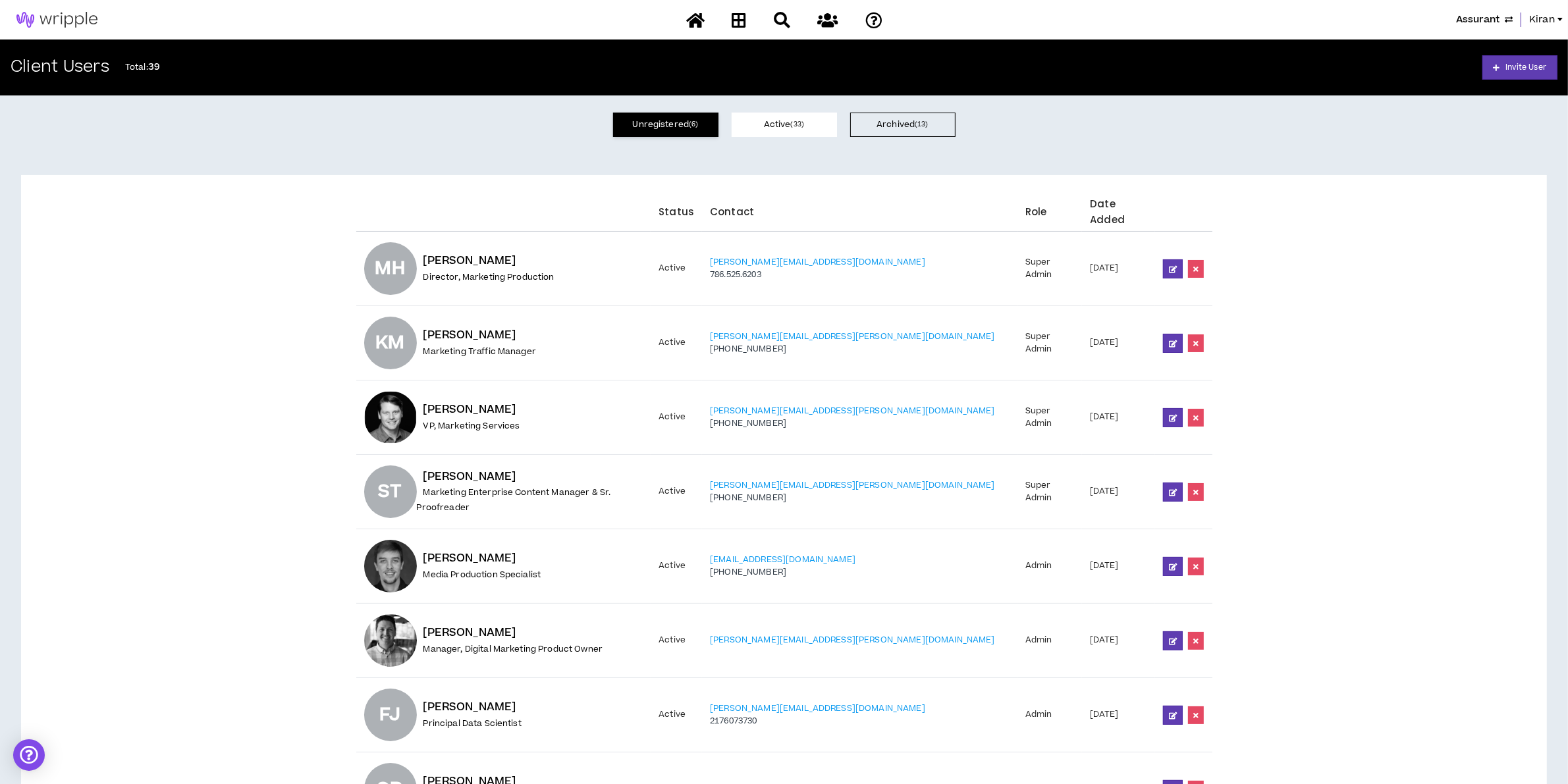
click at [660, 120] on button "Unregistered ( 6 )" at bounding box center [665, 125] width 105 height 24
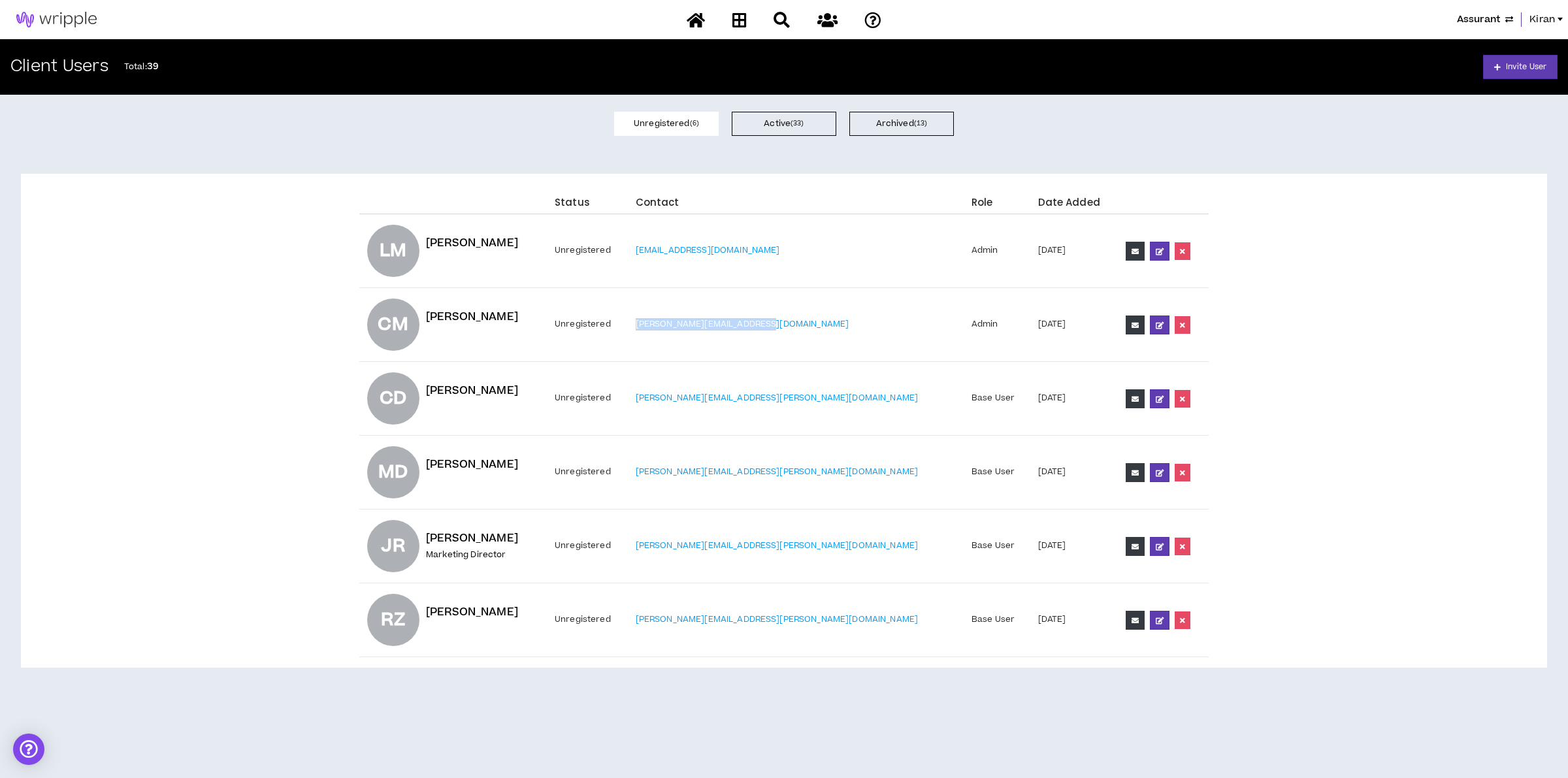
drag, startPoint x: 857, startPoint y: 325, endPoint x: 707, endPoint y: 325, distance: 150.0
click at [707, 325] on td "chelsea.miller@assurant.com" at bounding box center [795, 325] width 335 height 74
copy link "chelsea.miller@assurant.com"
click at [1132, 325] on icon at bounding box center [1135, 325] width 7 height 7
drag, startPoint x: 1435, startPoint y: 441, endPoint x: 1325, endPoint y: 384, distance: 123.9
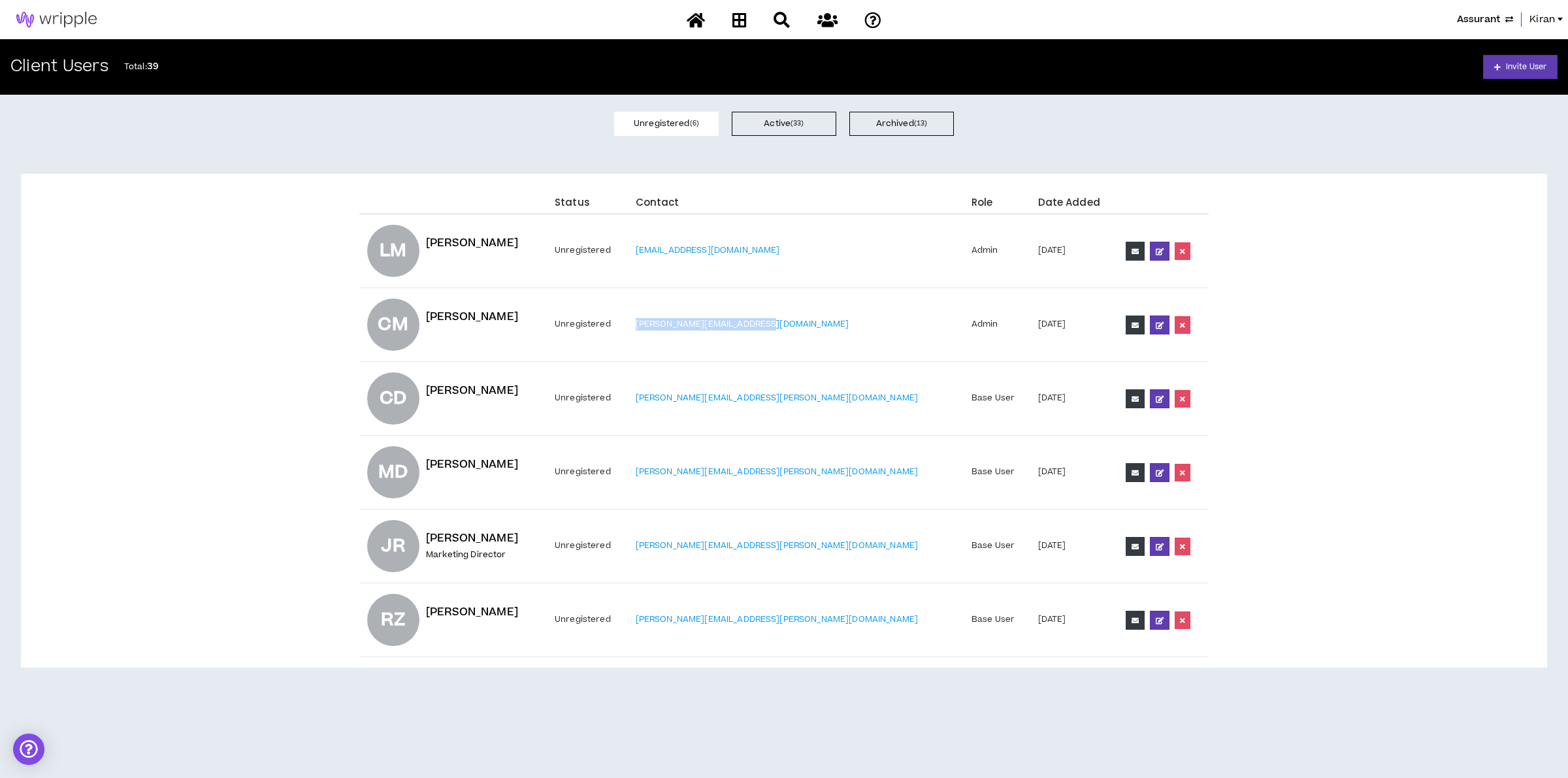
click at [1435, 441] on div "Status Contact Role Date Added LM Louis Masses Unregistered louis.masses@assura…" at bounding box center [784, 421] width 1505 height 473
click at [1491, 13] on span "Assurant" at bounding box center [1478, 19] width 43 height 14
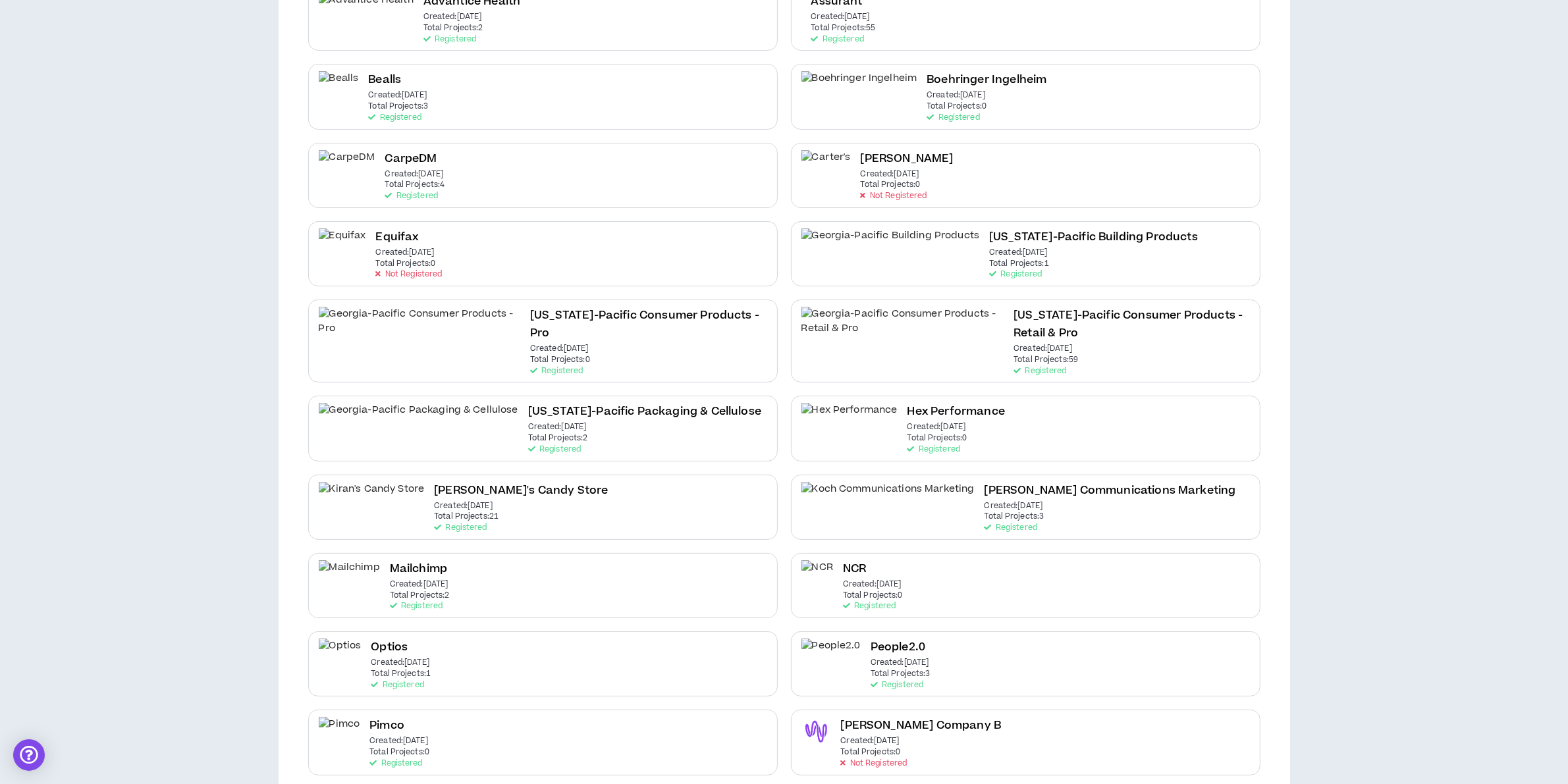
scroll to position [658, 0]
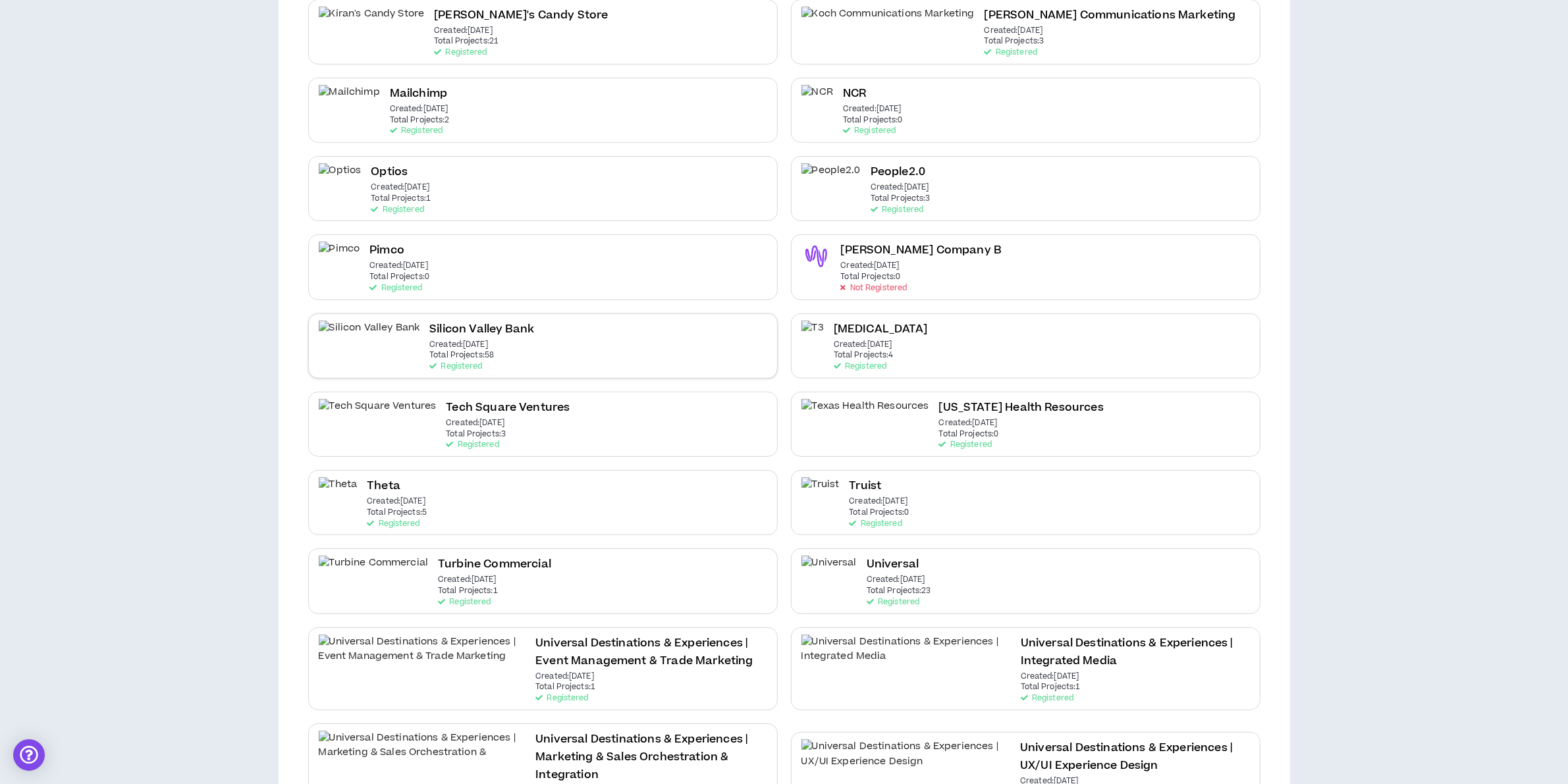
click at [478, 331] on div "Silicon Valley Bank Created: Aug 24 2021 Total Projects: 58 Registered" at bounding box center [542, 346] width 469 height 65
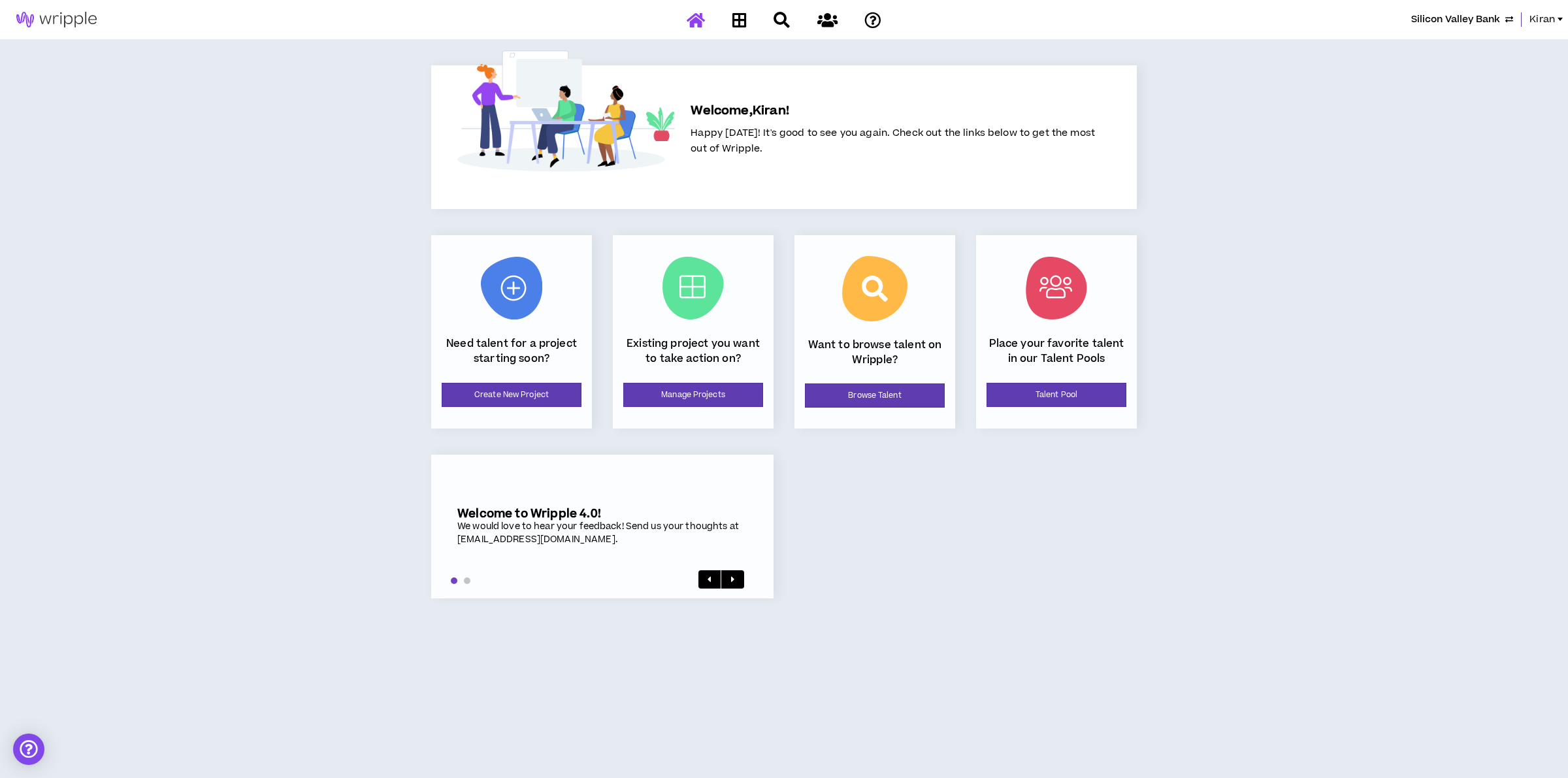
click at [1464, 17] on span "Silicon Valley Bank" at bounding box center [1455, 19] width 89 height 14
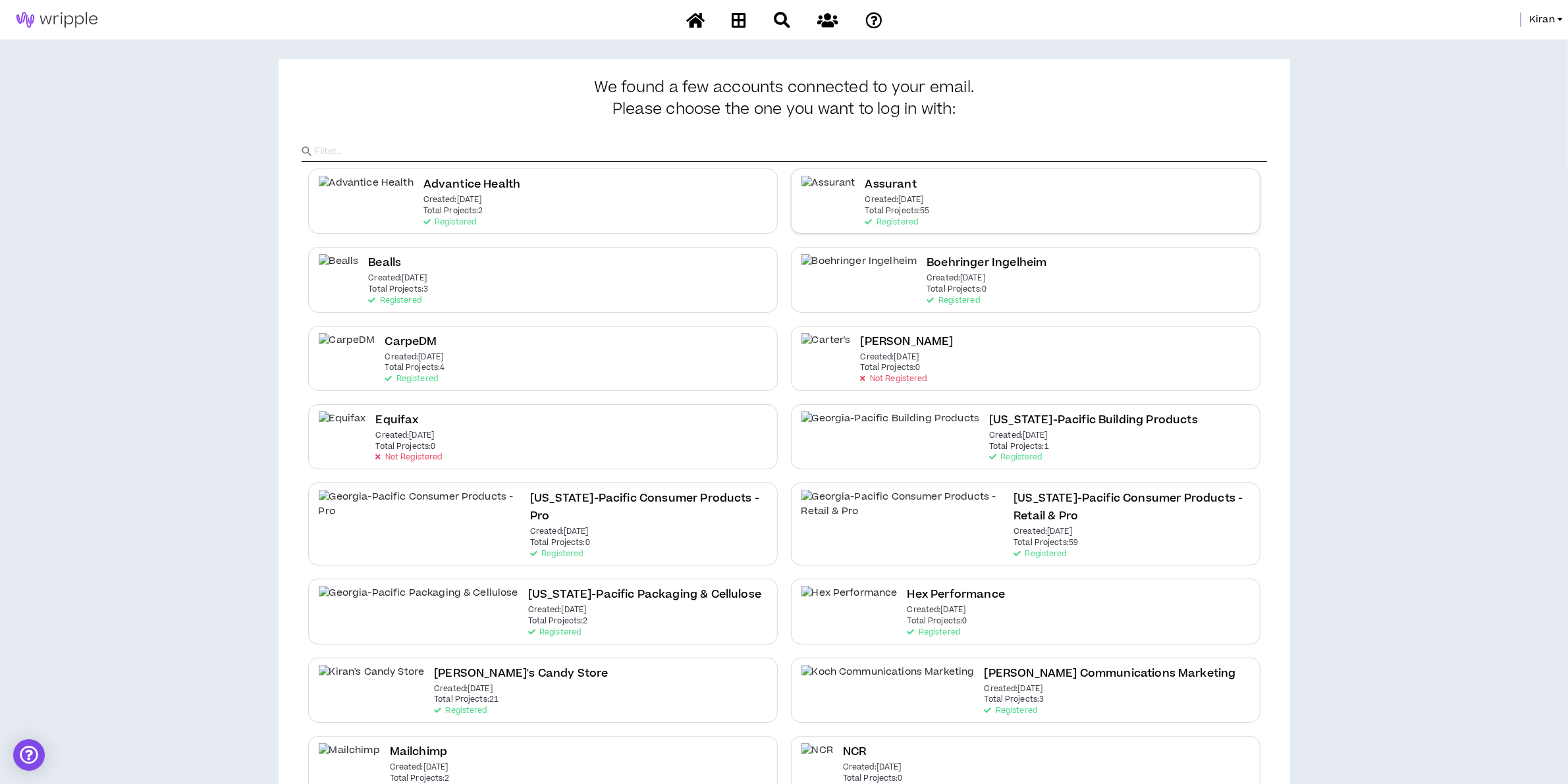
click at [900, 195] on p "Created: May 6 2021" at bounding box center [895, 200] width 59 height 9
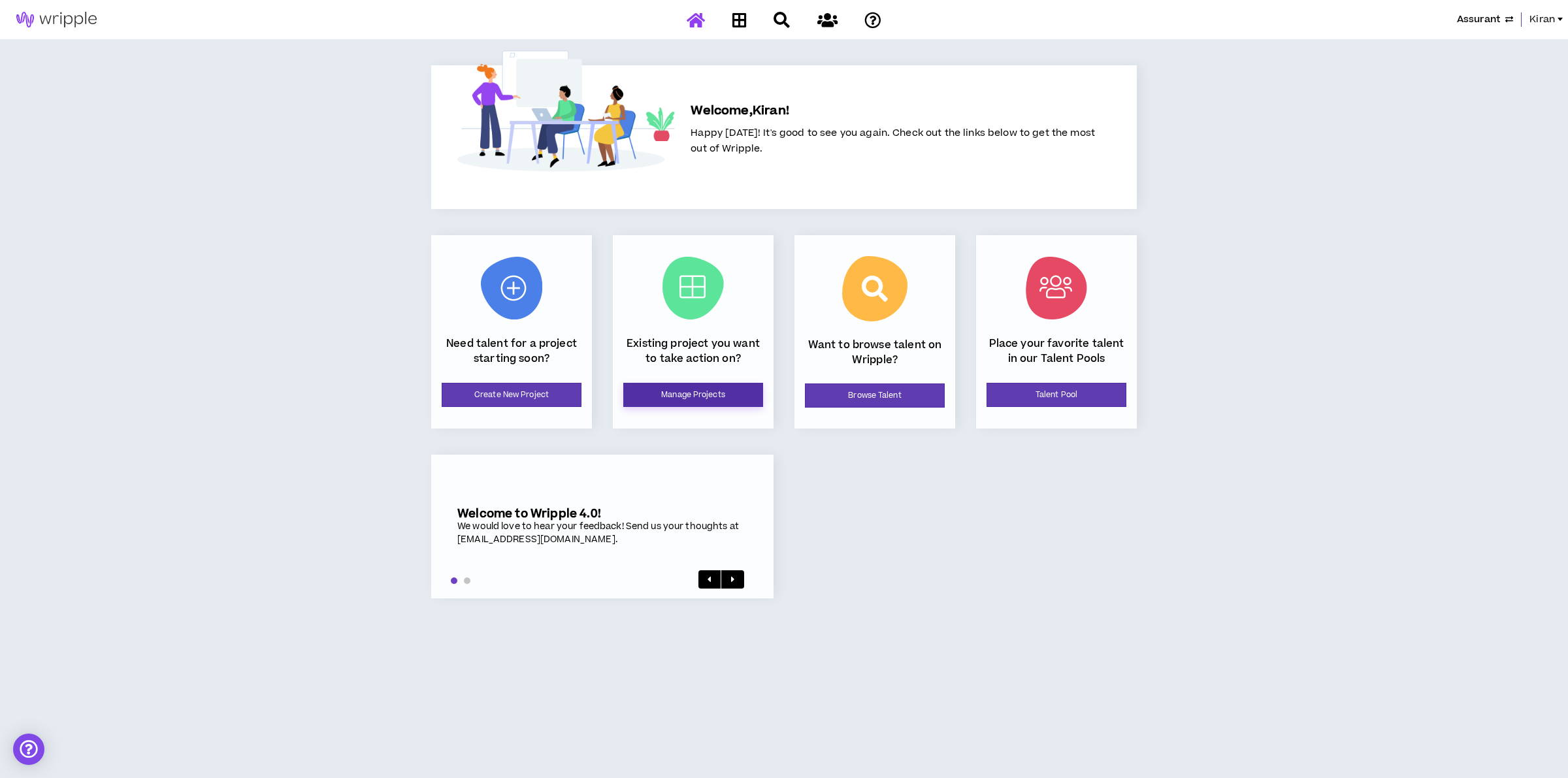
click at [703, 389] on link "Manage Projects" at bounding box center [693, 395] width 140 height 24
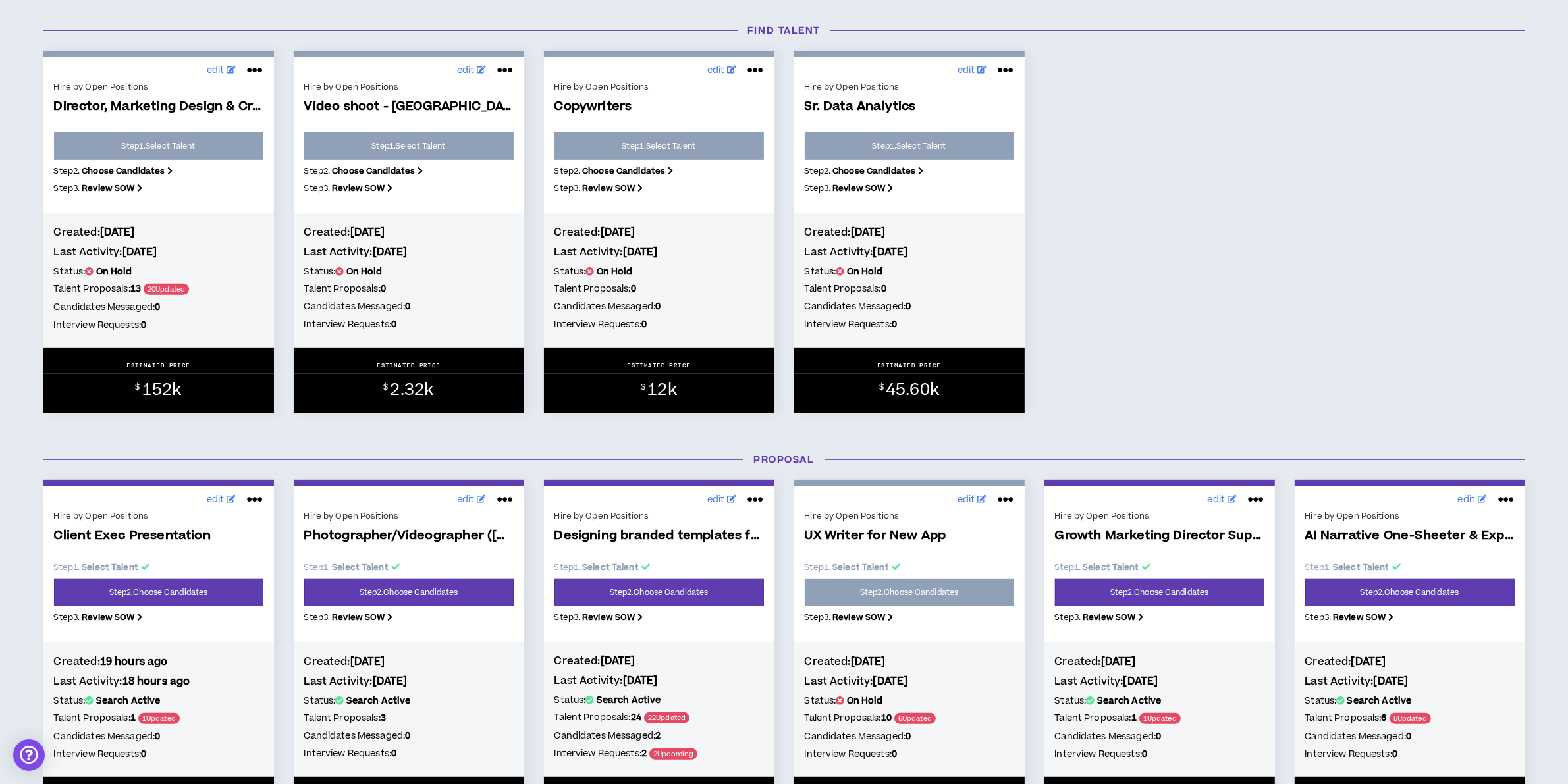
scroll to position [740, 0]
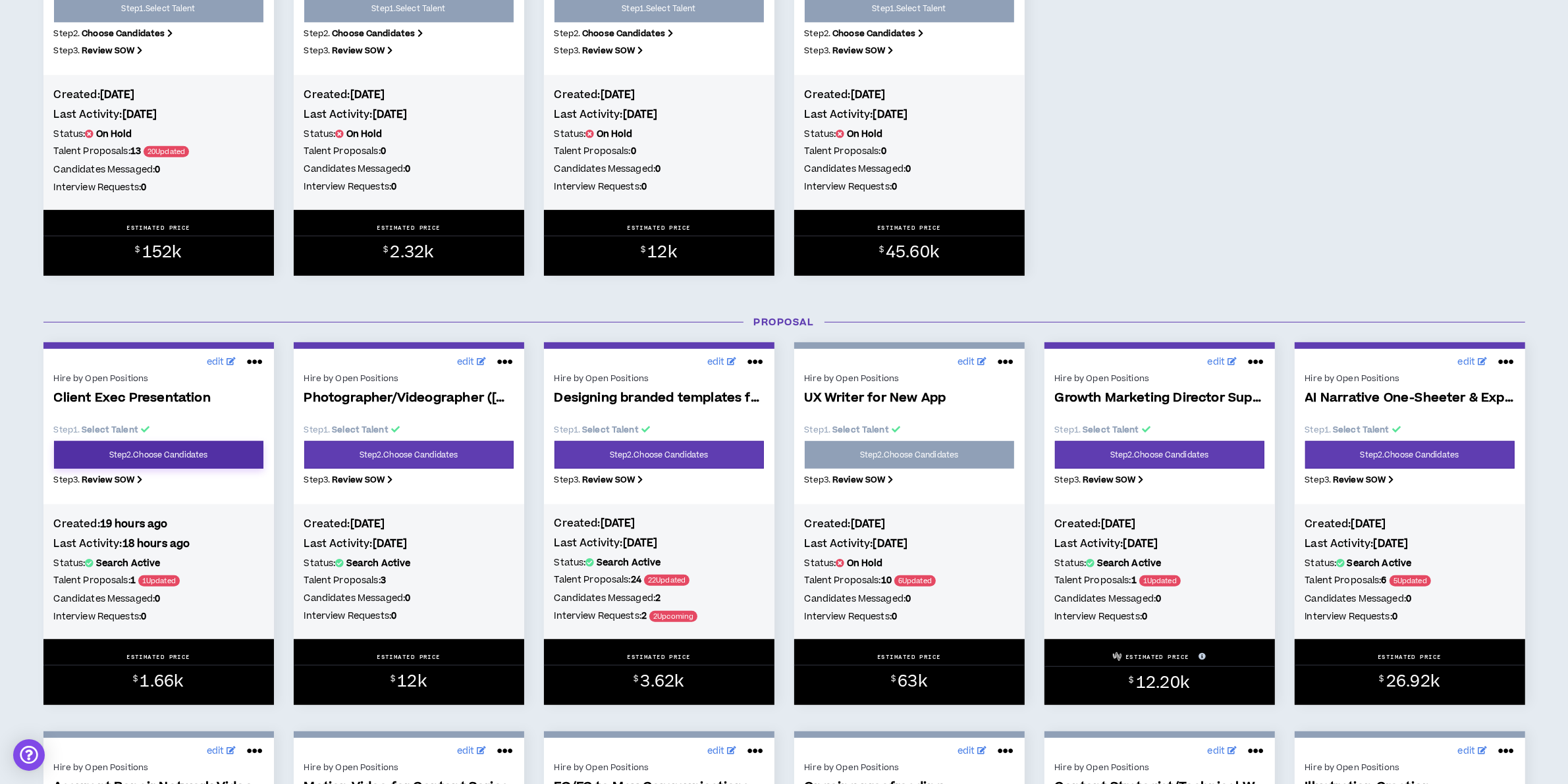
click at [166, 454] on link "Step 2 . Choose Candidates" at bounding box center [158, 455] width 209 height 28
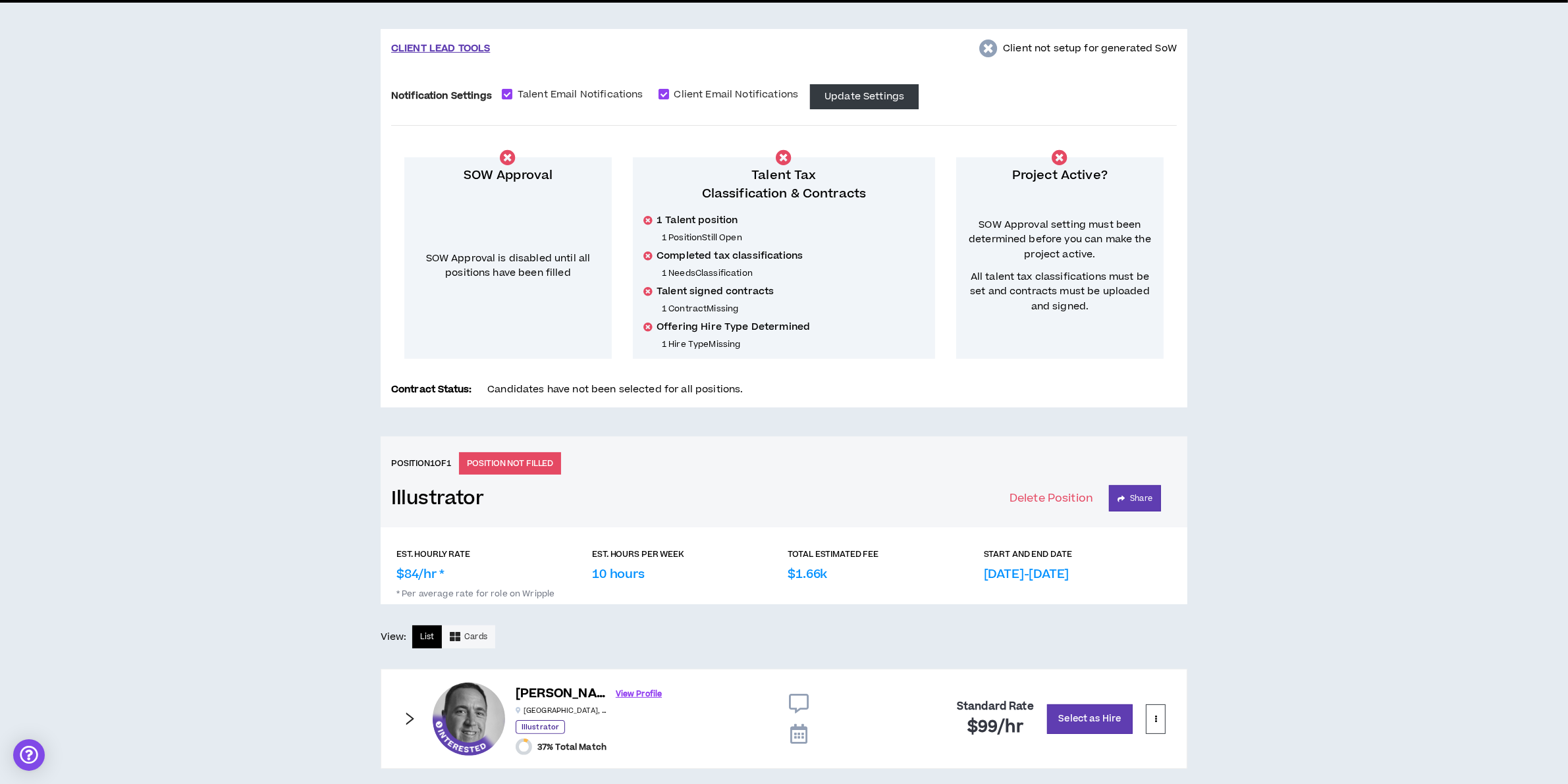
scroll to position [167, 0]
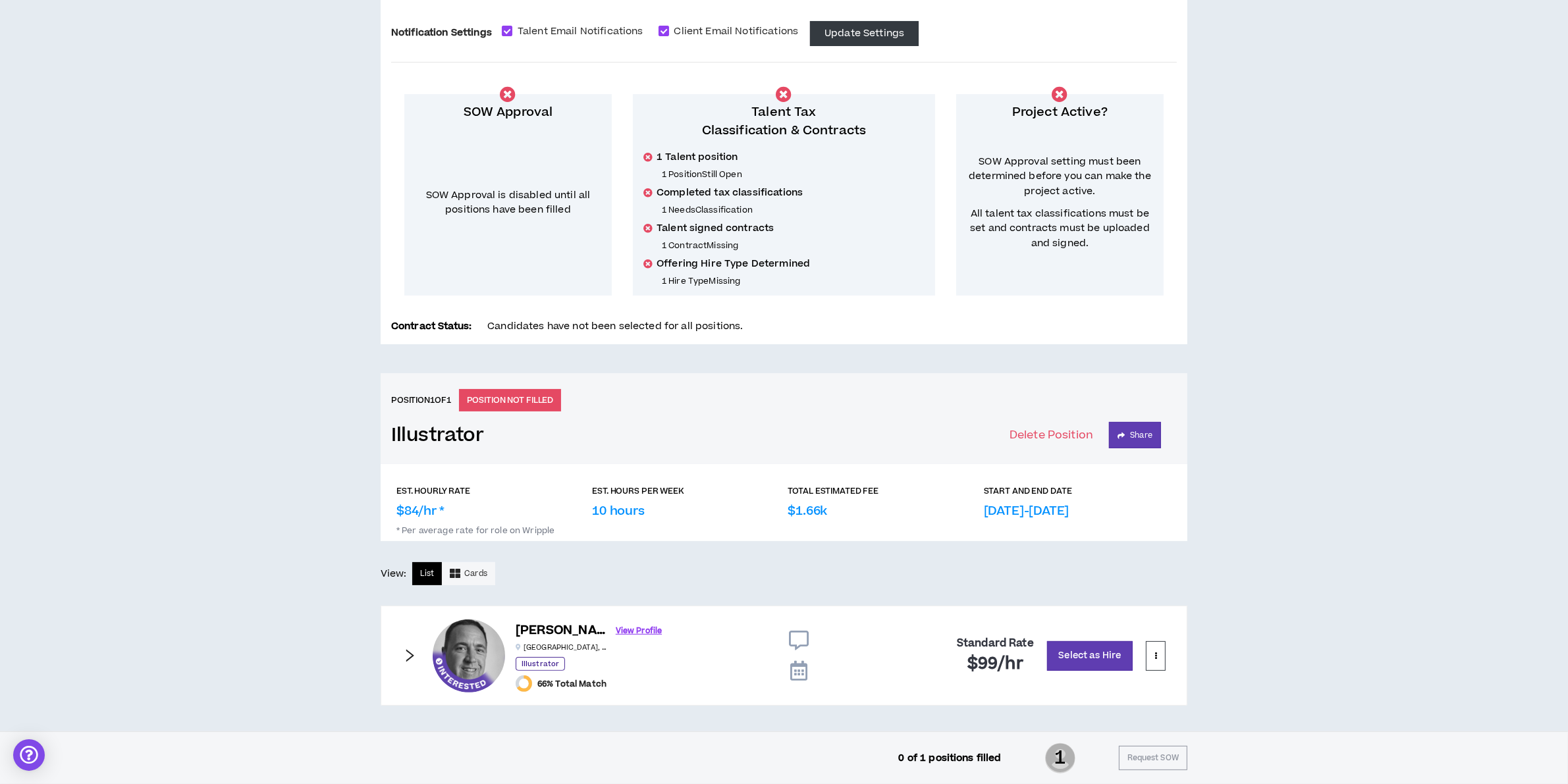
click at [410, 652] on icon "right" at bounding box center [410, 654] width 8 height 12
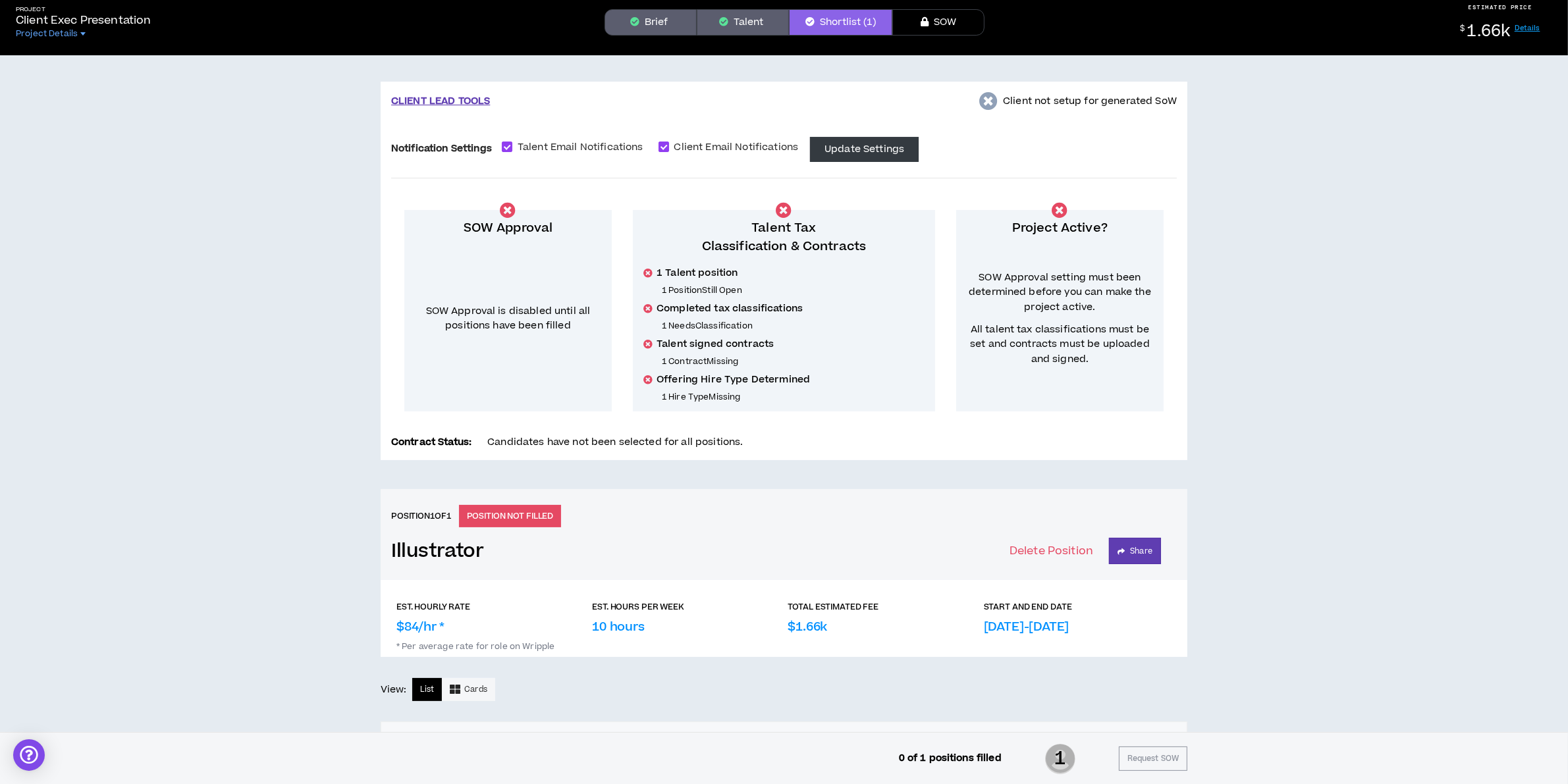
scroll to position [0, 0]
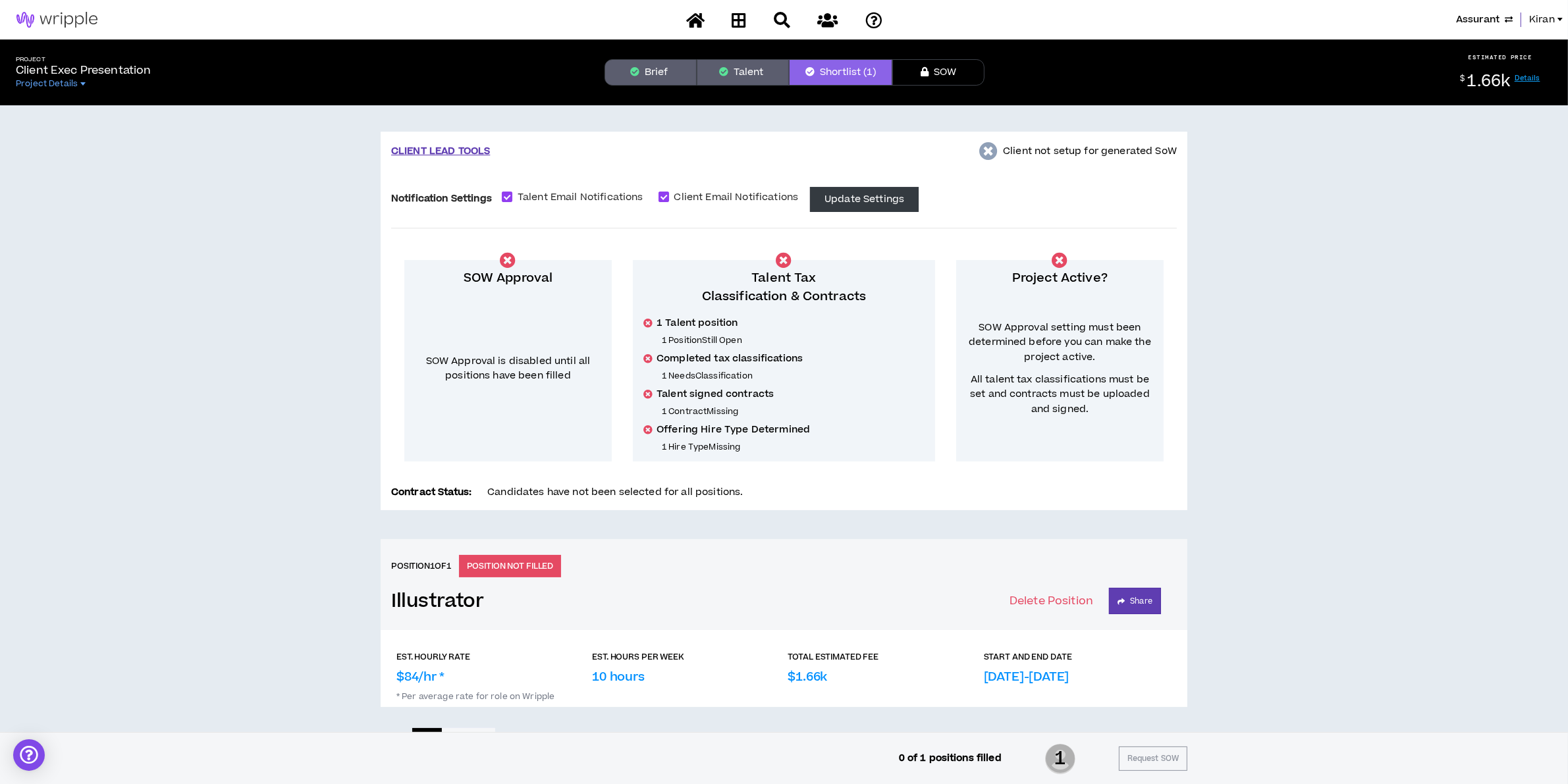
click at [729, 71] on button "Talent" at bounding box center [743, 72] width 92 height 26
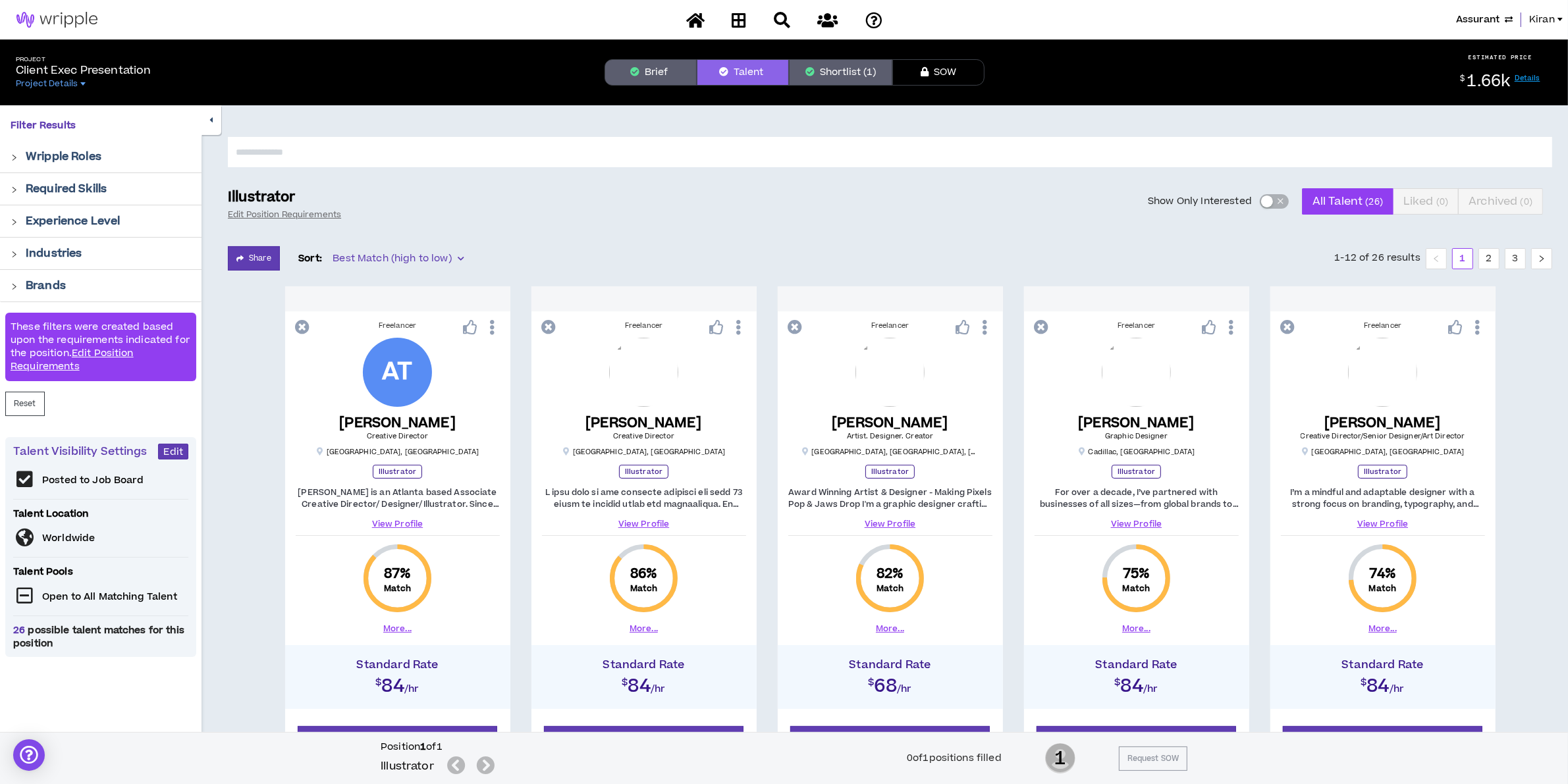
click at [1266, 205] on div "button" at bounding box center [1266, 201] width 12 height 12
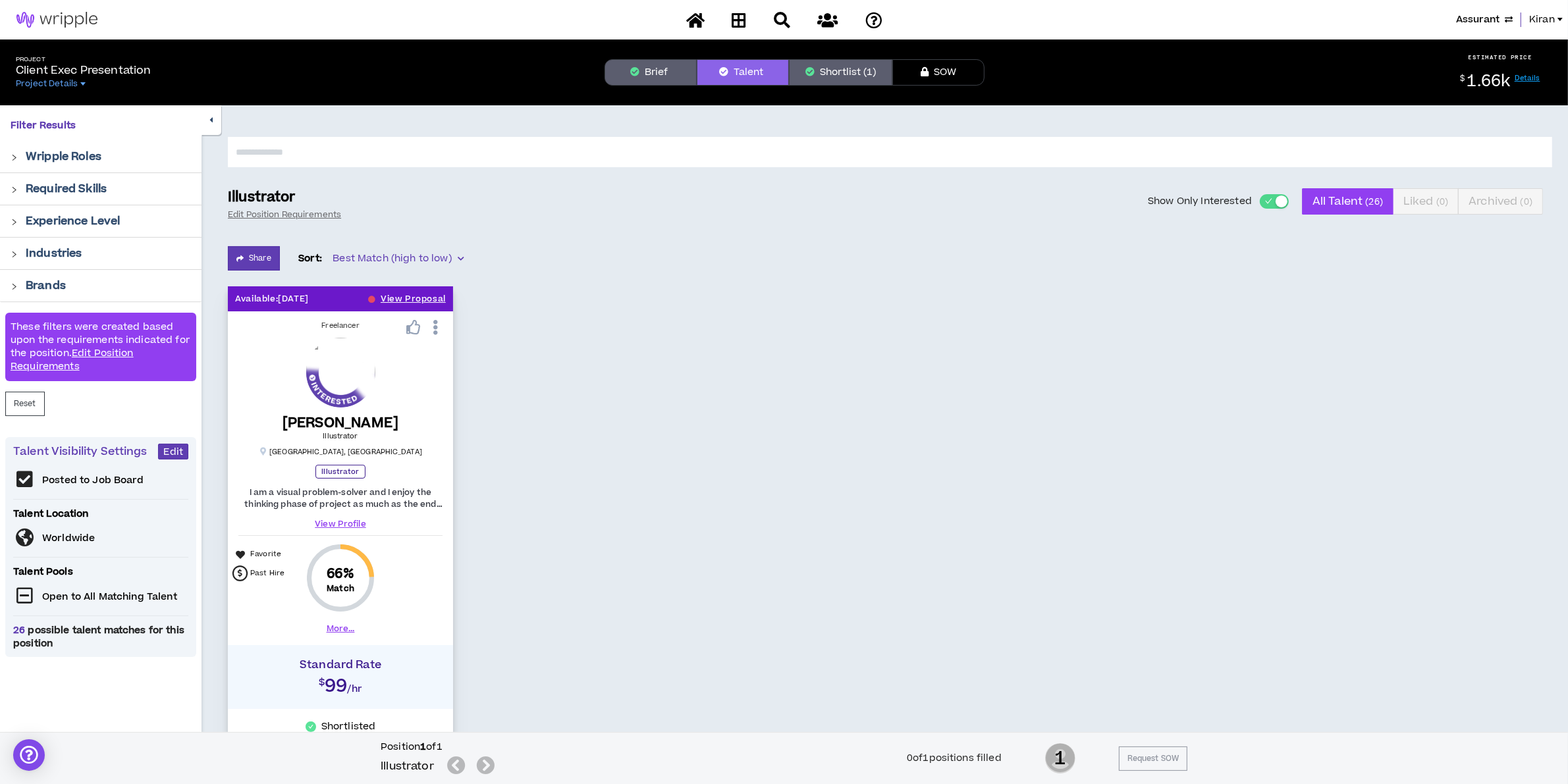
click at [436, 321] on icon at bounding box center [435, 327] width 14 height 23
click at [743, 428] on div "Available: 08/31/2025 View Proposal Freelancer Remove from saved johnnelsondraw…" at bounding box center [890, 533] width 1324 height 494
click at [655, 74] on button "Brief" at bounding box center [650, 72] width 92 height 26
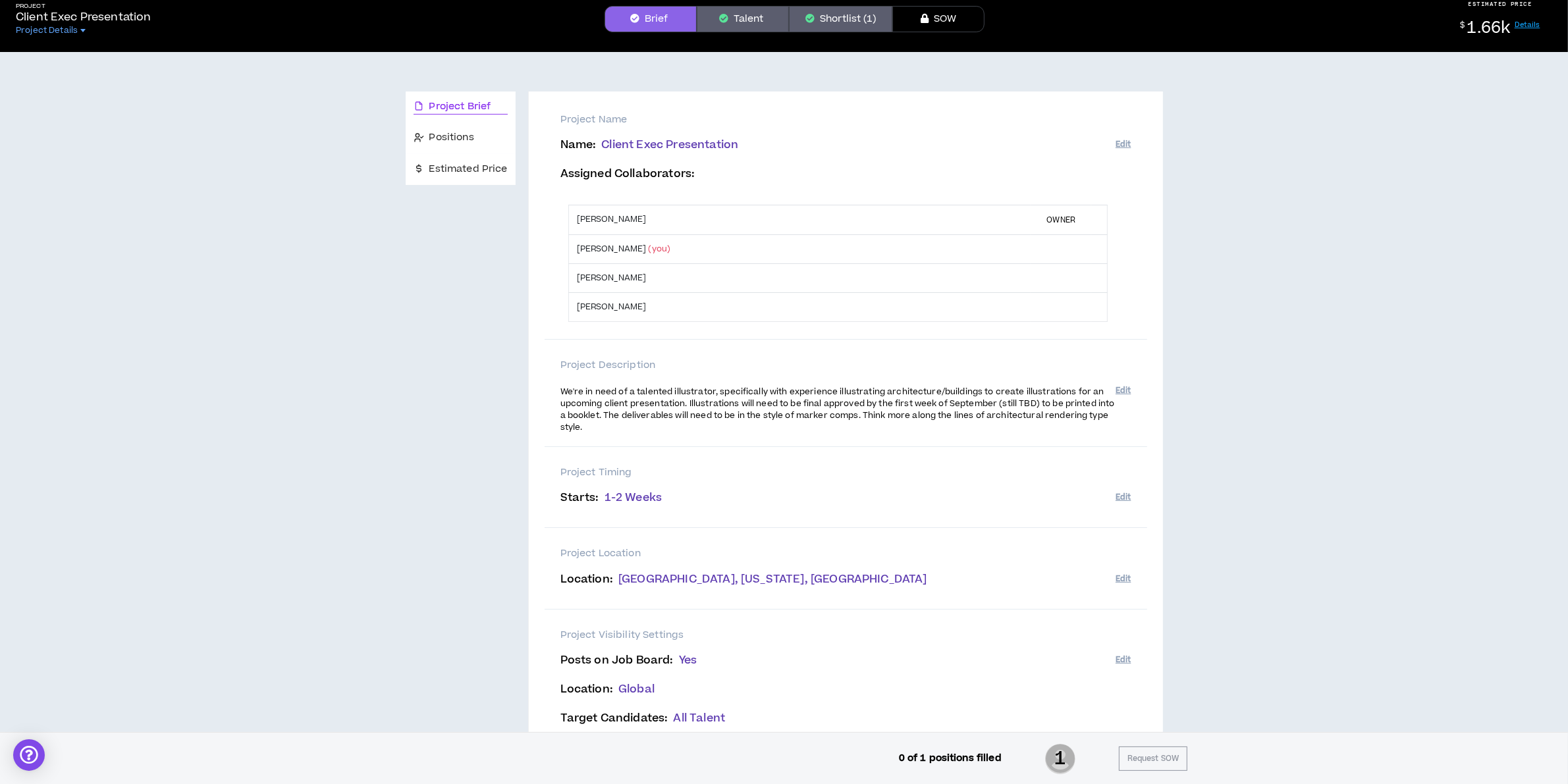
scroll to position [82, 0]
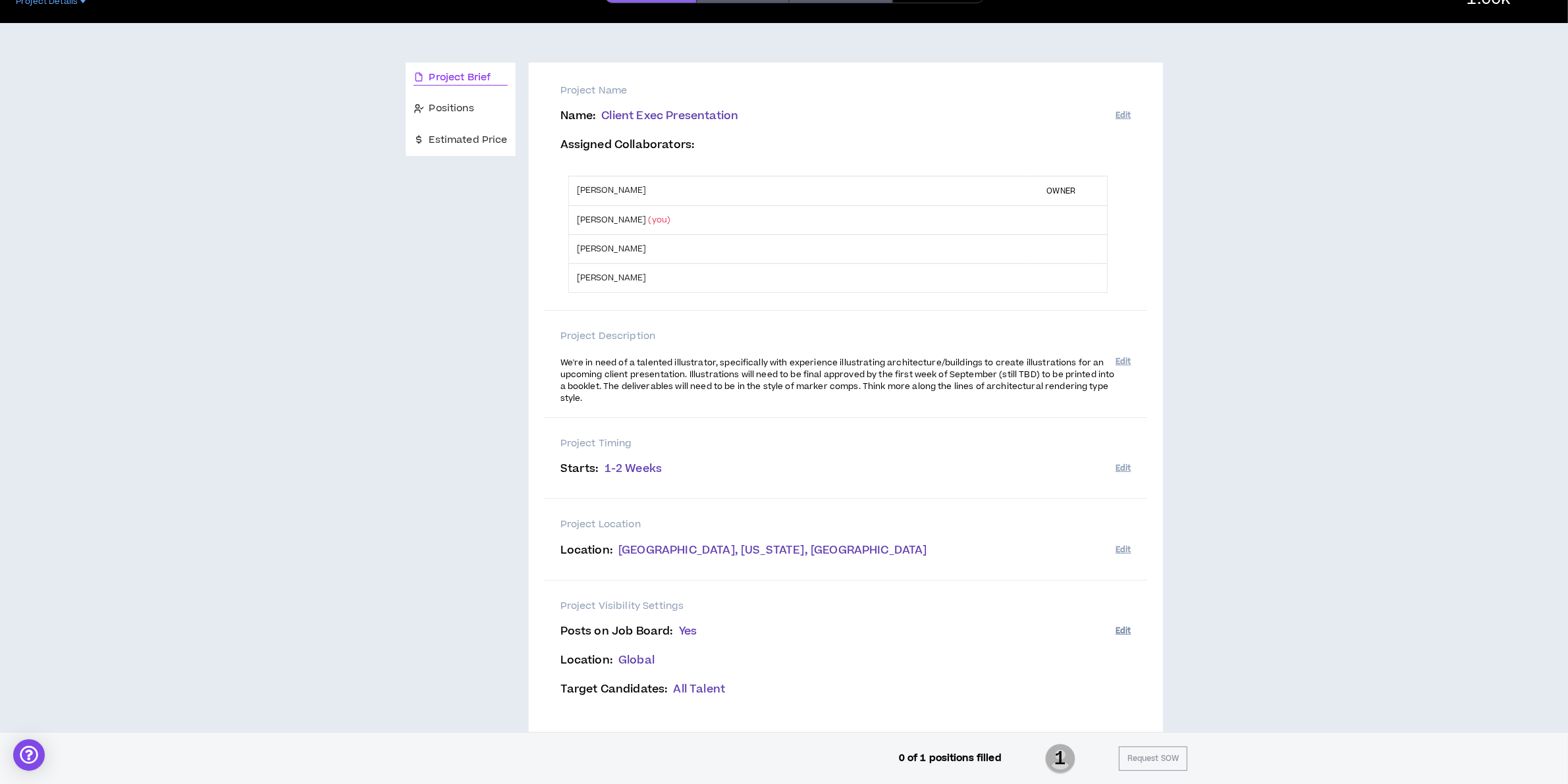
click at [1120, 630] on button "Edit" at bounding box center [1122, 631] width 15 height 21
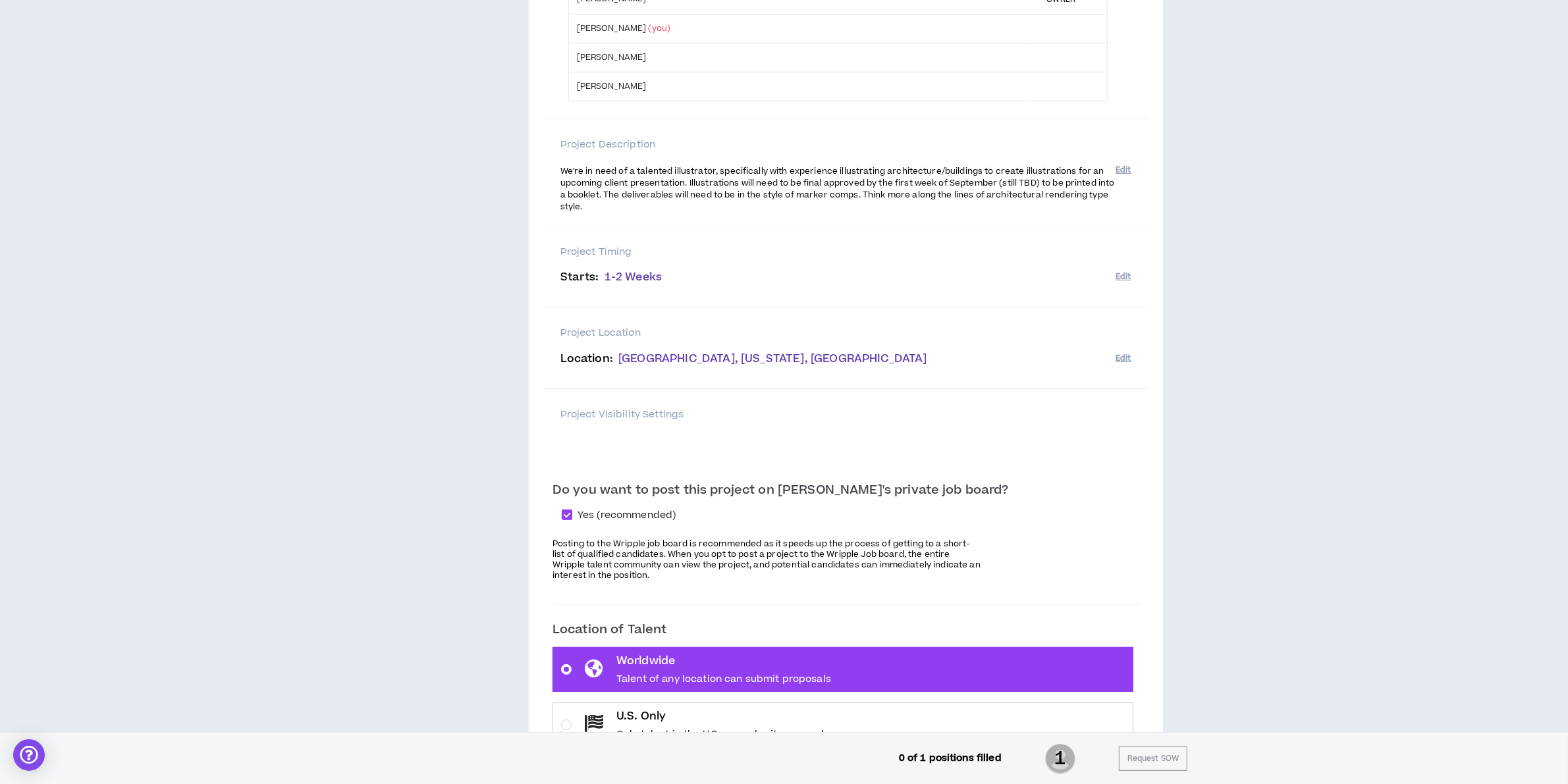
scroll to position [412, 0]
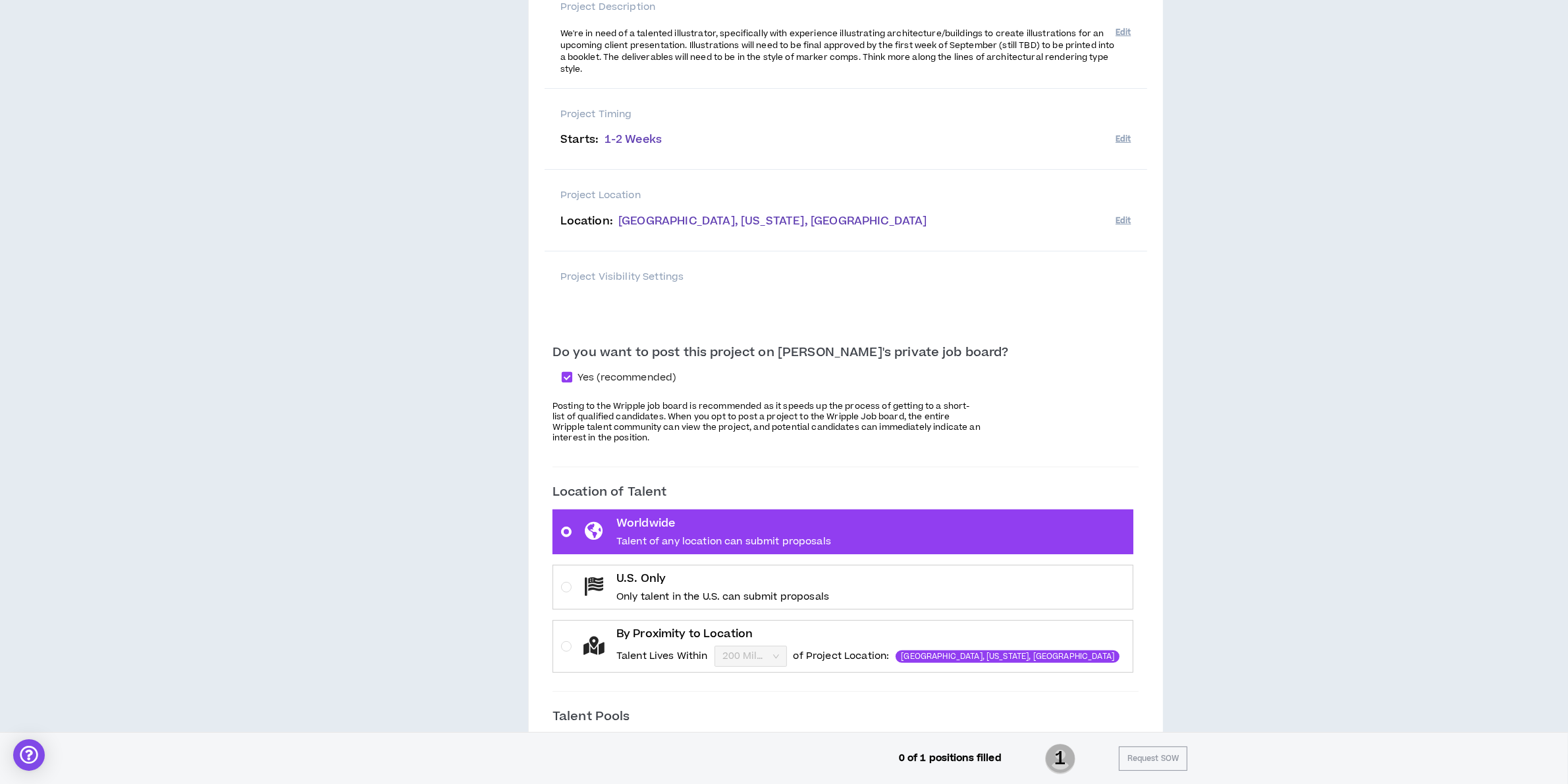
click at [572, 380] on span at bounding box center [567, 377] width 11 height 11
checkbox input "*****"
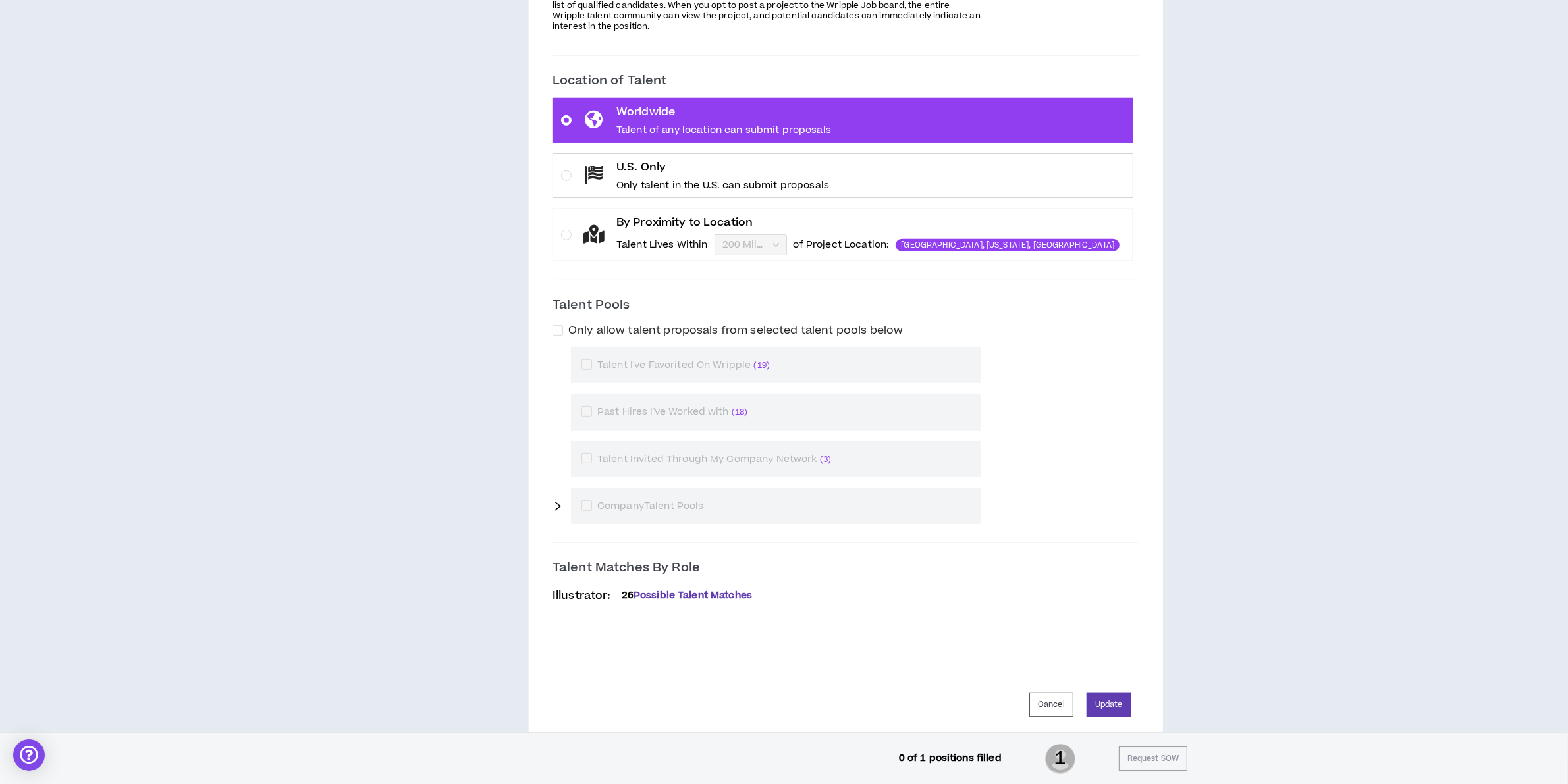
click at [1114, 692] on div "Do you want to post this project on Wripple's private job board? Yes (recommend…" at bounding box center [845, 286] width 571 height 813
click at [1110, 703] on button "Update" at bounding box center [1109, 705] width 45 height 24
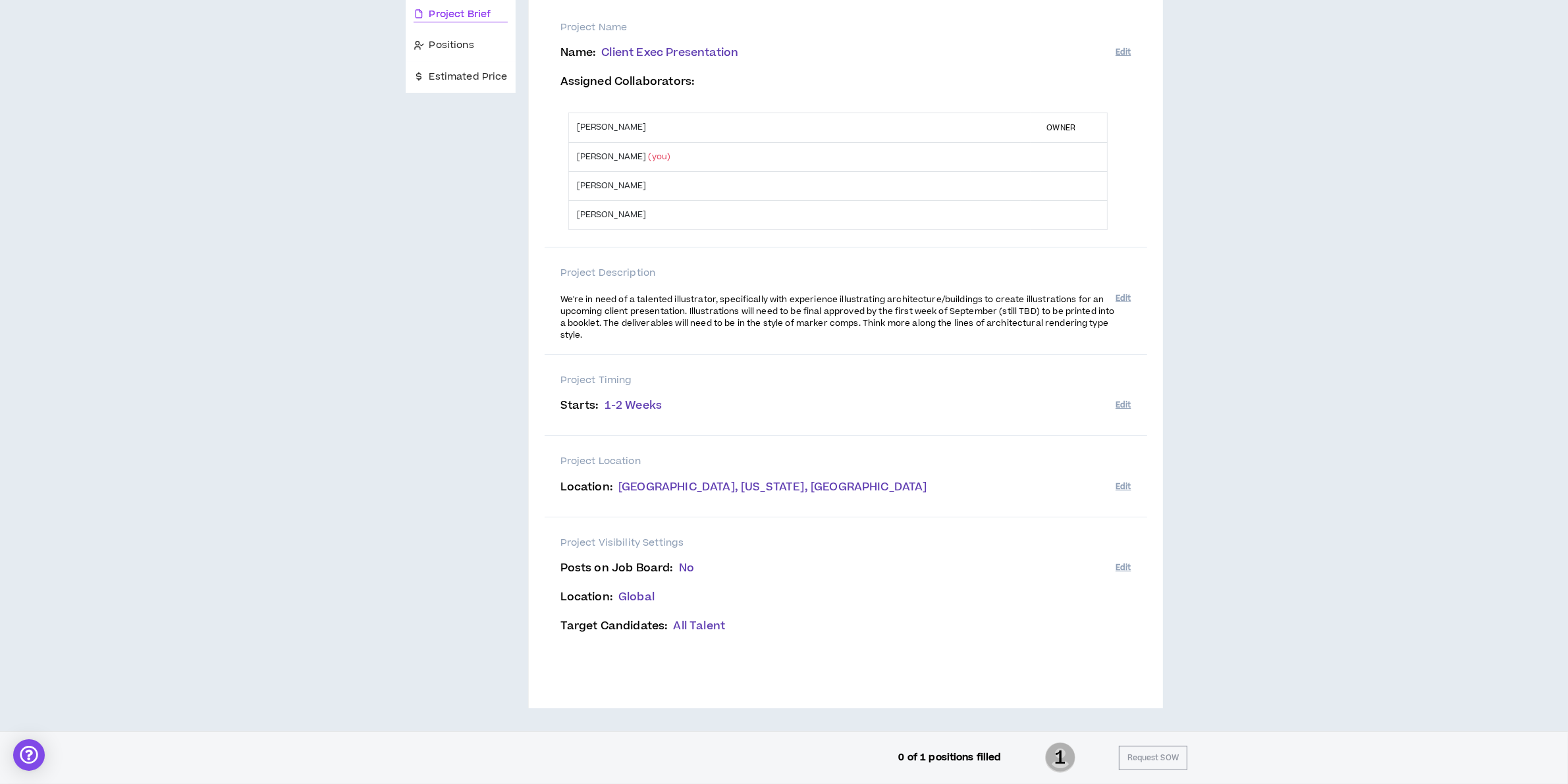
scroll to position [146, 0]
click at [872, 20] on icon "close" at bounding box center [877, 22] width 9 height 11
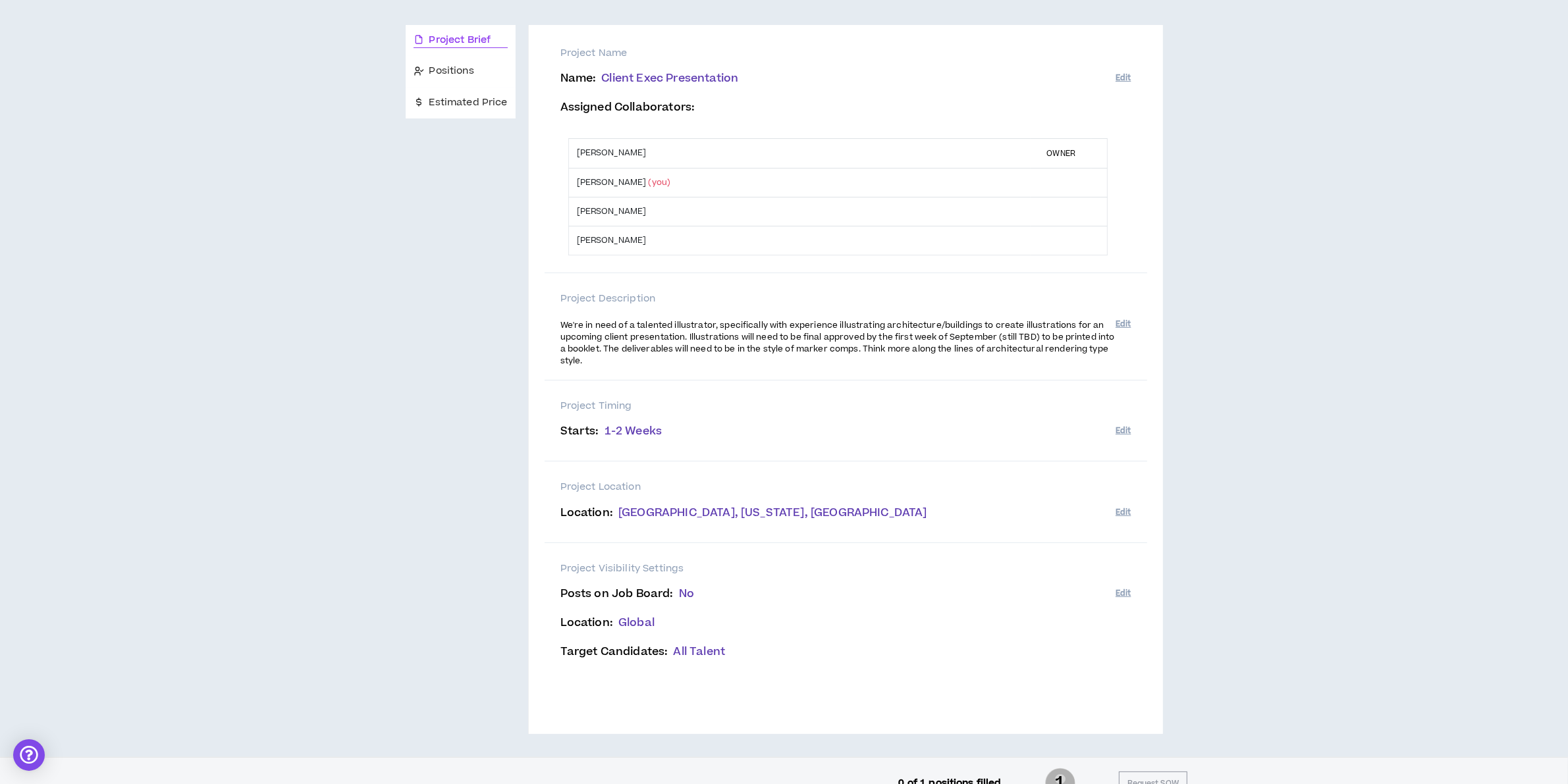
scroll to position [0, 0]
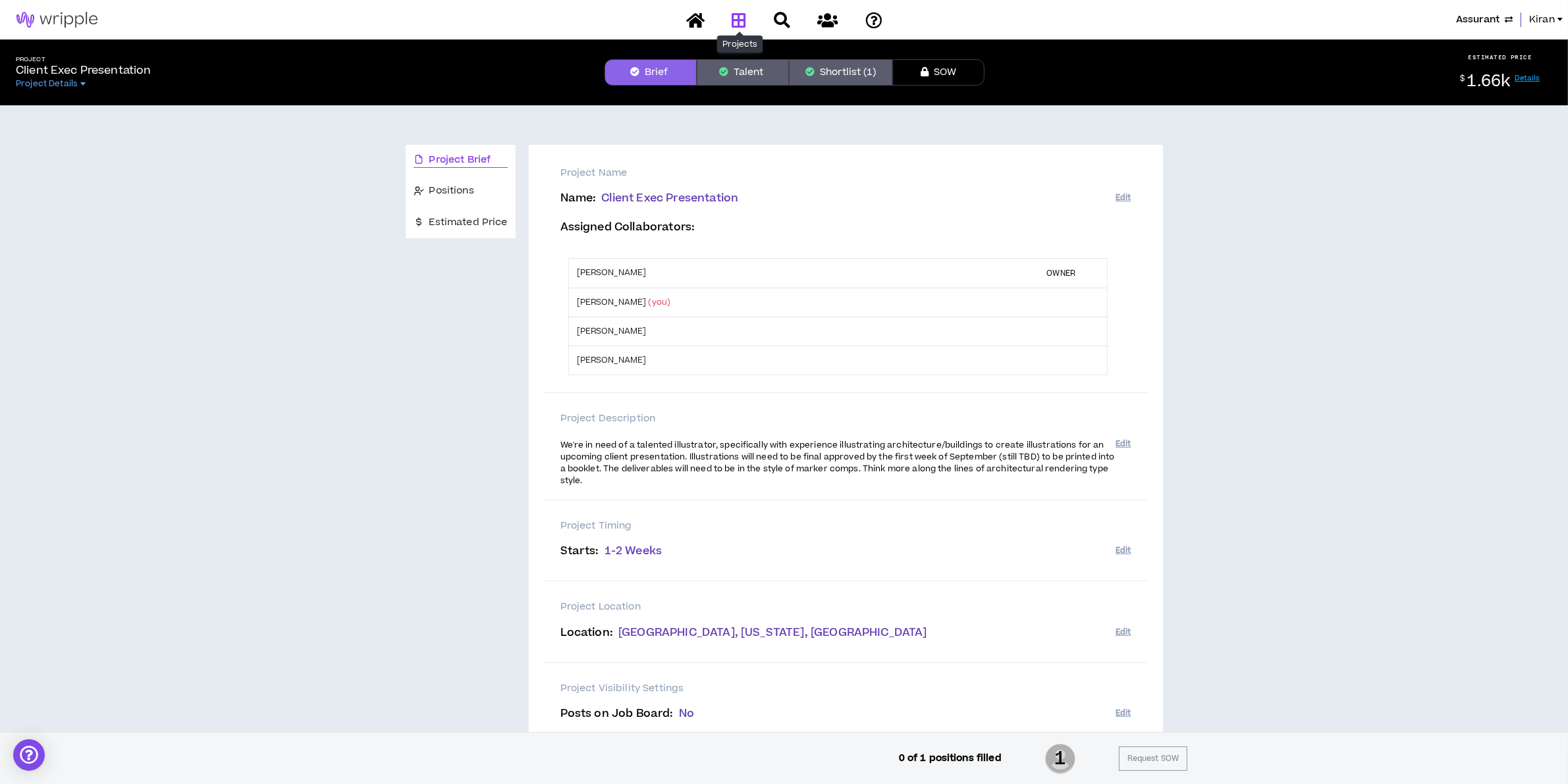
click at [739, 21] on icon at bounding box center [739, 20] width 14 height 16
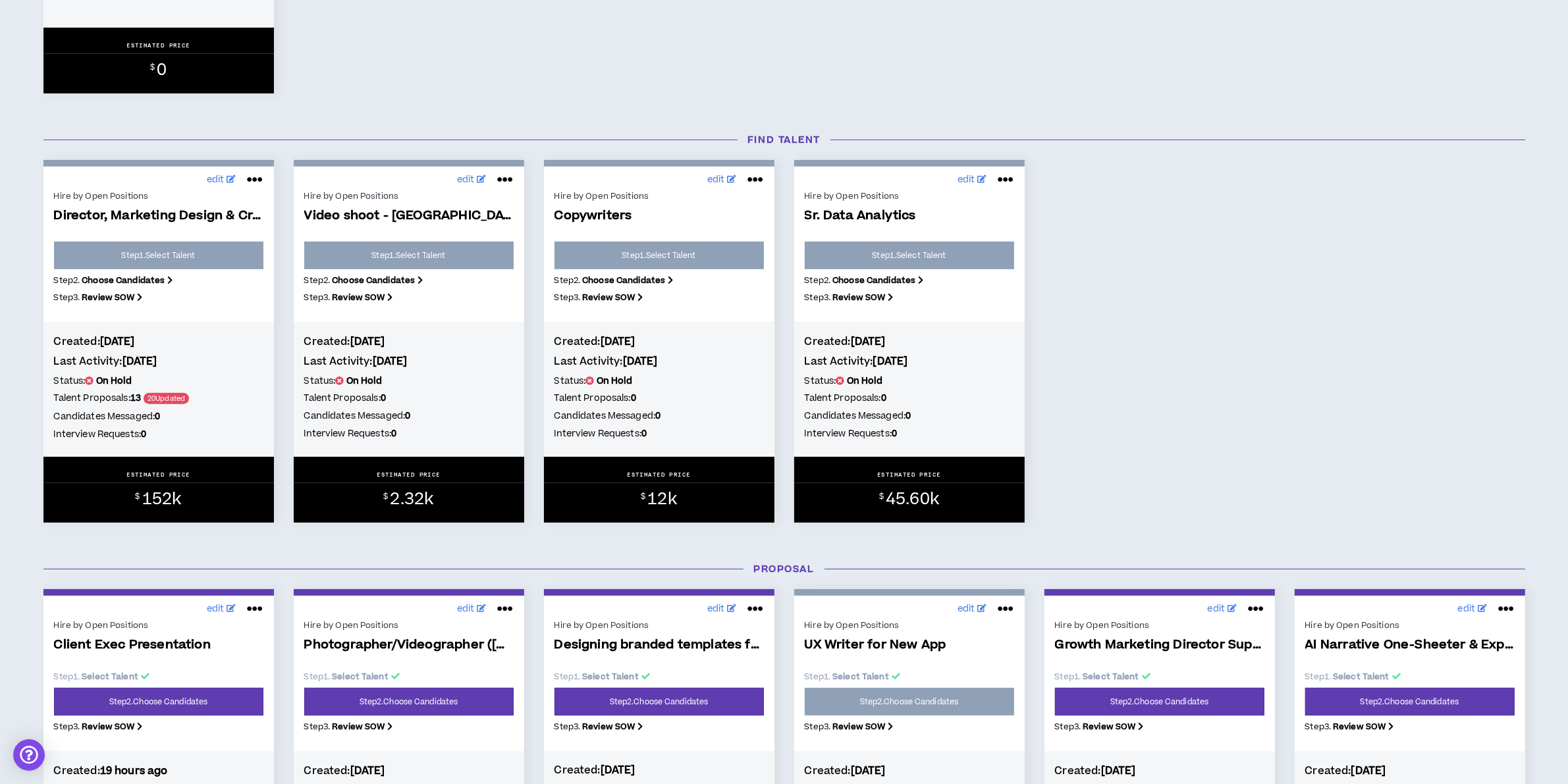
scroll to position [823, 0]
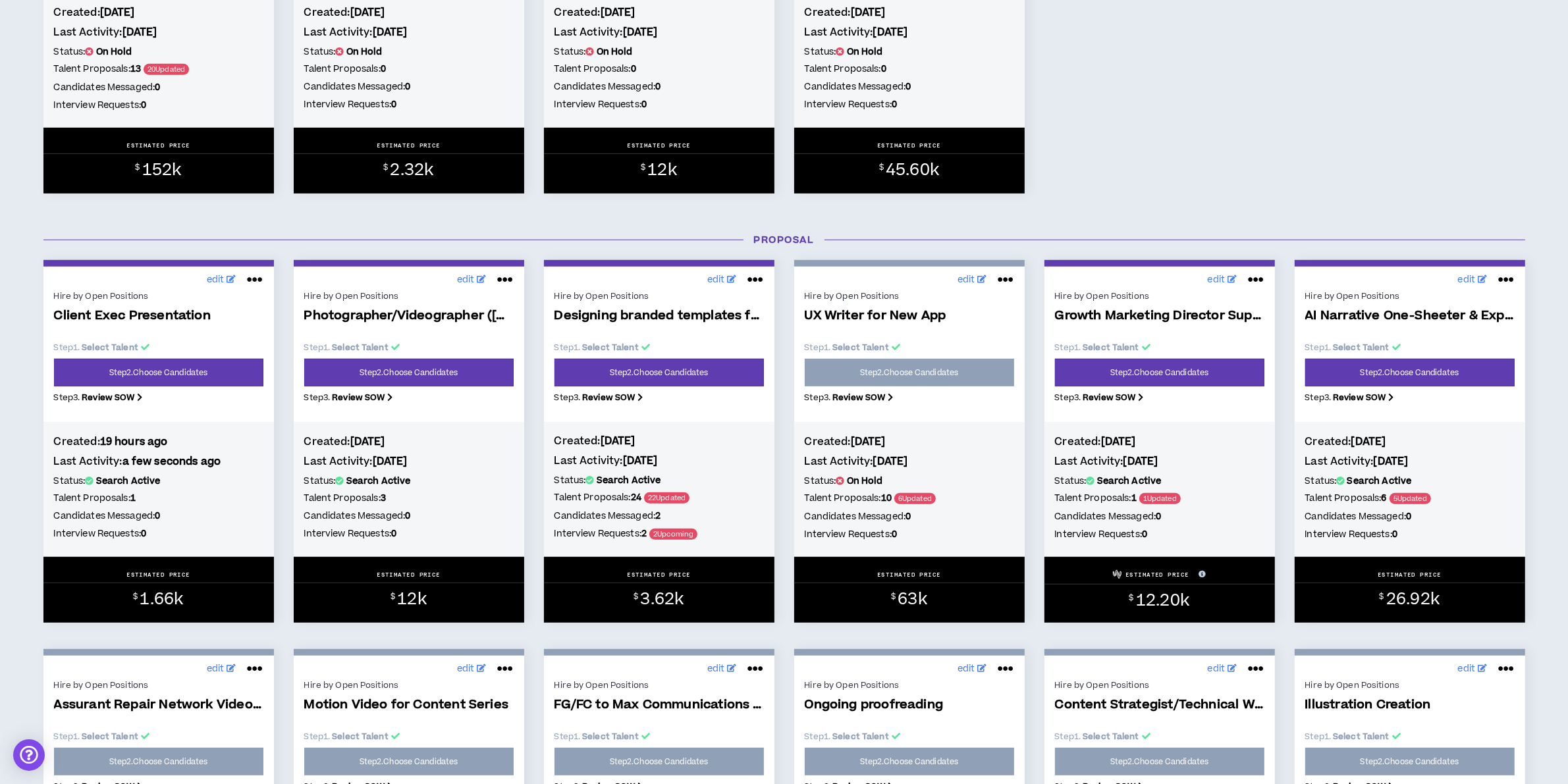
click at [261, 281] on icon at bounding box center [255, 279] width 16 height 21
click at [188, 374] on button "Put on hold" at bounding box center [211, 374] width 115 height 25
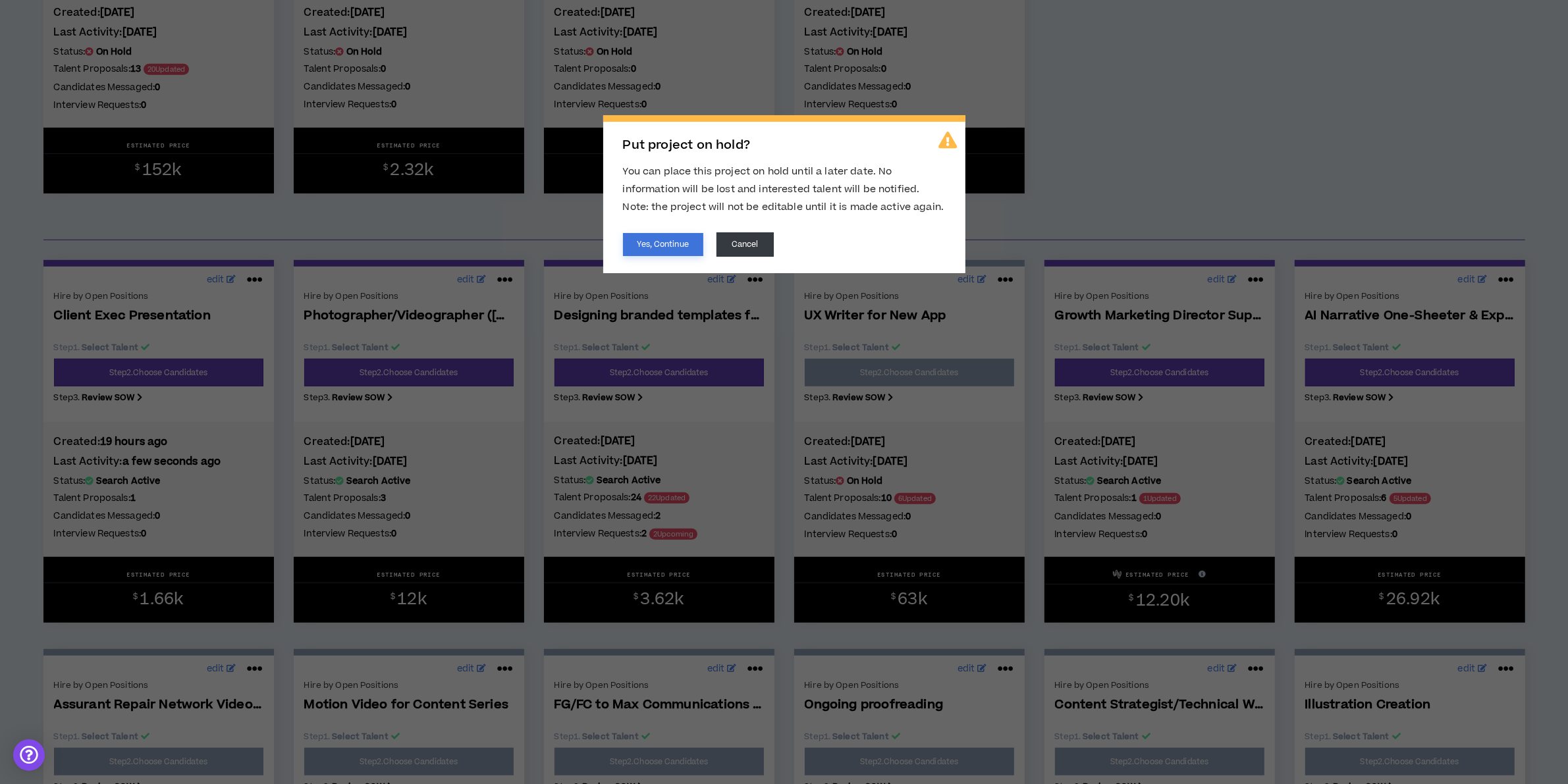
click at [645, 241] on button "Yes, Continue" at bounding box center [663, 244] width 80 height 23
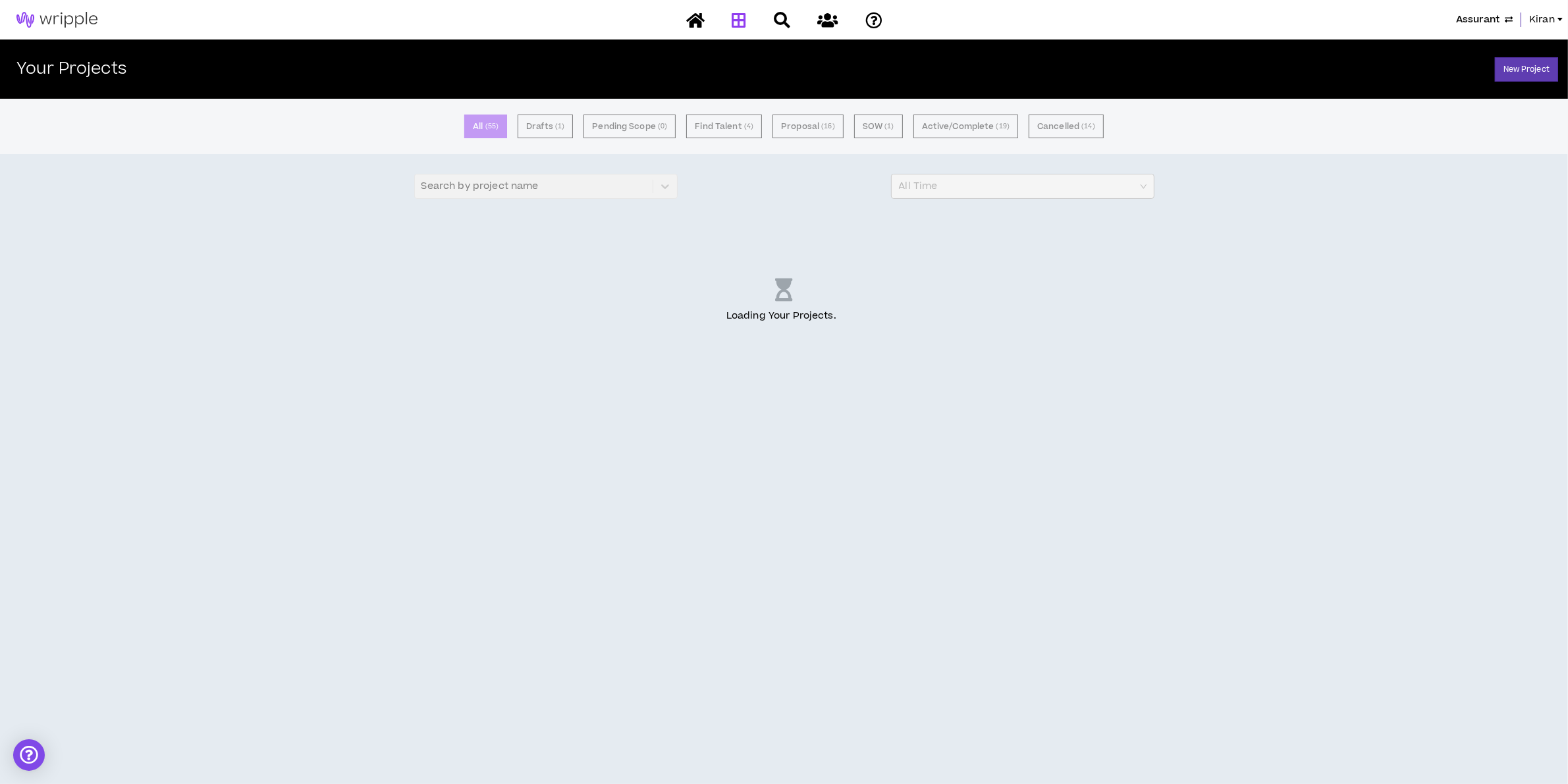
scroll to position [0, 0]
